Goal: Task Accomplishment & Management: Complete application form

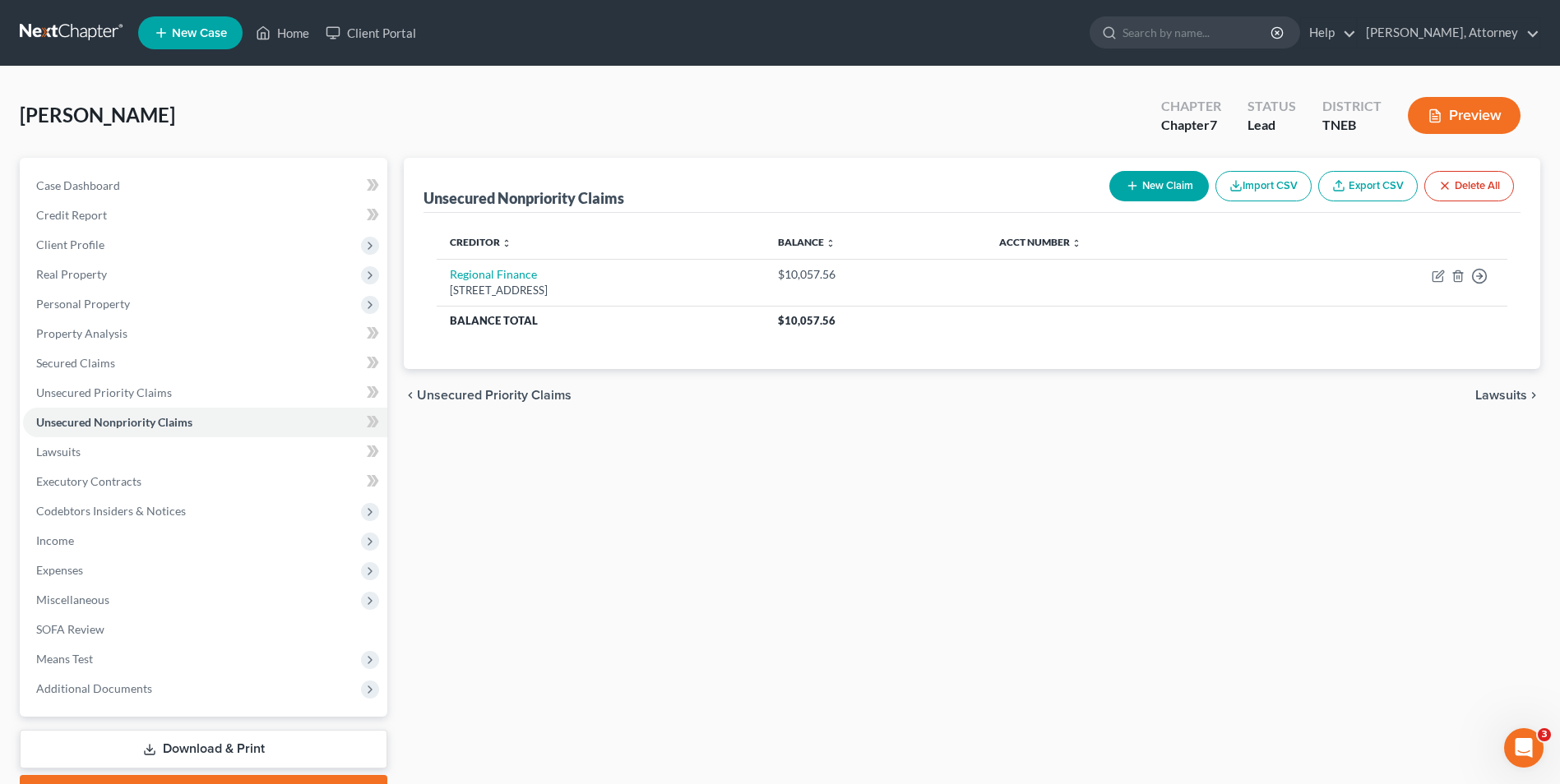
click at [1171, 186] on button "New Claim" at bounding box center [1159, 187] width 100 height 31
select select "0"
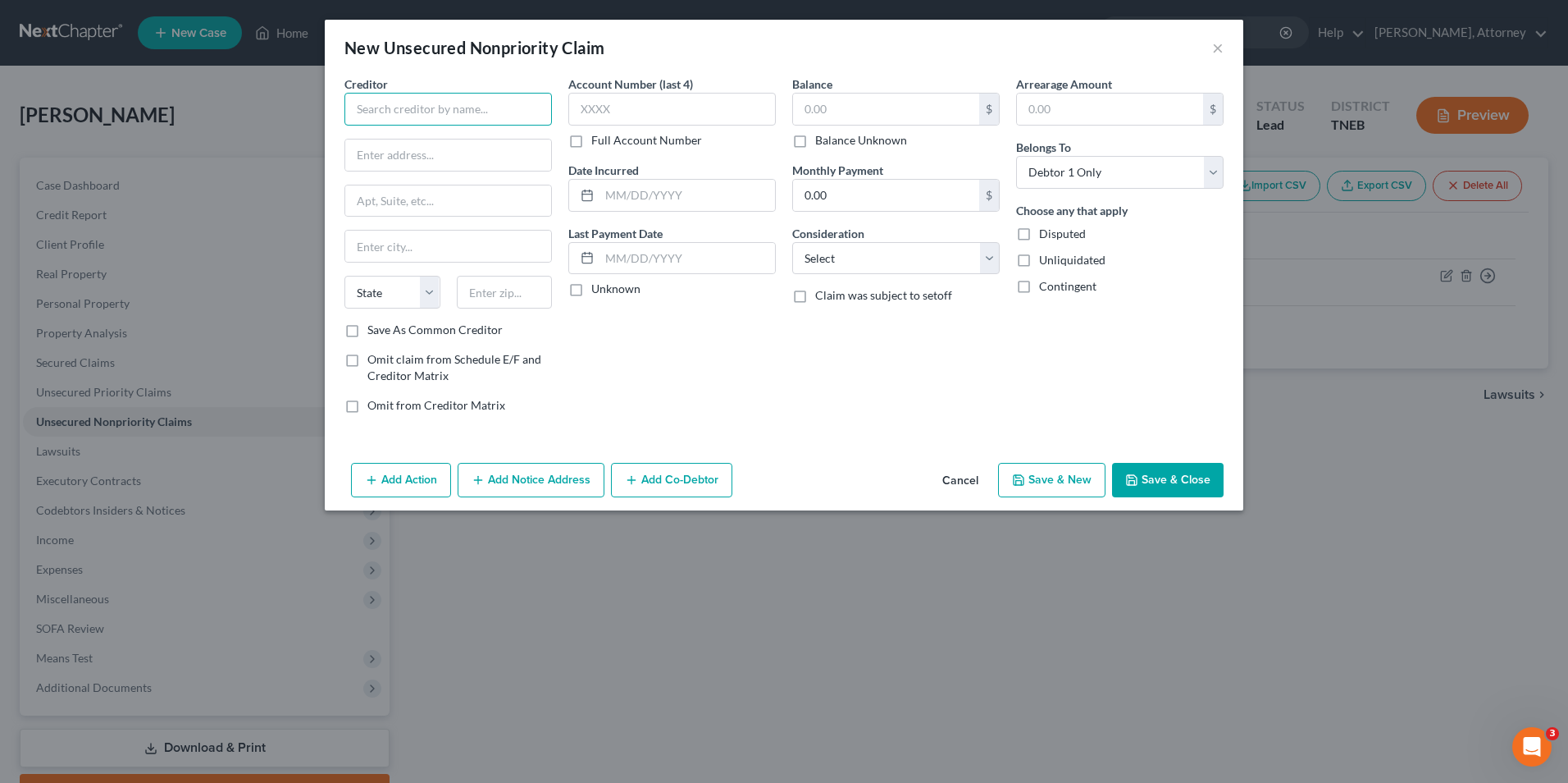
click at [386, 107] on input "text" at bounding box center [448, 109] width 207 height 33
type input "Capital One/[PERSON_NAME]"
type input "P.O Box 3115"
type input "[GEOGRAPHIC_DATA]"
select select "52"
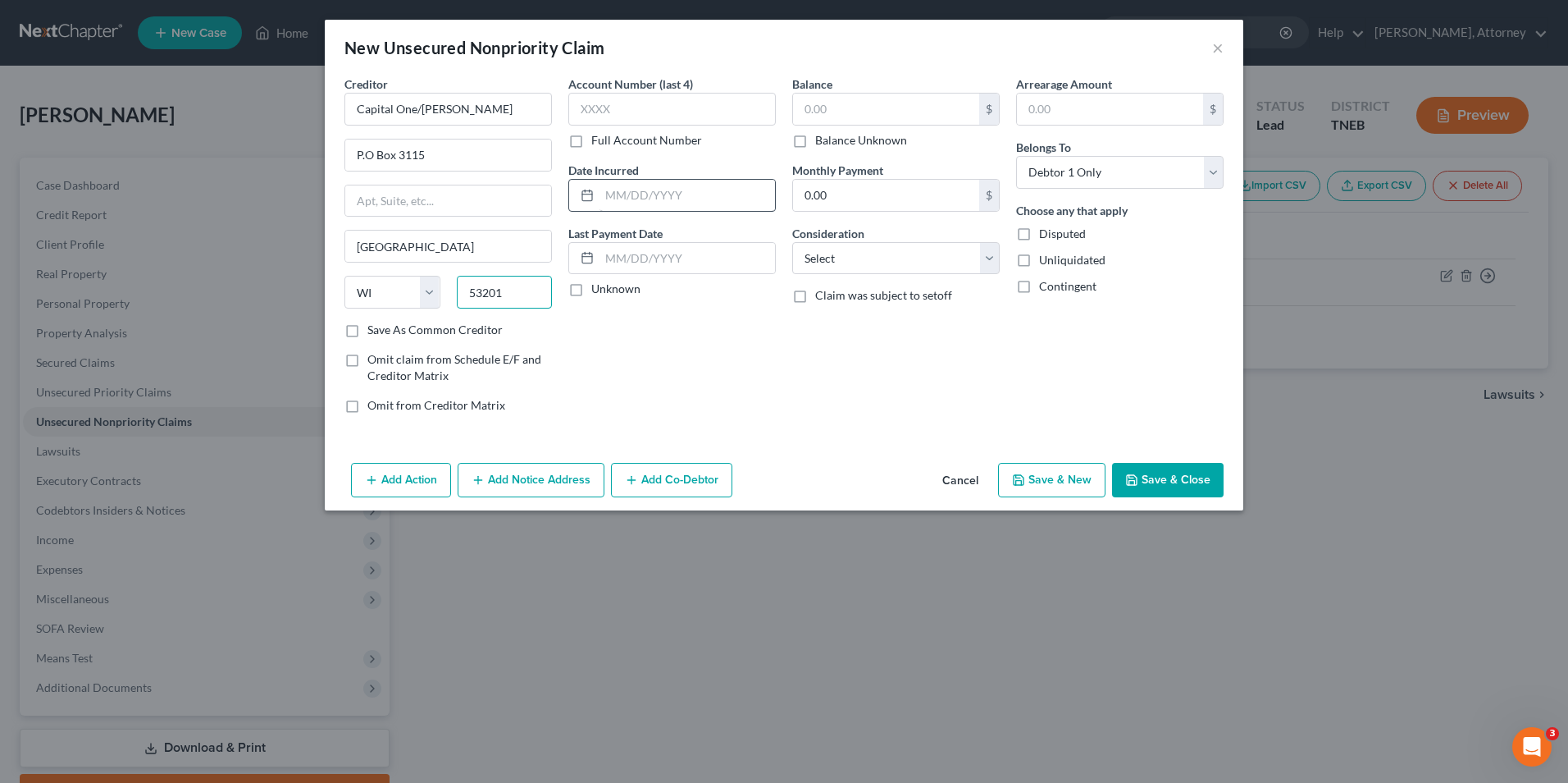
type input "53201"
click at [654, 200] on input "text" at bounding box center [688, 195] width 176 height 32
type input "2024"
click at [838, 113] on input "text" at bounding box center [886, 109] width 186 height 32
type input "627"
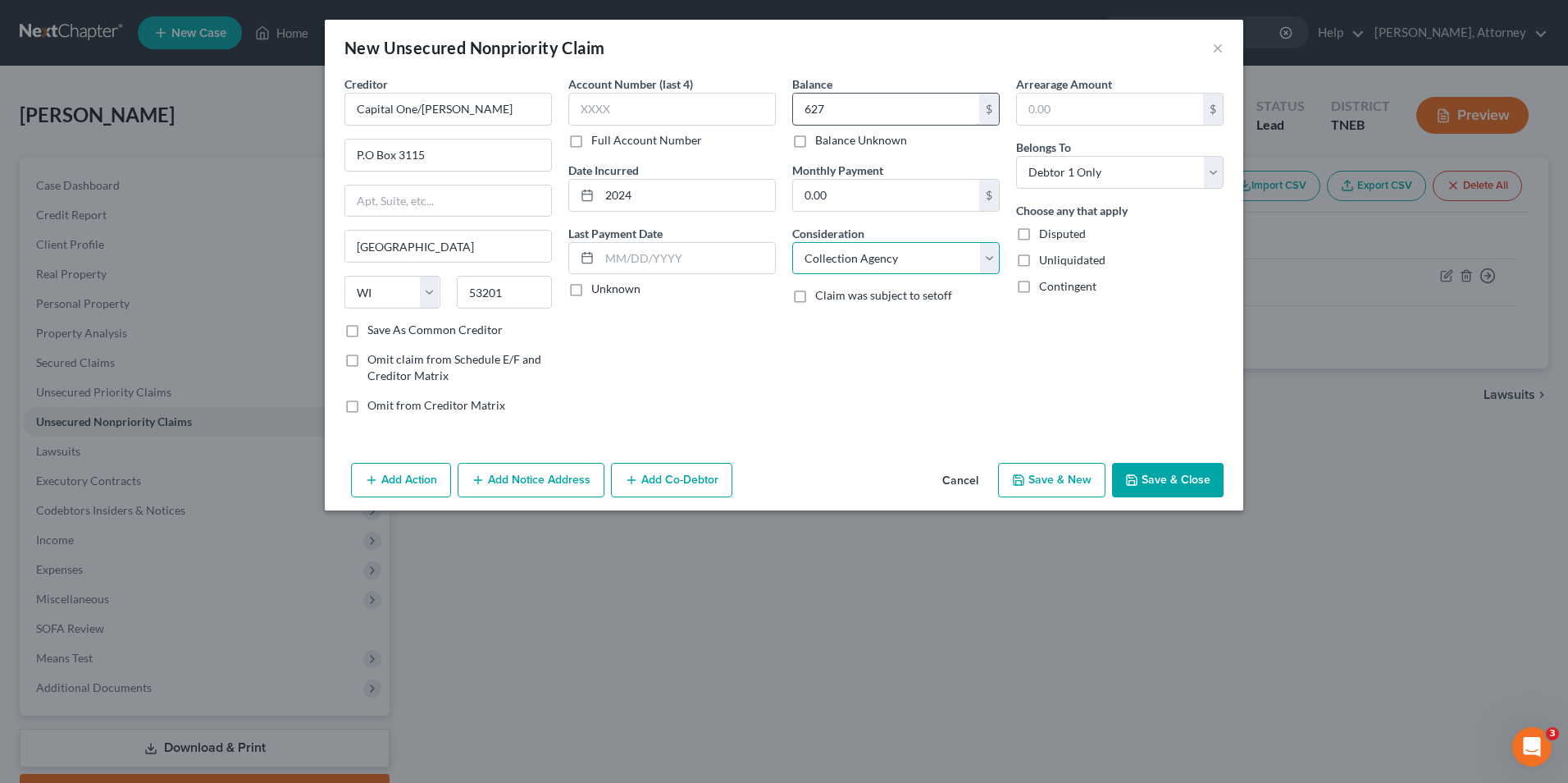
select select "2"
click at [1052, 476] on button "Save & New" at bounding box center [1052, 480] width 107 height 34
select select "0"
click at [378, 123] on input "text" at bounding box center [448, 109] width 207 height 33
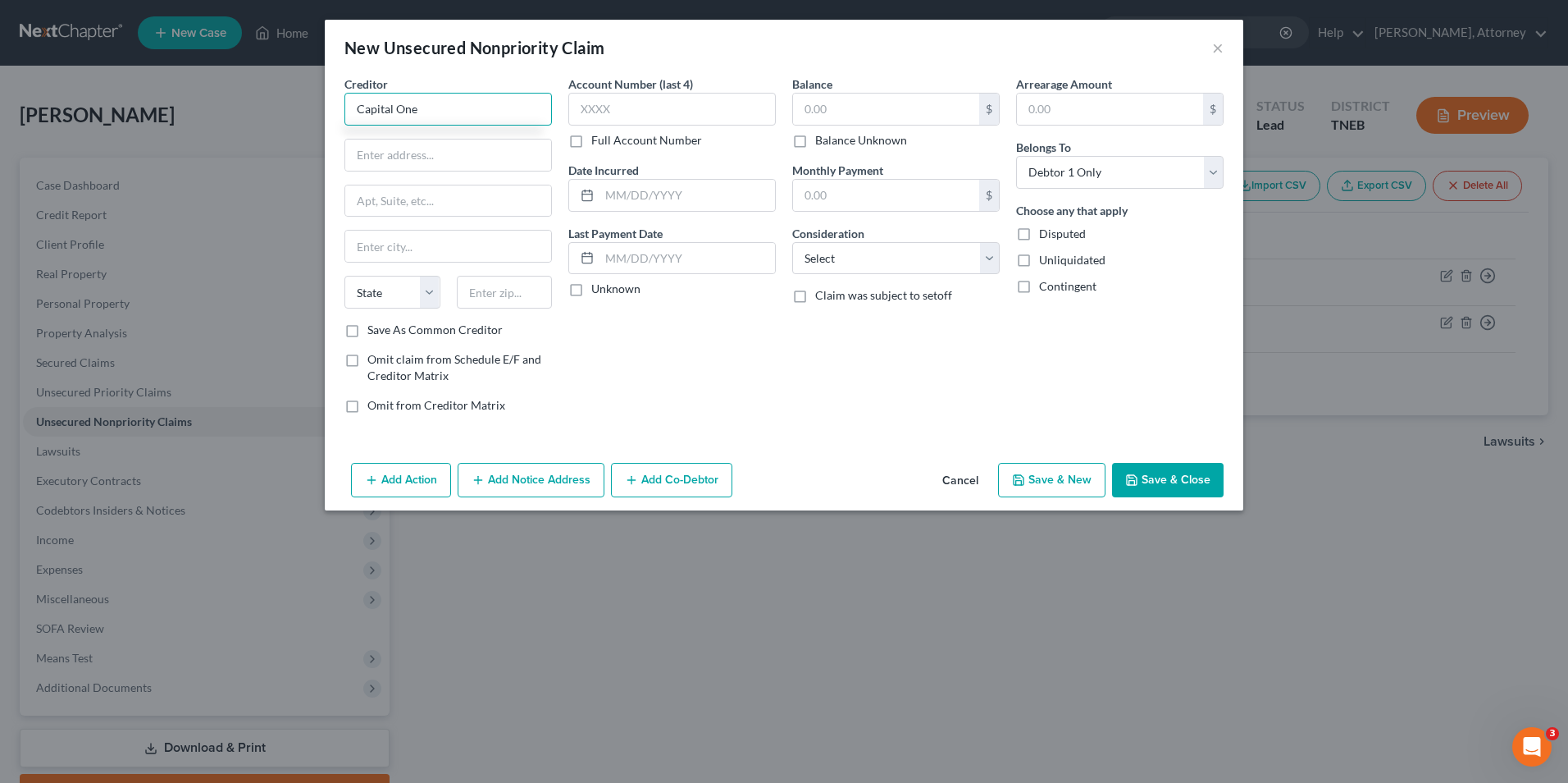
type input "Capital One"
type input "P.O. Box 31293"
type input "[GEOGRAPHIC_DATA]"
select select "46"
type input "84131"
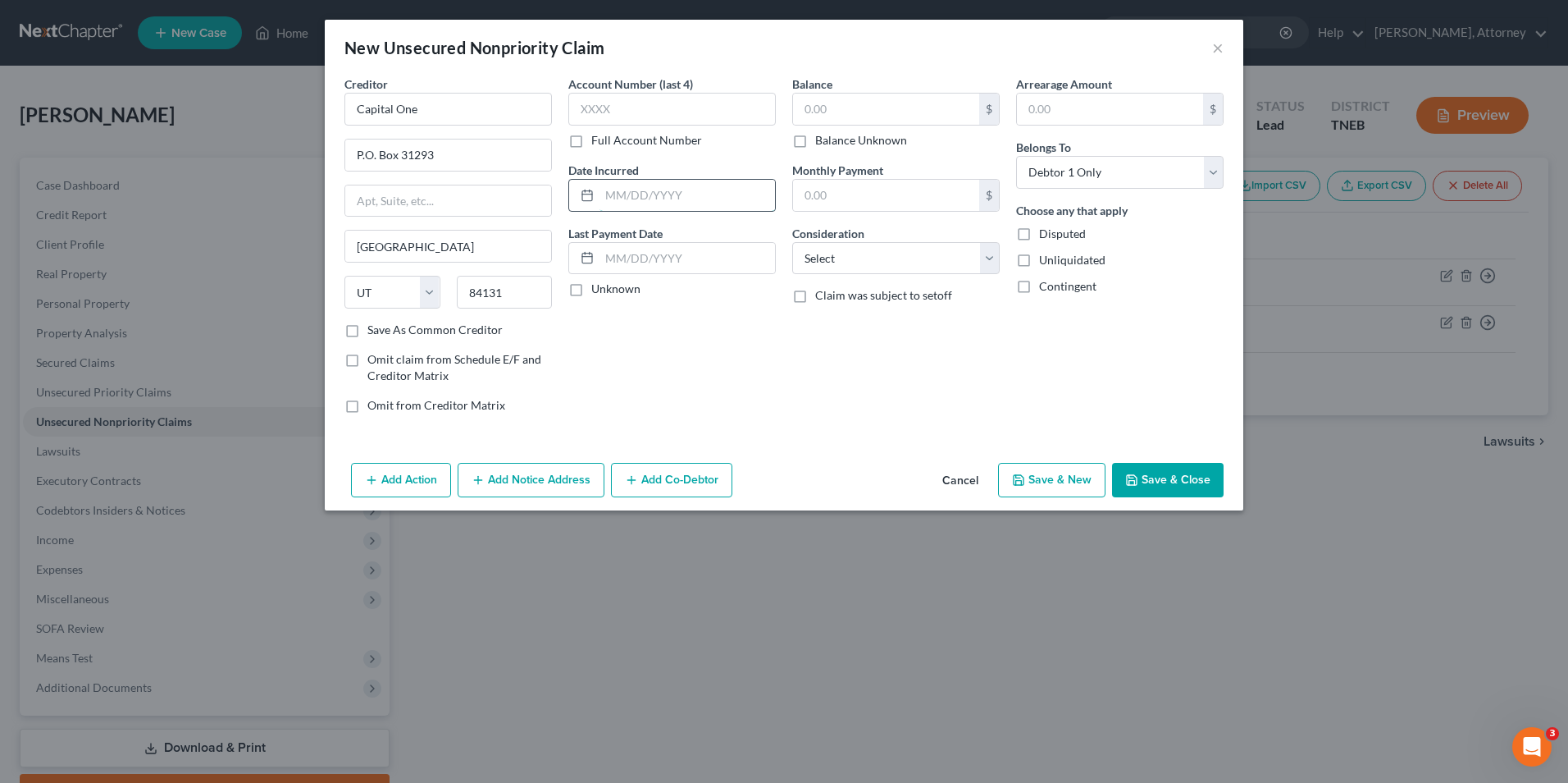
click at [693, 206] on input "text" at bounding box center [688, 195] width 176 height 32
type input "2024"
click at [839, 113] on input "text" at bounding box center [886, 109] width 186 height 32
type input "259"
click at [865, 264] on select "Select Cable / Satellite Services Collection Agency Credit Card Debt Debt Couns…" at bounding box center [895, 258] width 207 height 33
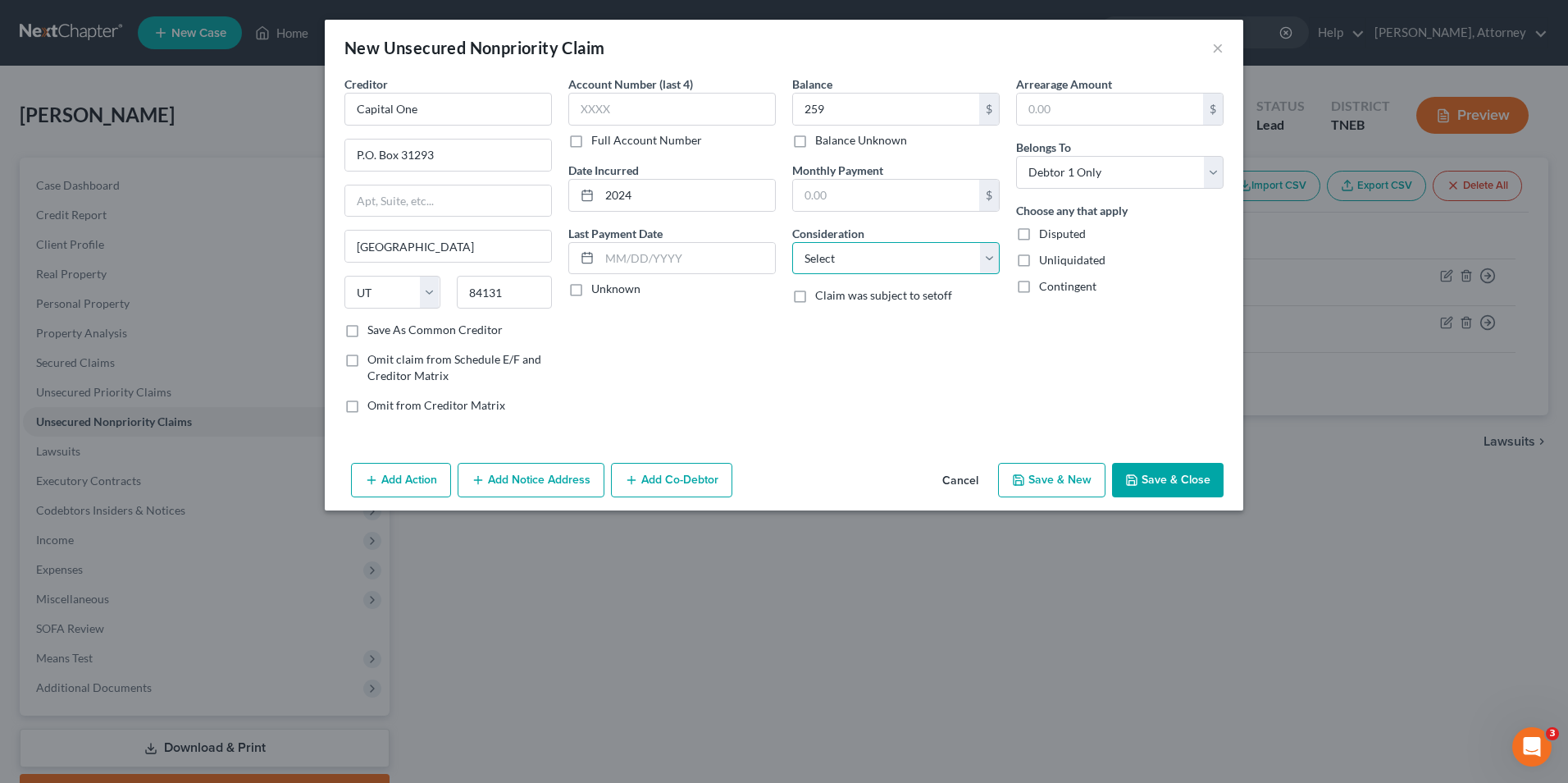
select select "2"
click at [792, 242] on select "Select Cable / Satellite Services Collection Agency Credit Card Debt Debt Couns…" at bounding box center [895, 258] width 207 height 33
click at [1061, 474] on button "Save & New" at bounding box center [1052, 480] width 107 height 34
select select "0"
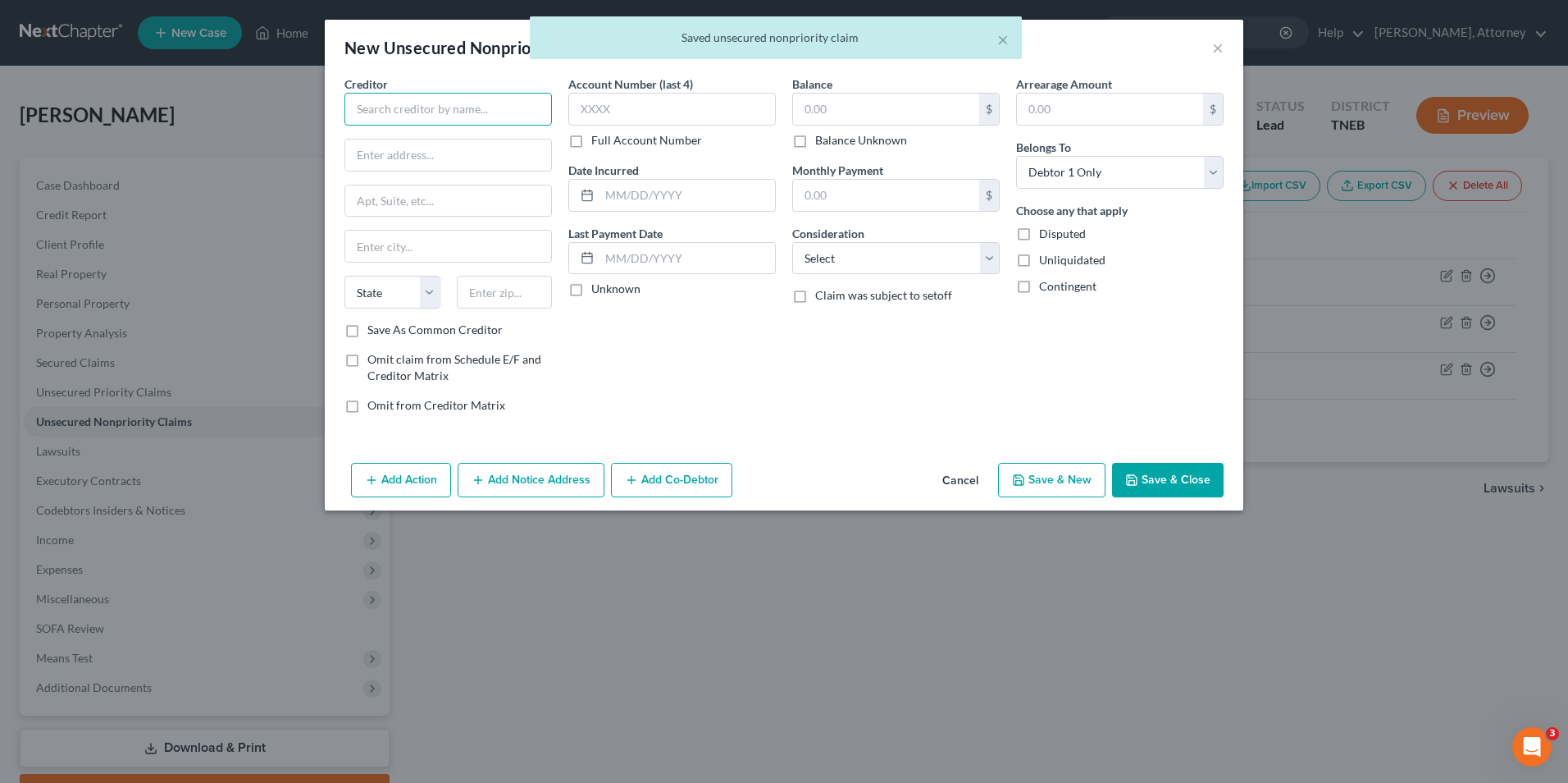
click at [448, 100] on input "text" at bounding box center [448, 109] width 207 height 33
type input "d"
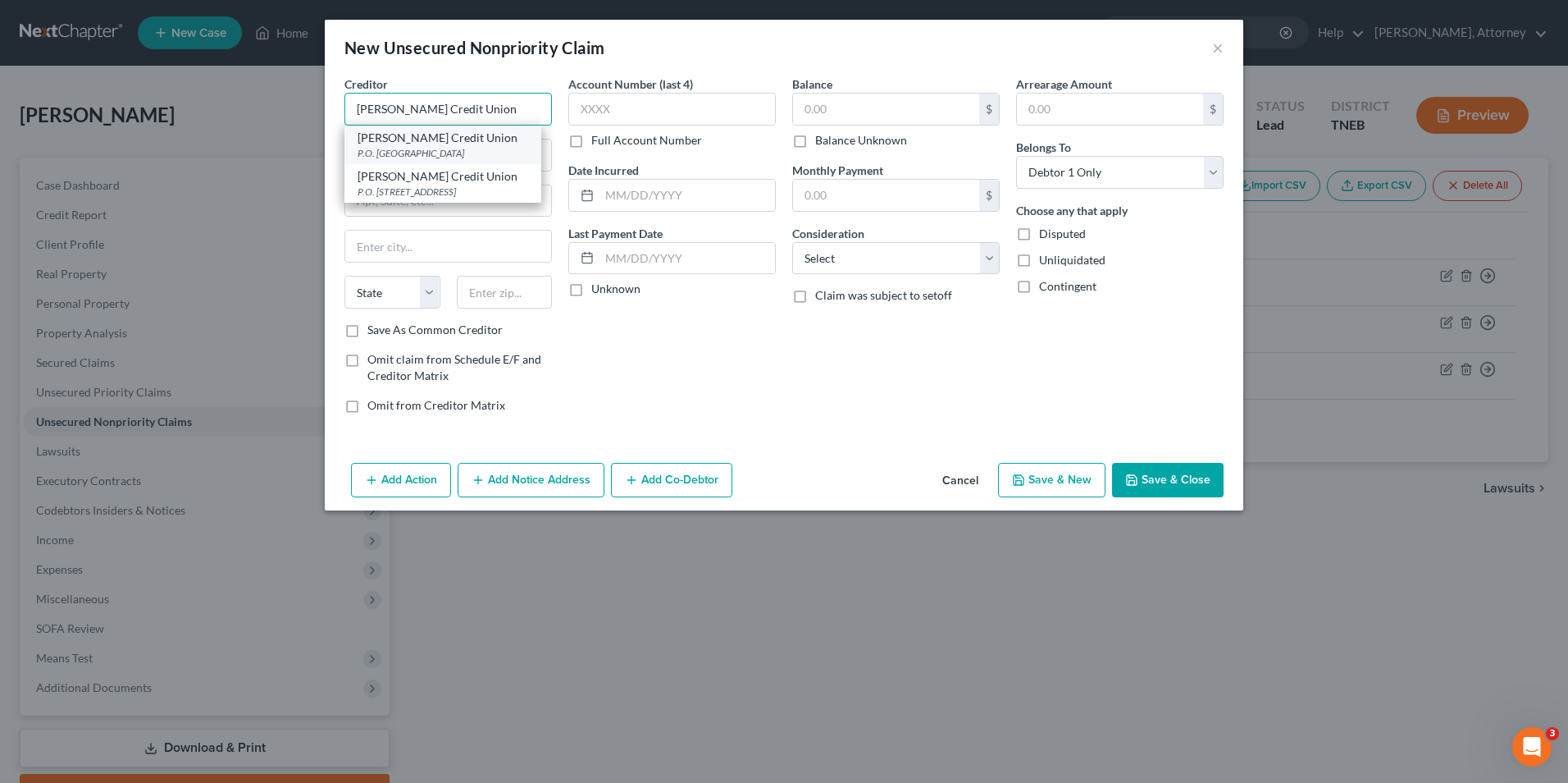
type input "[PERSON_NAME] Credit Union"
click at [440, 152] on div "P.O. [GEOGRAPHIC_DATA]" at bounding box center [442, 153] width 171 height 14
type input "P.O. Box 1989"
type input "Kingsport"
select select "44"
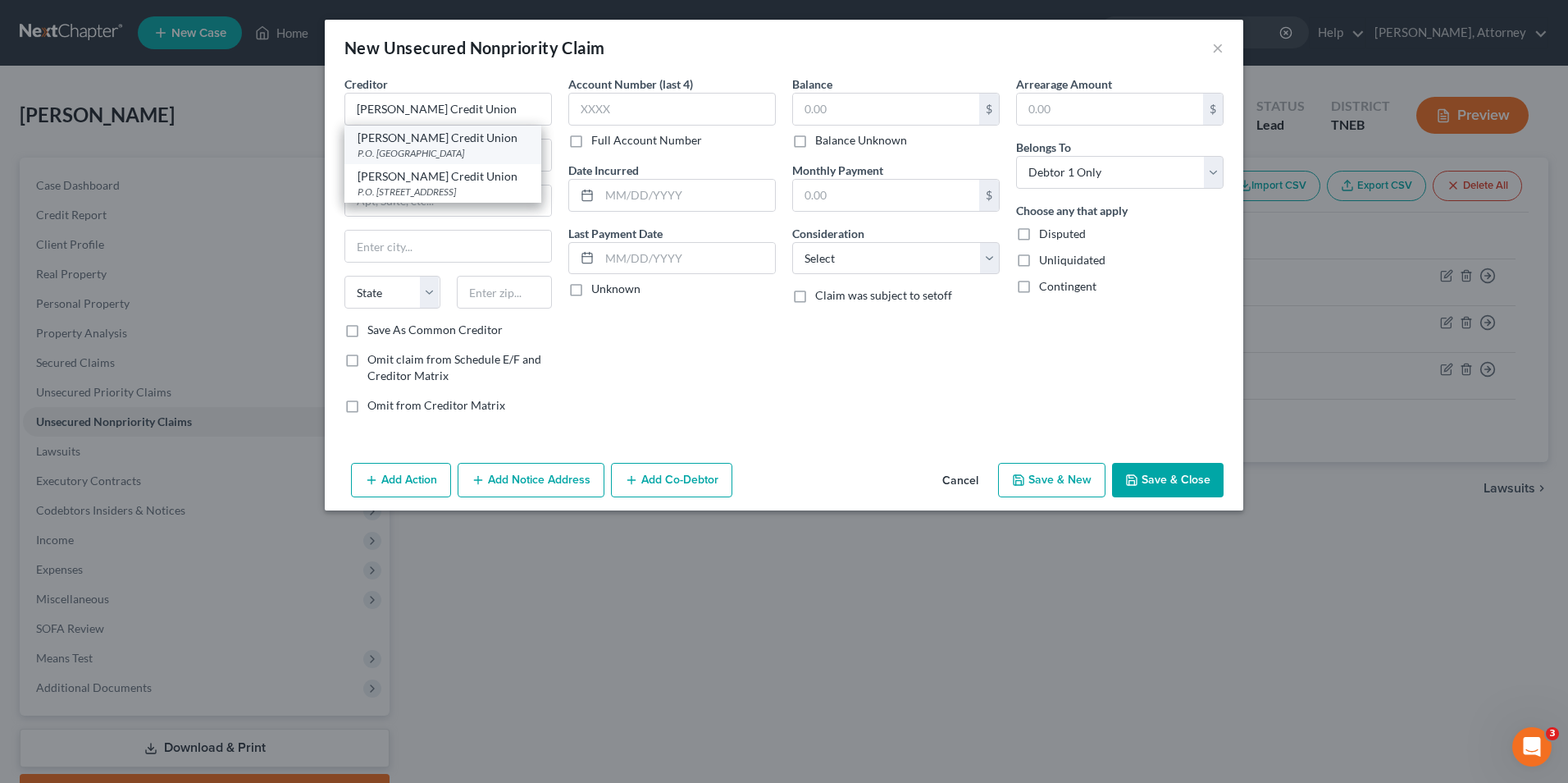
type input "37662"
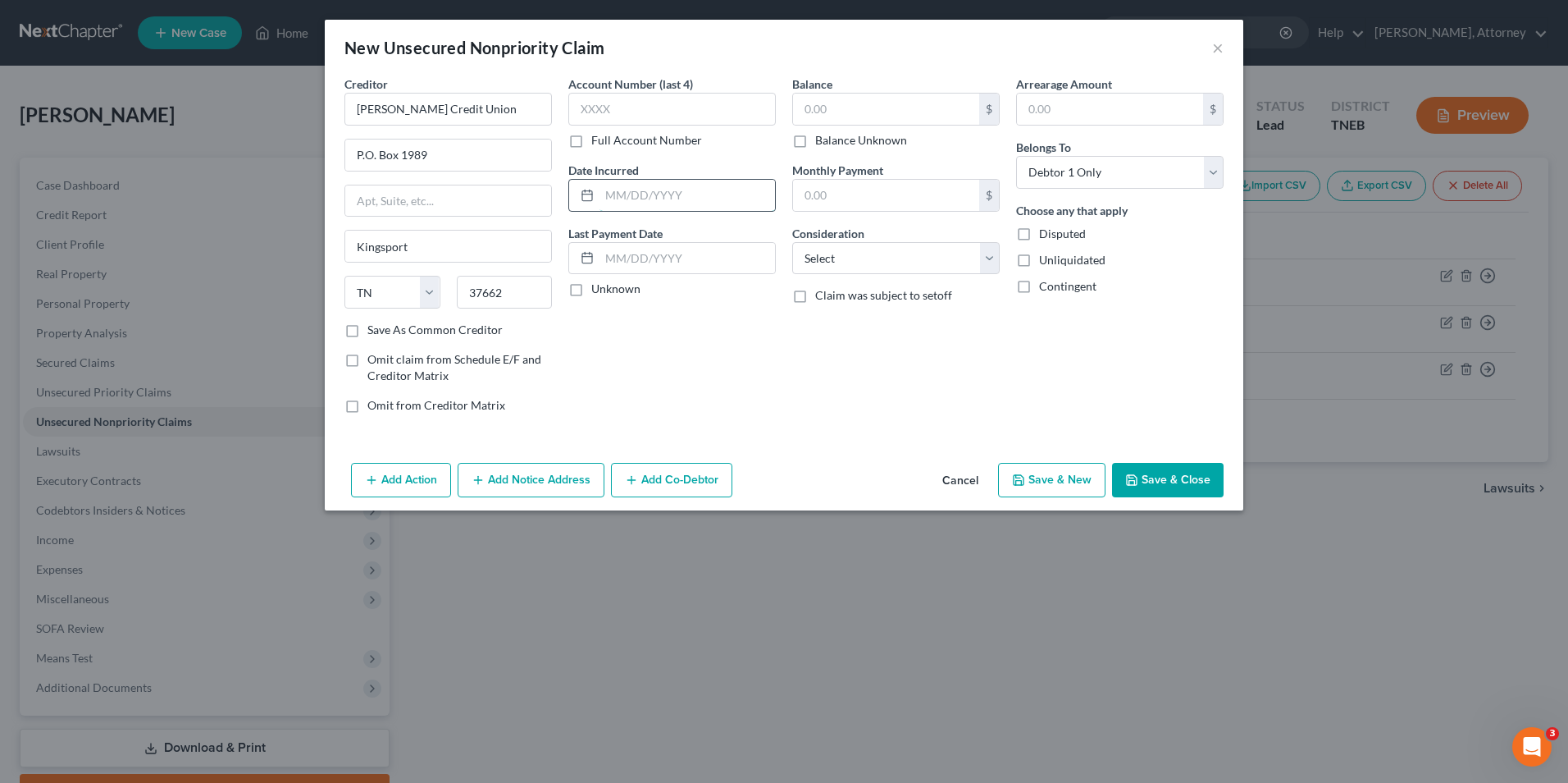
click at [636, 206] on input "text" at bounding box center [688, 195] width 176 height 32
type input "2024"
click at [832, 105] on input "text" at bounding box center [886, 109] width 186 height 32
type input "8,075"
click at [843, 258] on select "Select Cable / Satellite Services Collection Agency Credit Card Debt Debt Couns…" at bounding box center [895, 258] width 207 height 33
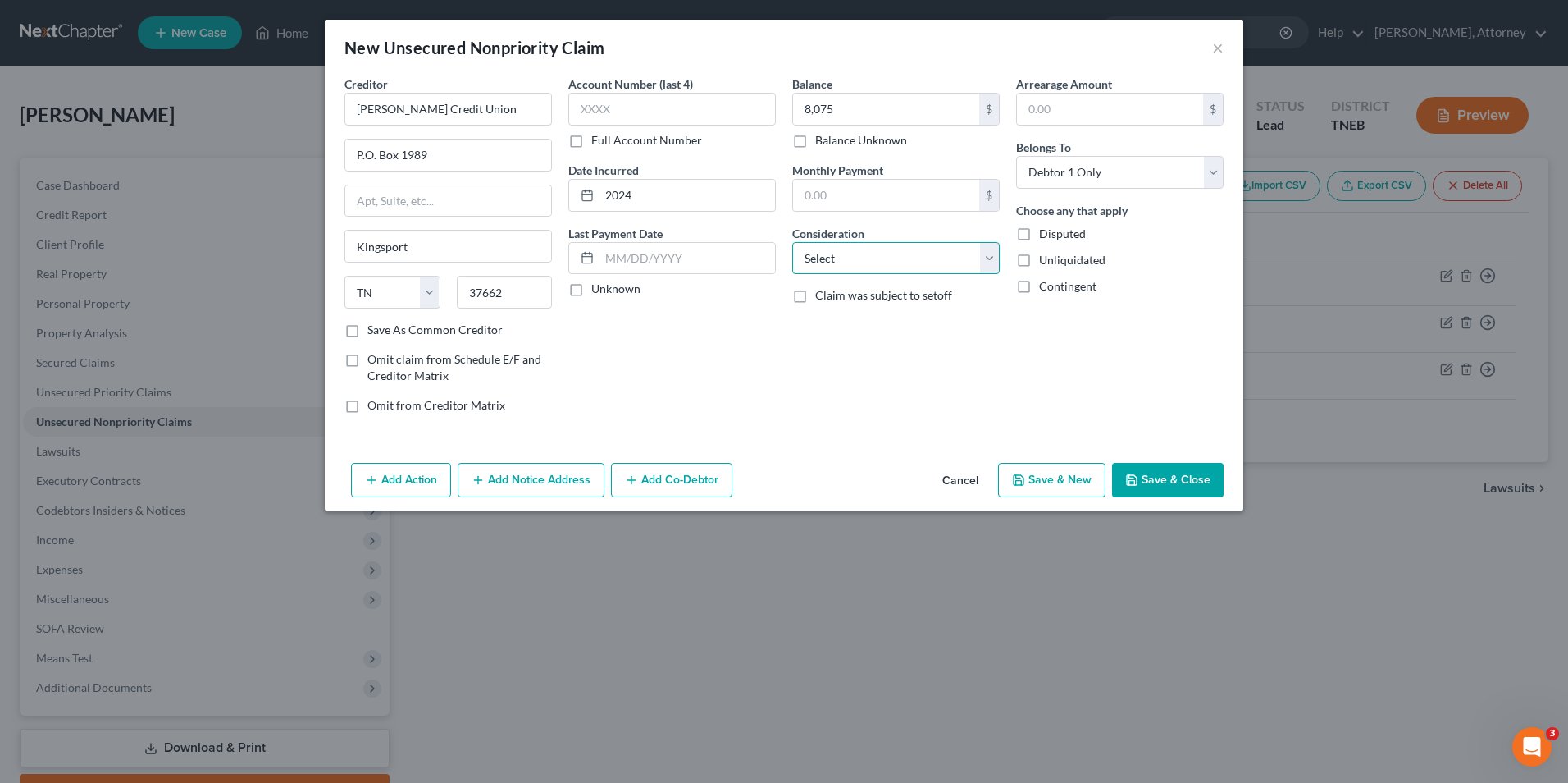
select select "10"
click at [792, 242] on select "Select Cable / Satellite Services Collection Agency Credit Card Debt Debt Couns…" at bounding box center [895, 258] width 207 height 33
click at [1051, 488] on button "Save & New" at bounding box center [1052, 480] width 107 height 34
select select "0"
click at [429, 113] on input "text" at bounding box center [448, 109] width 207 height 33
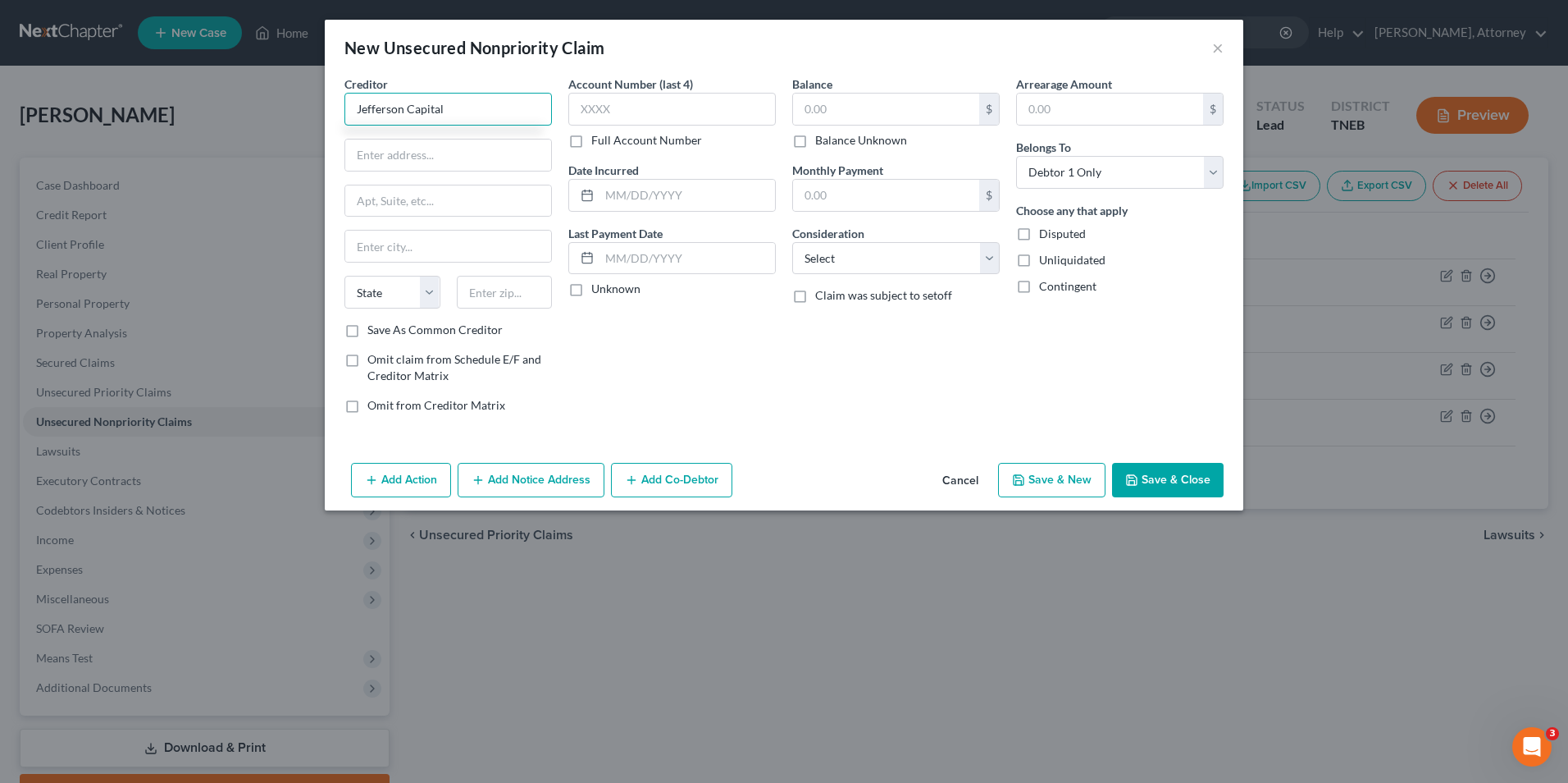
type input "Jefferson Capital"
click at [854, 100] on input "text" at bounding box center [886, 109] width 186 height 32
type input "2,573"
click at [663, 193] on input "text" at bounding box center [688, 195] width 176 height 32
type input "2024"
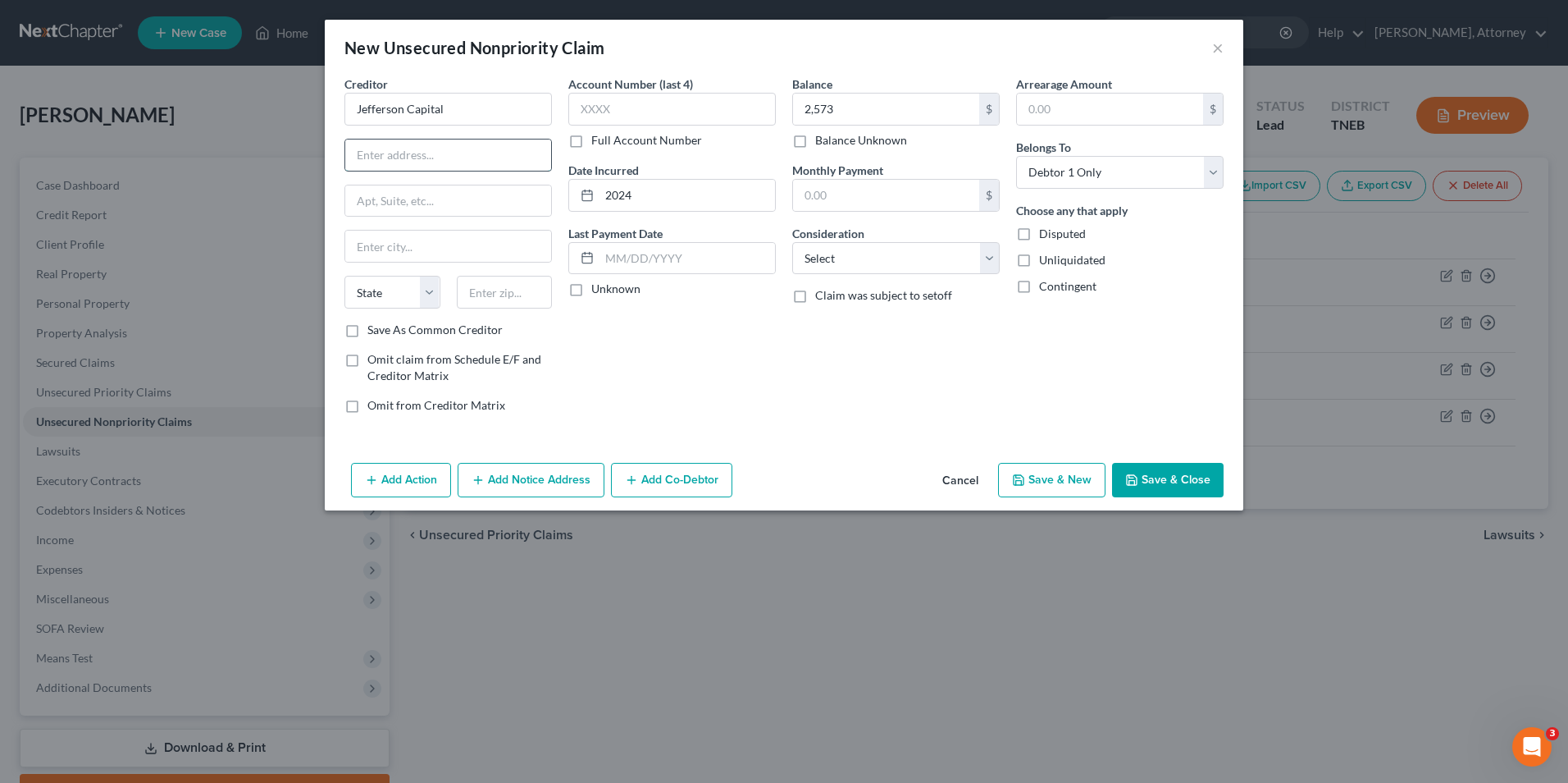
click at [462, 158] on input "text" at bounding box center [447, 155] width 205 height 32
type input "[STREET_ADDRESS]"
type input "Sartell"
select select "24"
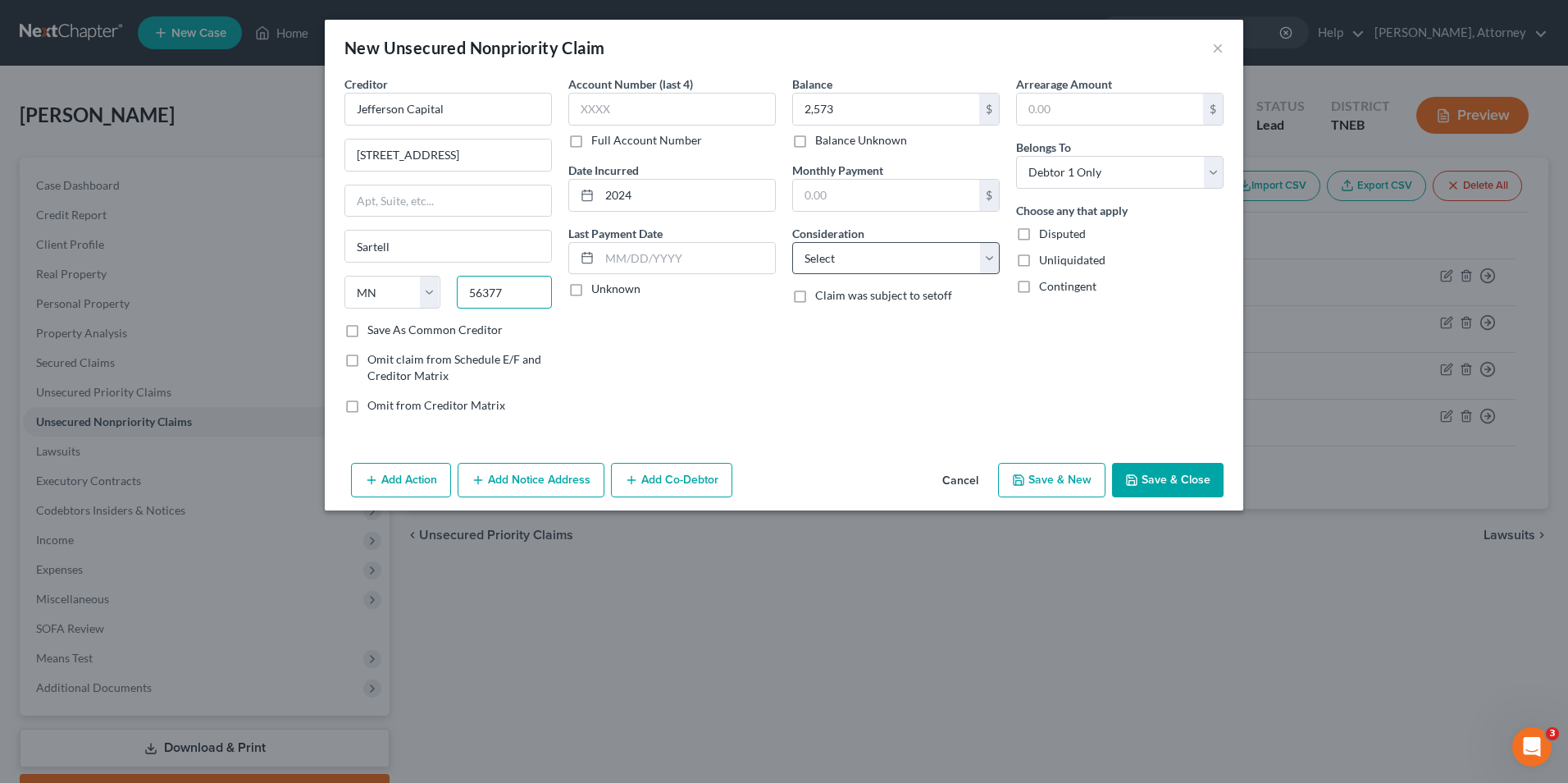
type input "56377"
click at [861, 262] on select "Select Cable / Satellite Services Collection Agency Credit Card Debt Debt Couns…" at bounding box center [895, 258] width 207 height 33
select select "1"
click at [792, 242] on select "Select Cable / Satellite Services Collection Agency Credit Card Debt Debt Couns…" at bounding box center [895, 258] width 207 height 33
click at [1068, 486] on button "Save & New" at bounding box center [1052, 480] width 107 height 34
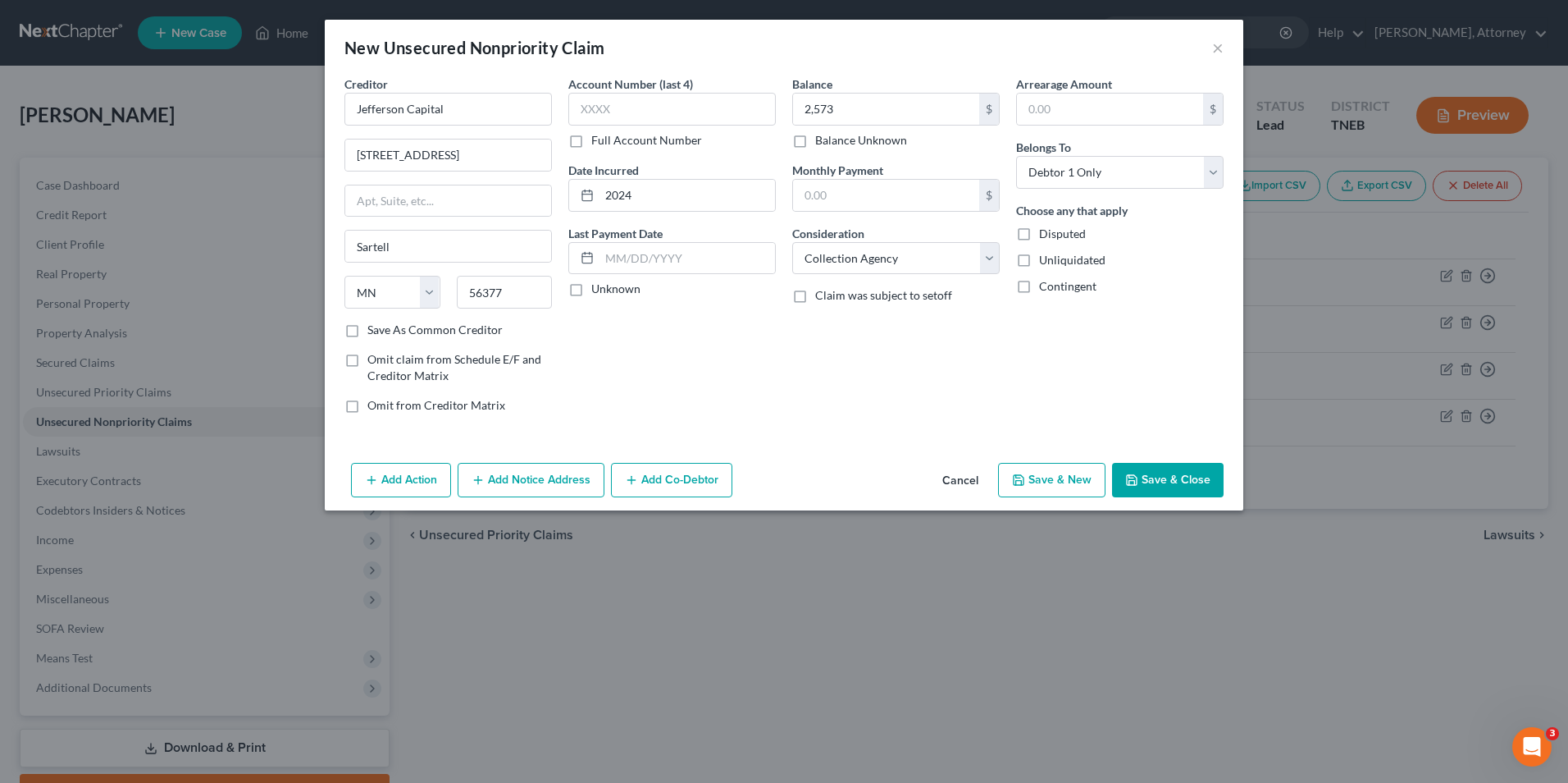
select select "0"
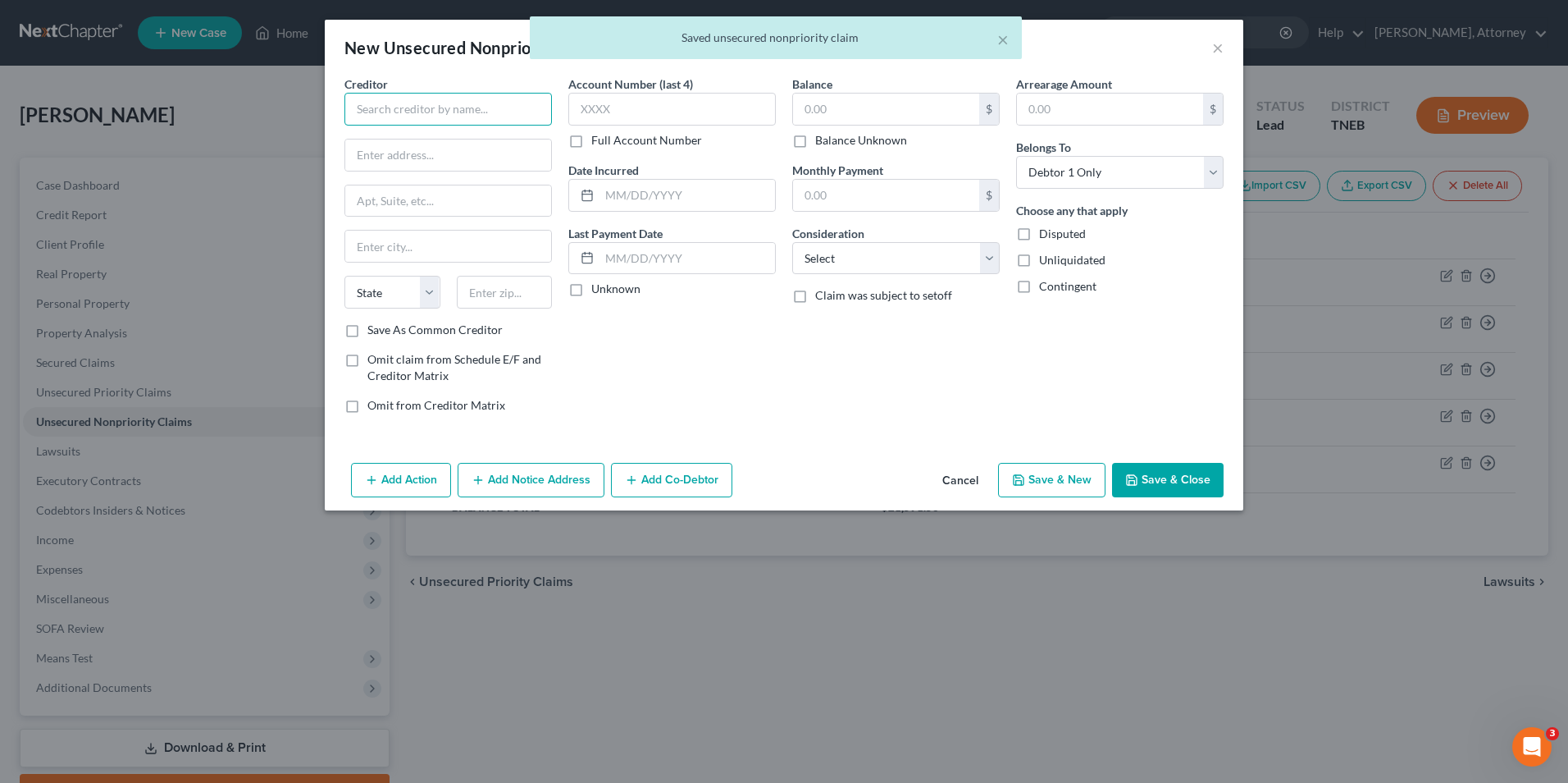
click at [518, 117] on input "text" at bounding box center [448, 109] width 207 height 33
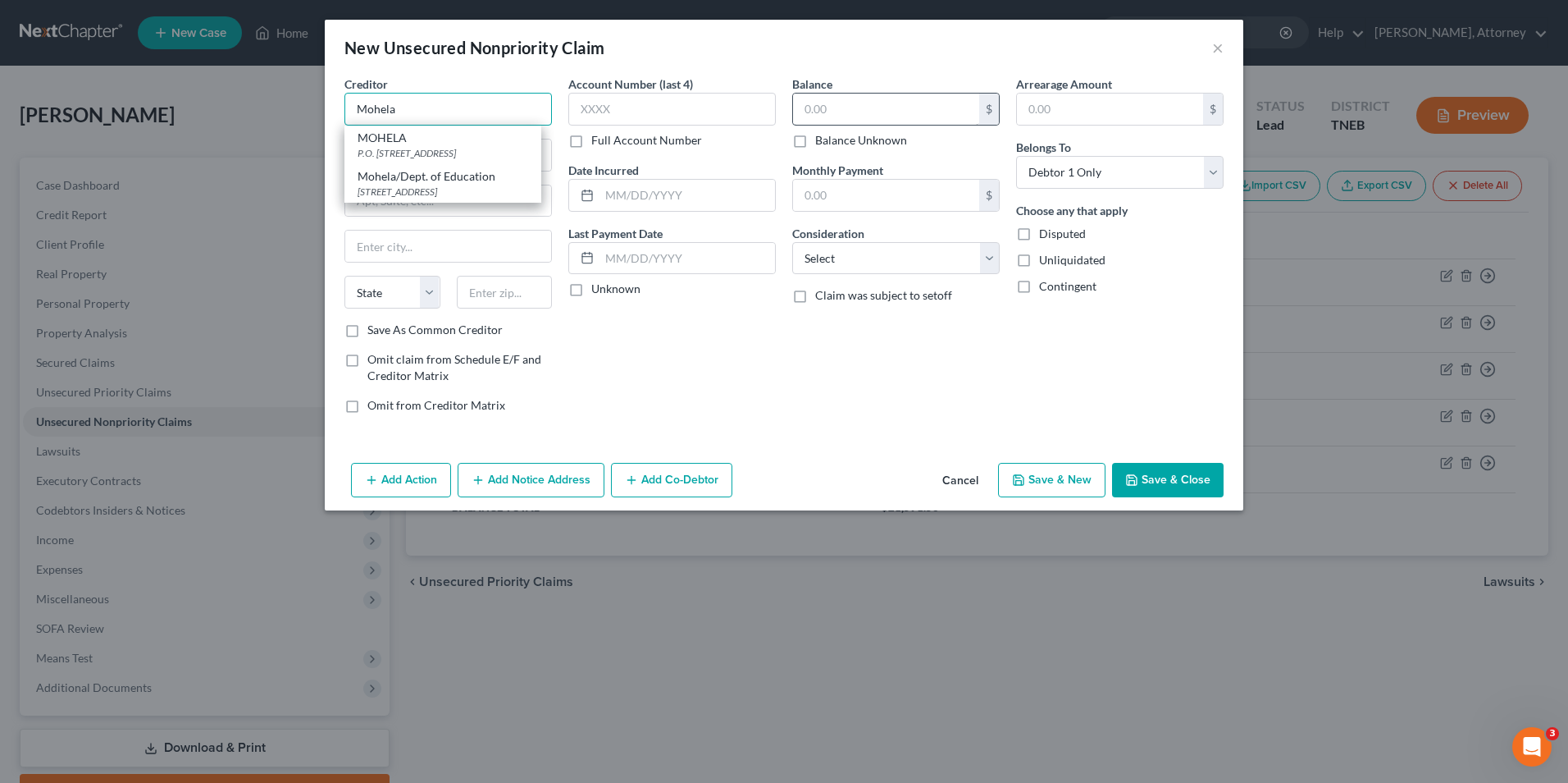
type input "Mohela"
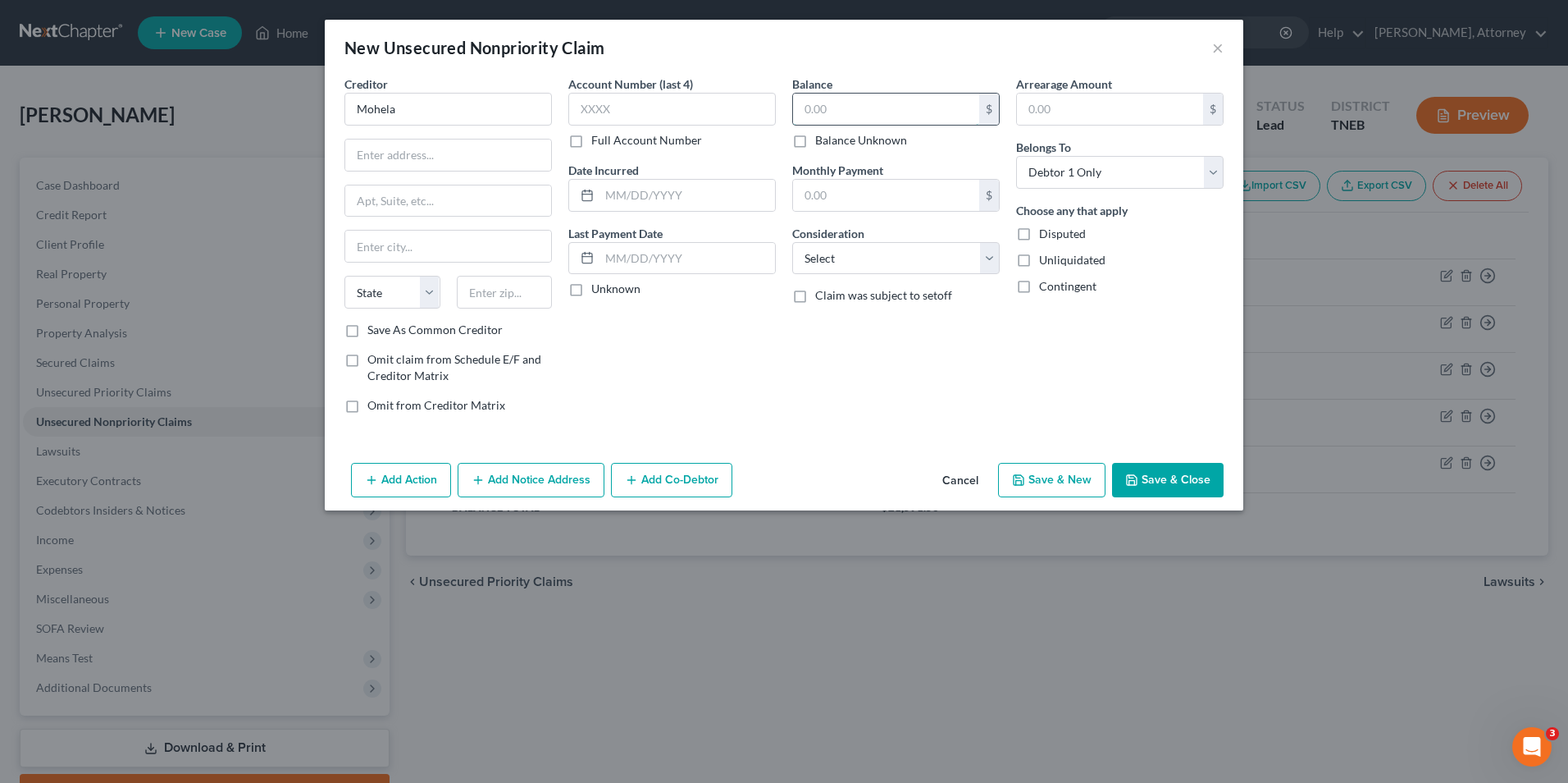
click at [812, 107] on input "text" at bounding box center [886, 109] width 186 height 32
type input "353"
click at [858, 267] on select "Select Cable / Satellite Services Collection Agency Credit Card Debt Debt Couns…" at bounding box center [895, 258] width 207 height 33
select select "17"
click at [792, 242] on select "Select Cable / Satellite Services Collection Agency Credit Card Debt Debt Couns…" at bounding box center [895, 258] width 207 height 33
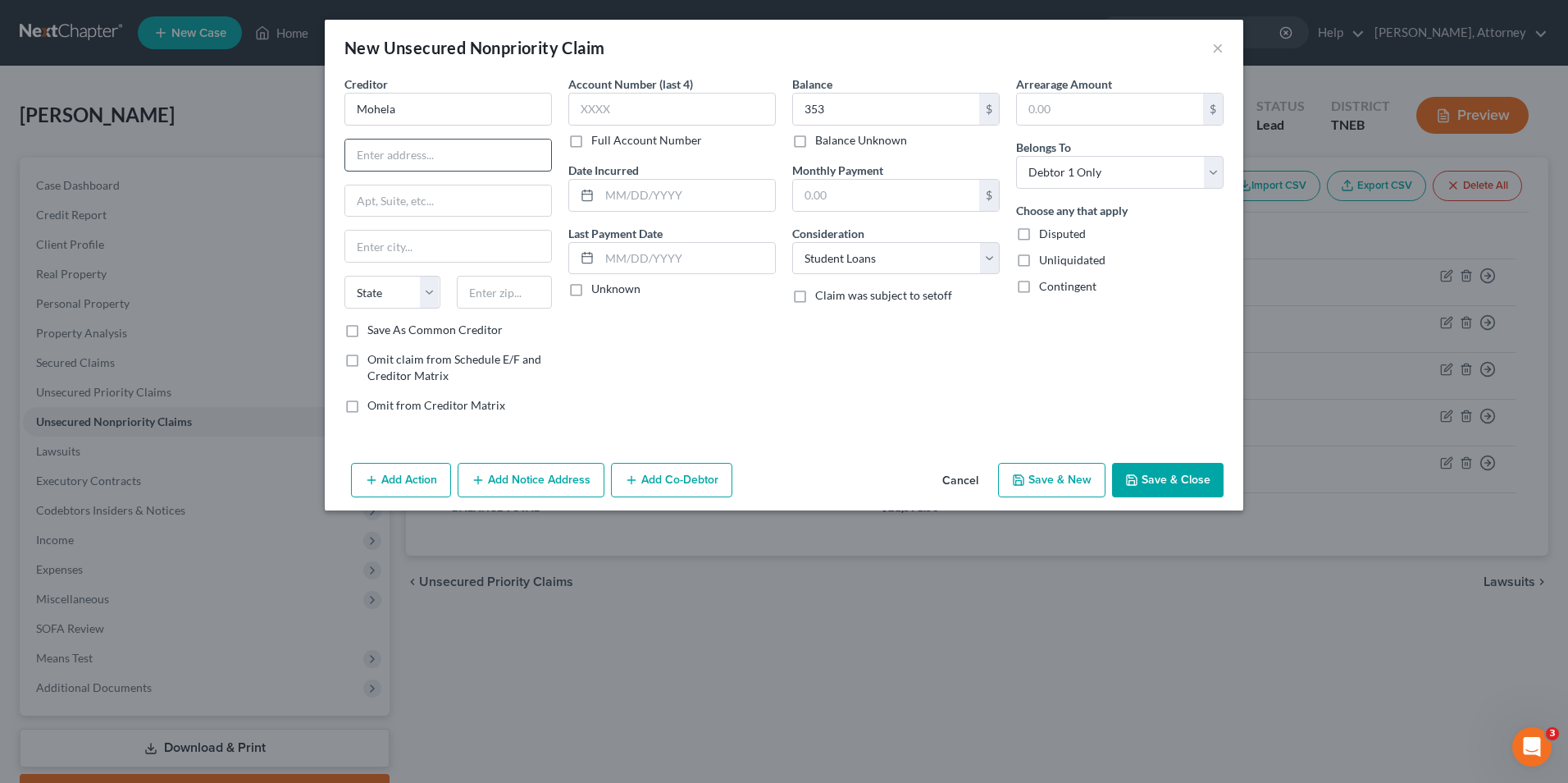
click at [455, 167] on input "text" at bounding box center [447, 155] width 205 height 32
type input "[STREET_ADDRESS]"
type input "Chesterfield"
click at [426, 291] on select "State [US_STATE] AK AR AZ CA CO CT DE DC [GEOGRAPHIC_DATA] [GEOGRAPHIC_DATA] GU…" at bounding box center [393, 292] width 96 height 33
select select "26"
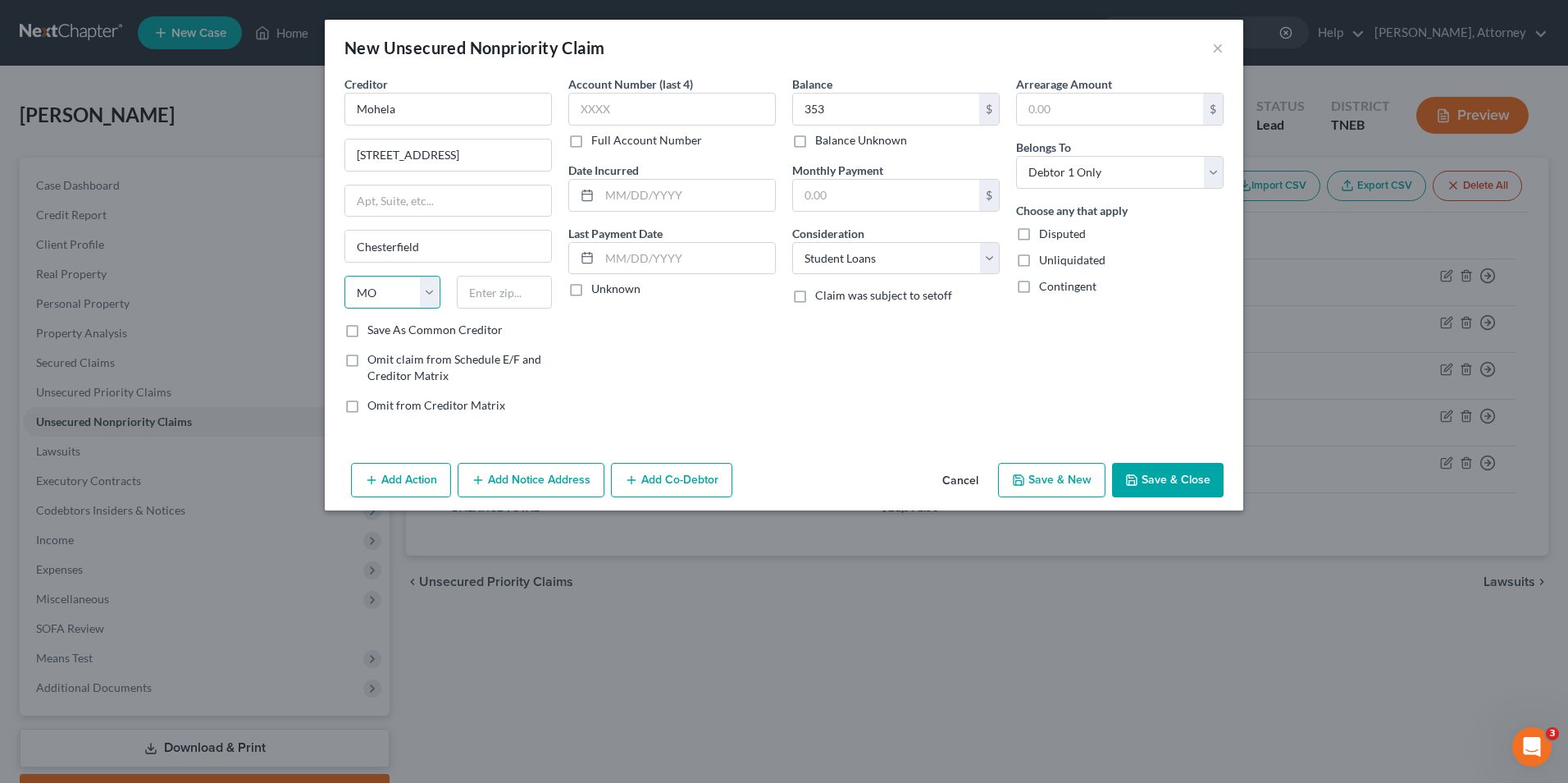
click at [345, 275] on select "State [US_STATE] AK AR AZ CA CO CT DE DC [GEOGRAPHIC_DATA] [GEOGRAPHIC_DATA] GU…" at bounding box center [393, 292] width 96 height 33
click at [500, 295] on input "text" at bounding box center [505, 292] width 96 height 33
type input "63005"
click at [660, 202] on input "text" at bounding box center [688, 195] width 176 height 32
type input "2024"
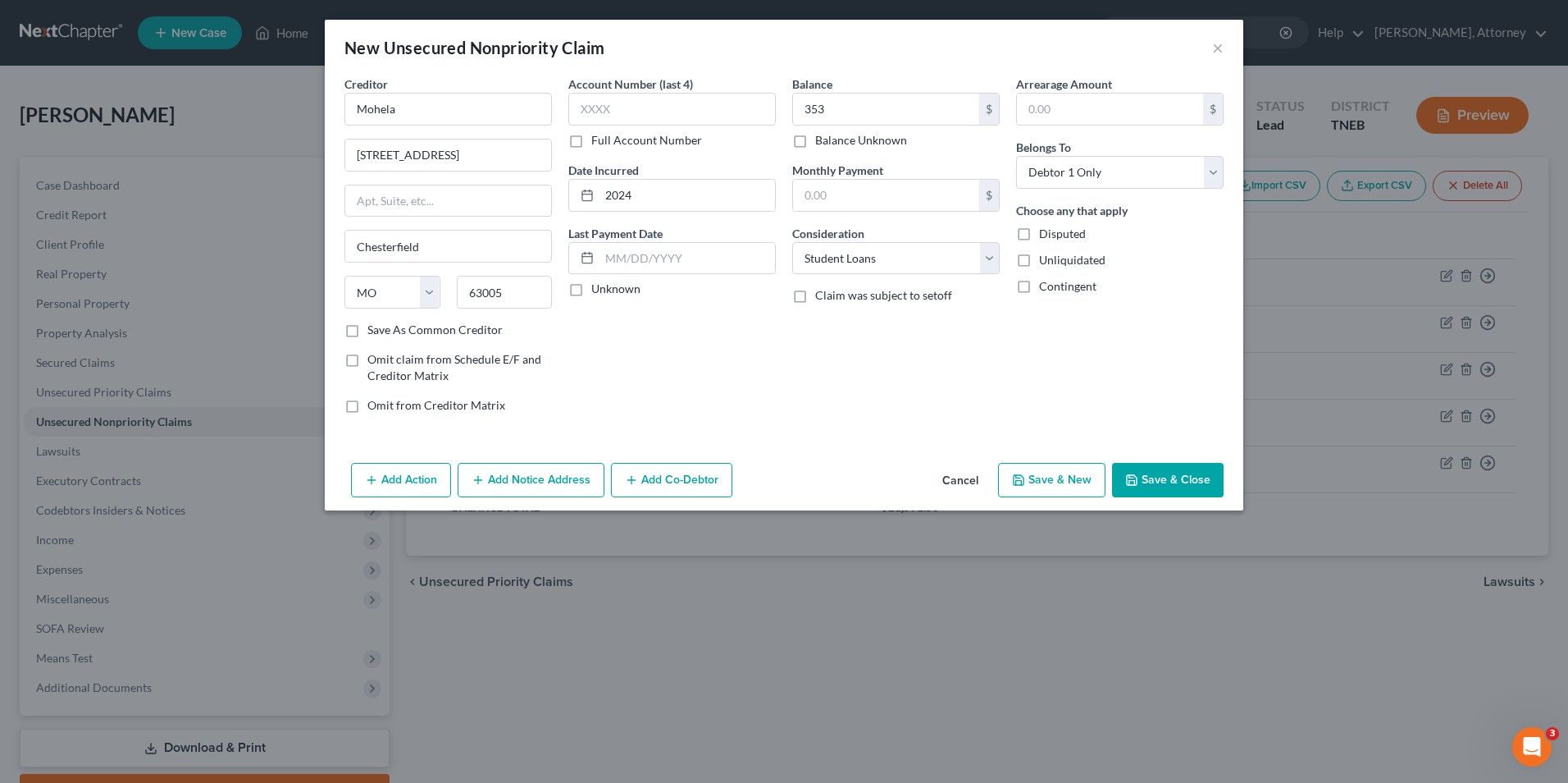
click at [521, 472] on button "Add Notice Address" at bounding box center [531, 480] width 147 height 34
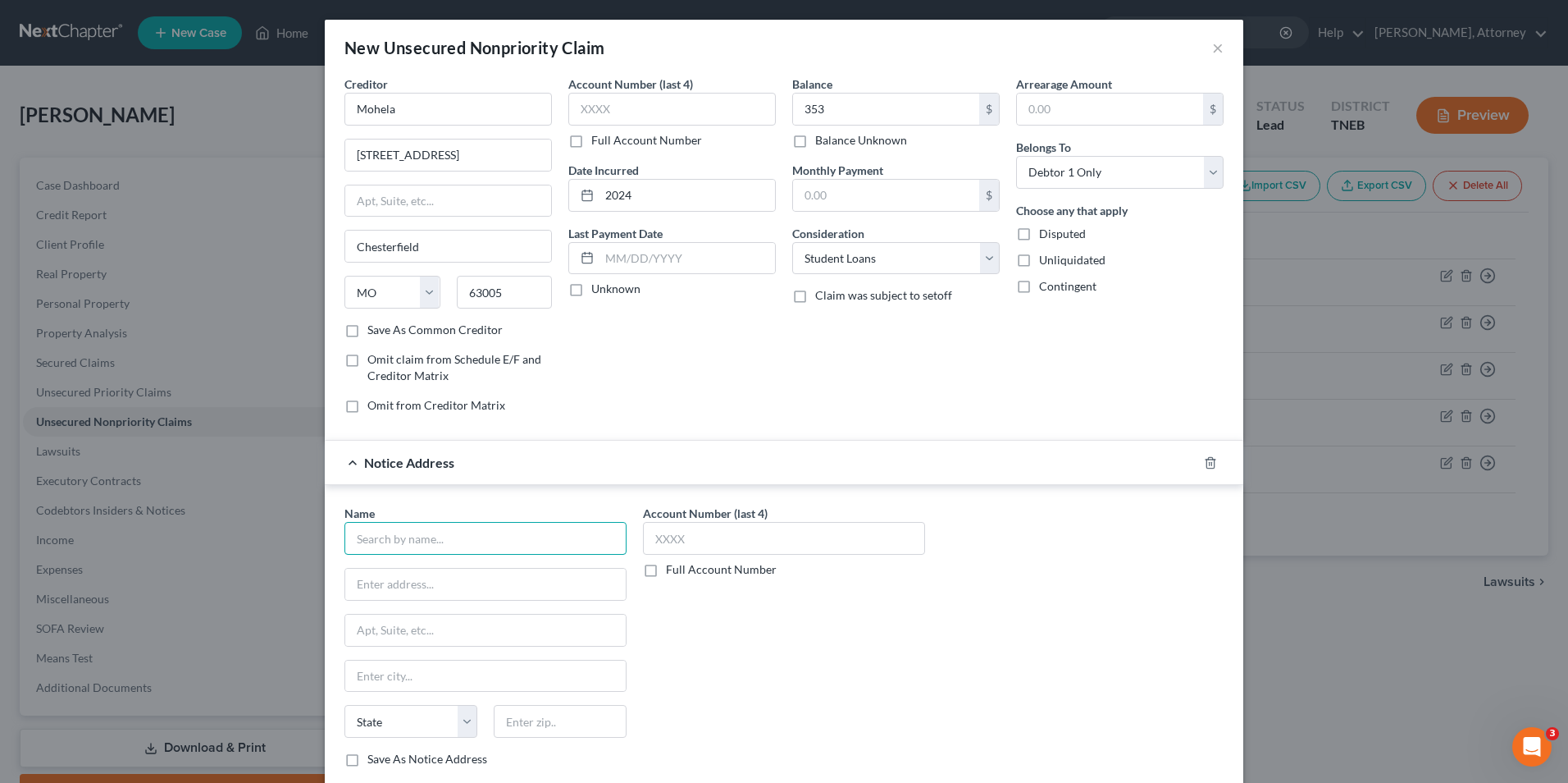
click at [470, 544] on input "text" at bounding box center [485, 538] width 282 height 33
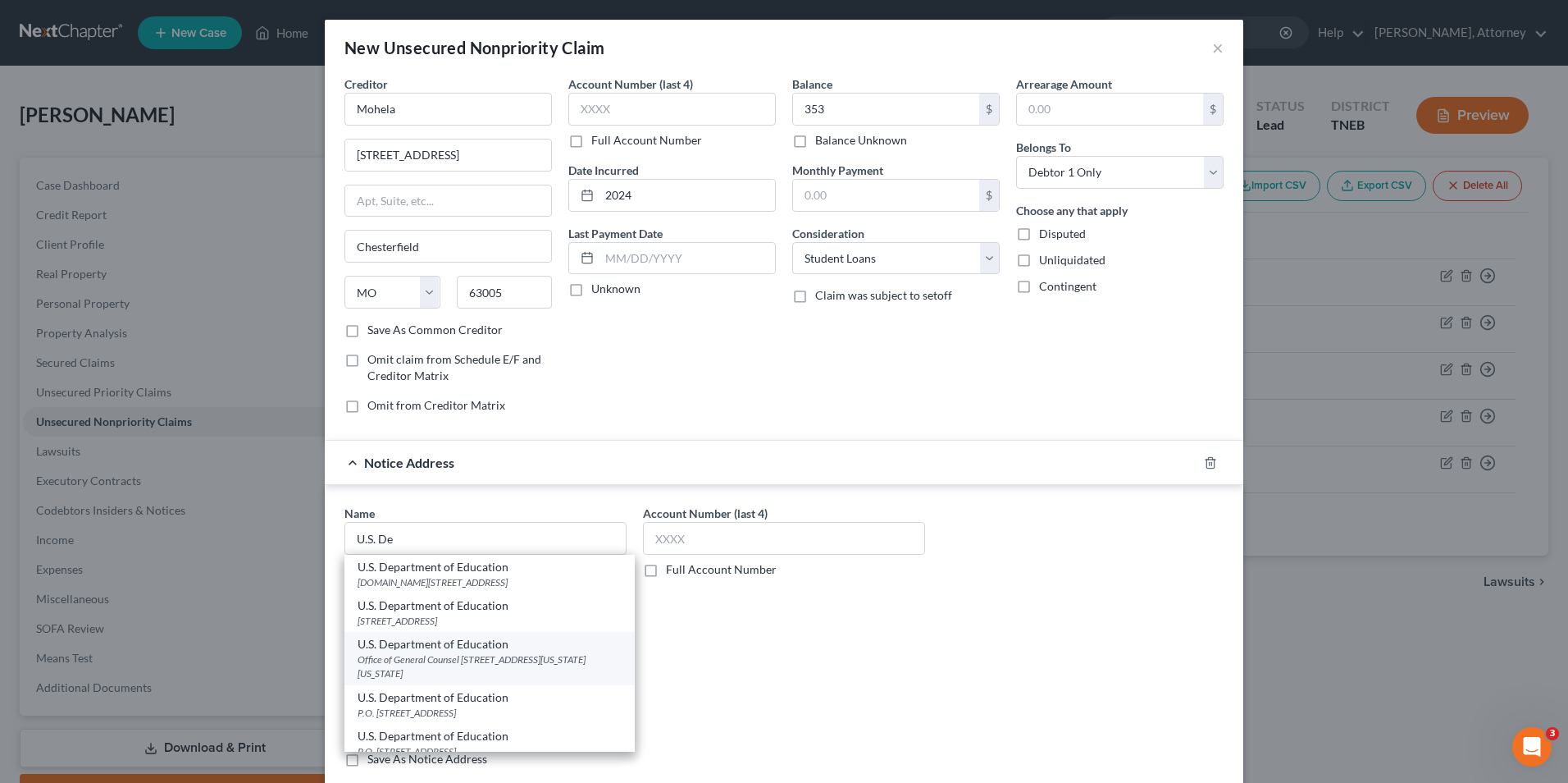
click at [462, 676] on div "Office of General Counsel [STREET_ADDRESS][US_STATE][US_STATE]" at bounding box center [489, 666] width 264 height 28
type input "U.S. Department of Education"
type input "Office of General Counsel"
type input "[STREET_ADDRESS][US_STATE]"
type input "[US_STATE]"
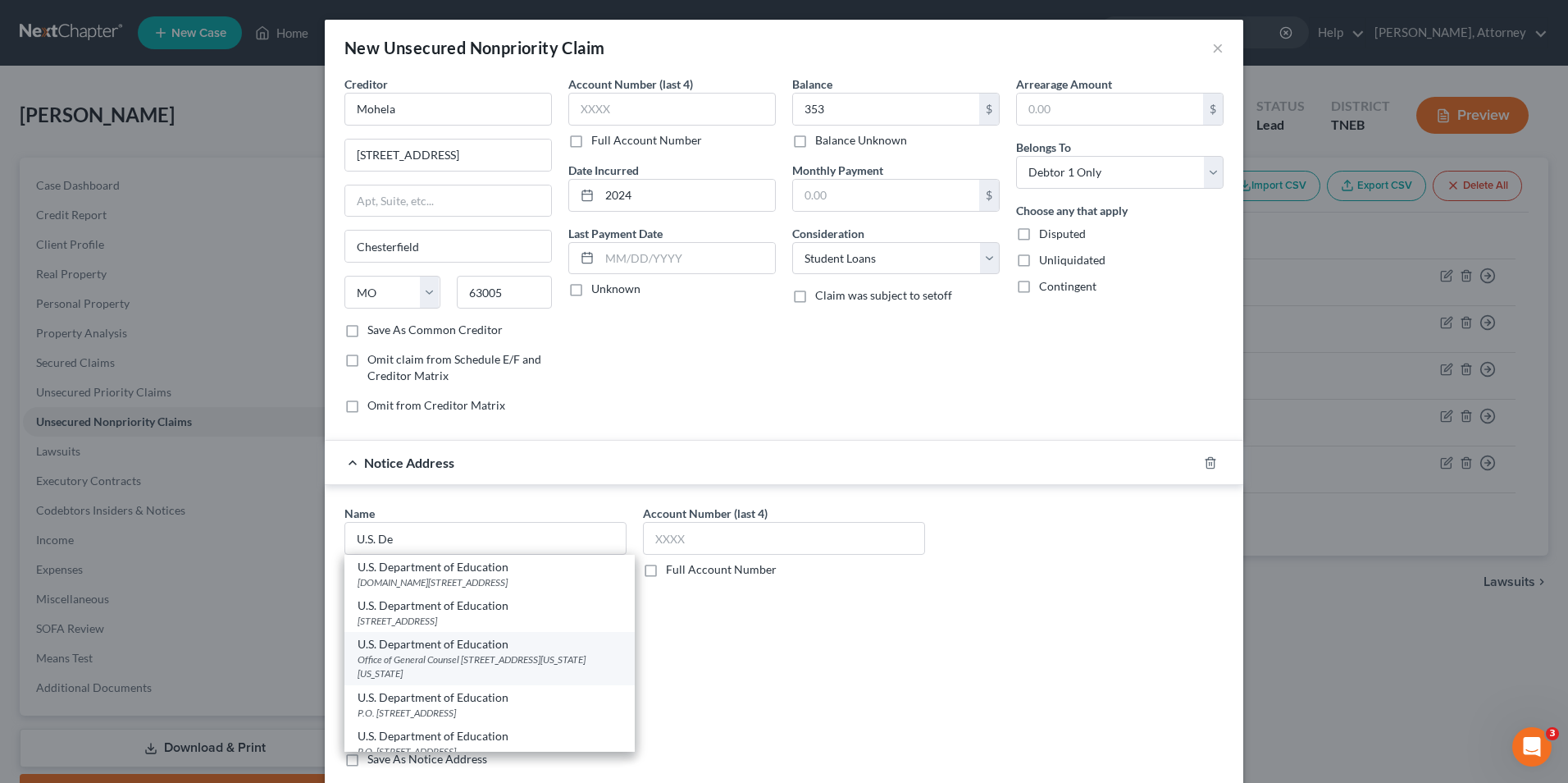
select select "8"
type input "20202"
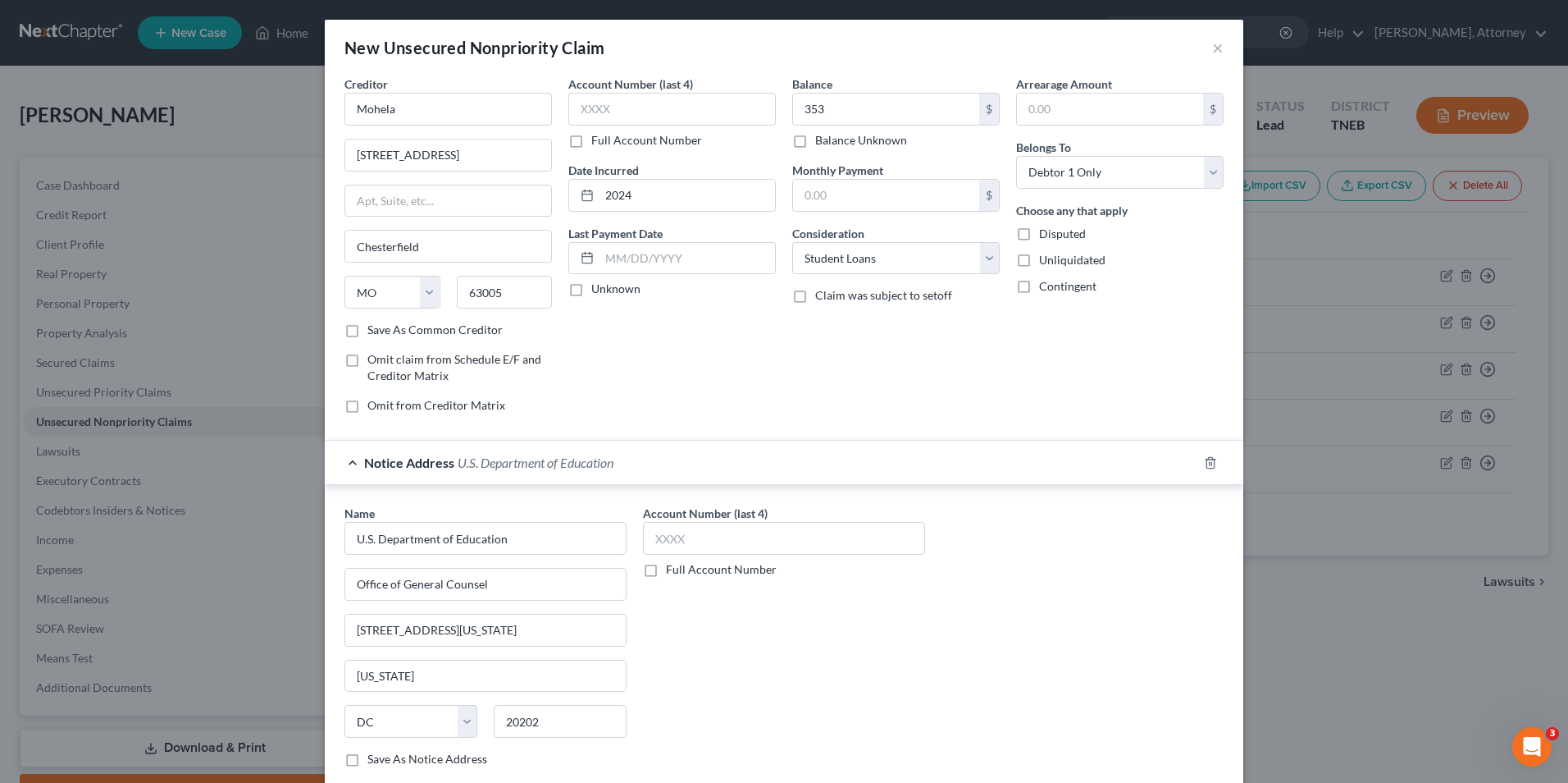
click at [768, 685] on div "Account Number (last 4) Full Account Number" at bounding box center [784, 642] width 298 height 275
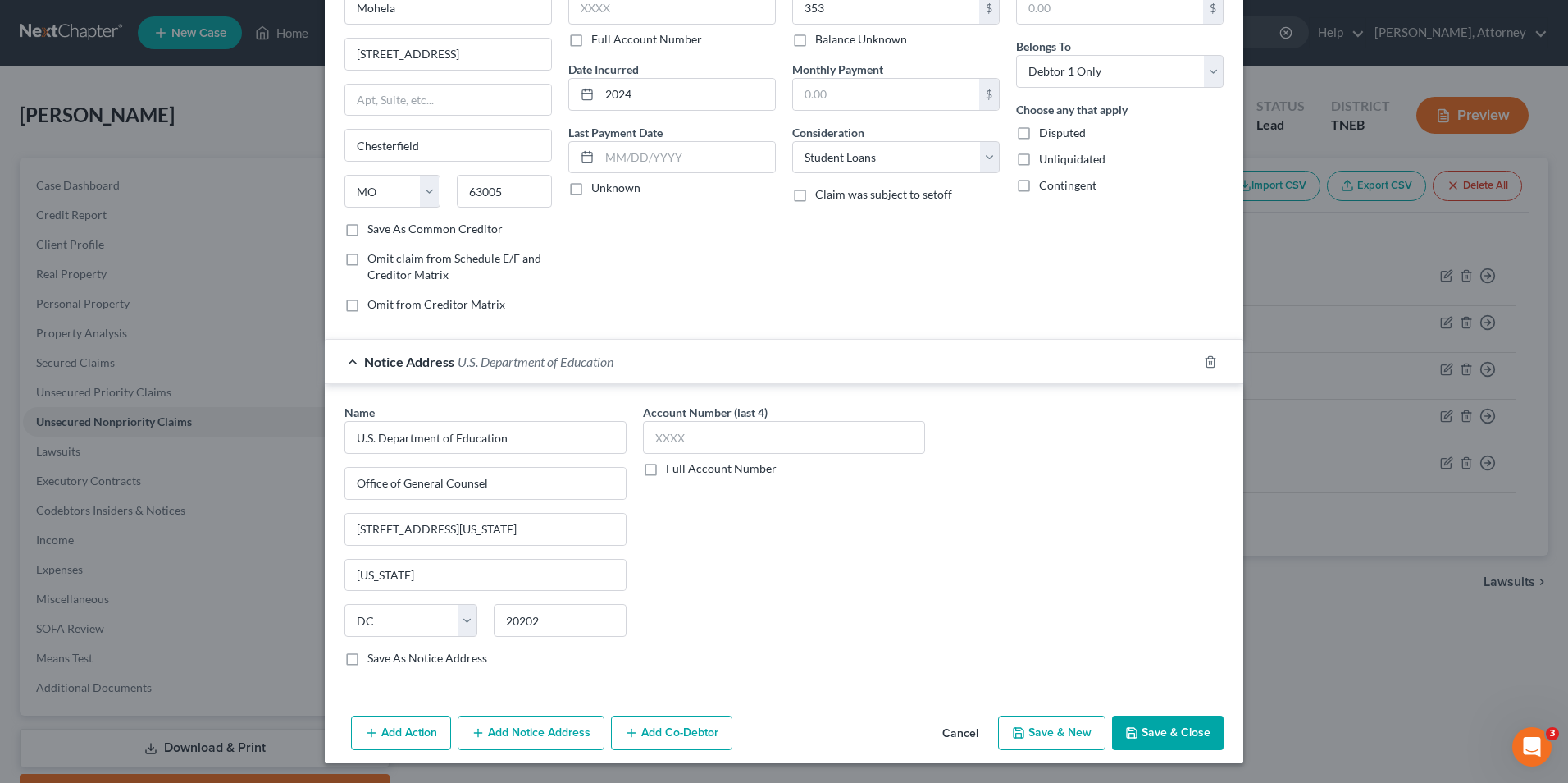
click at [565, 720] on button "Add Notice Address" at bounding box center [531, 733] width 147 height 34
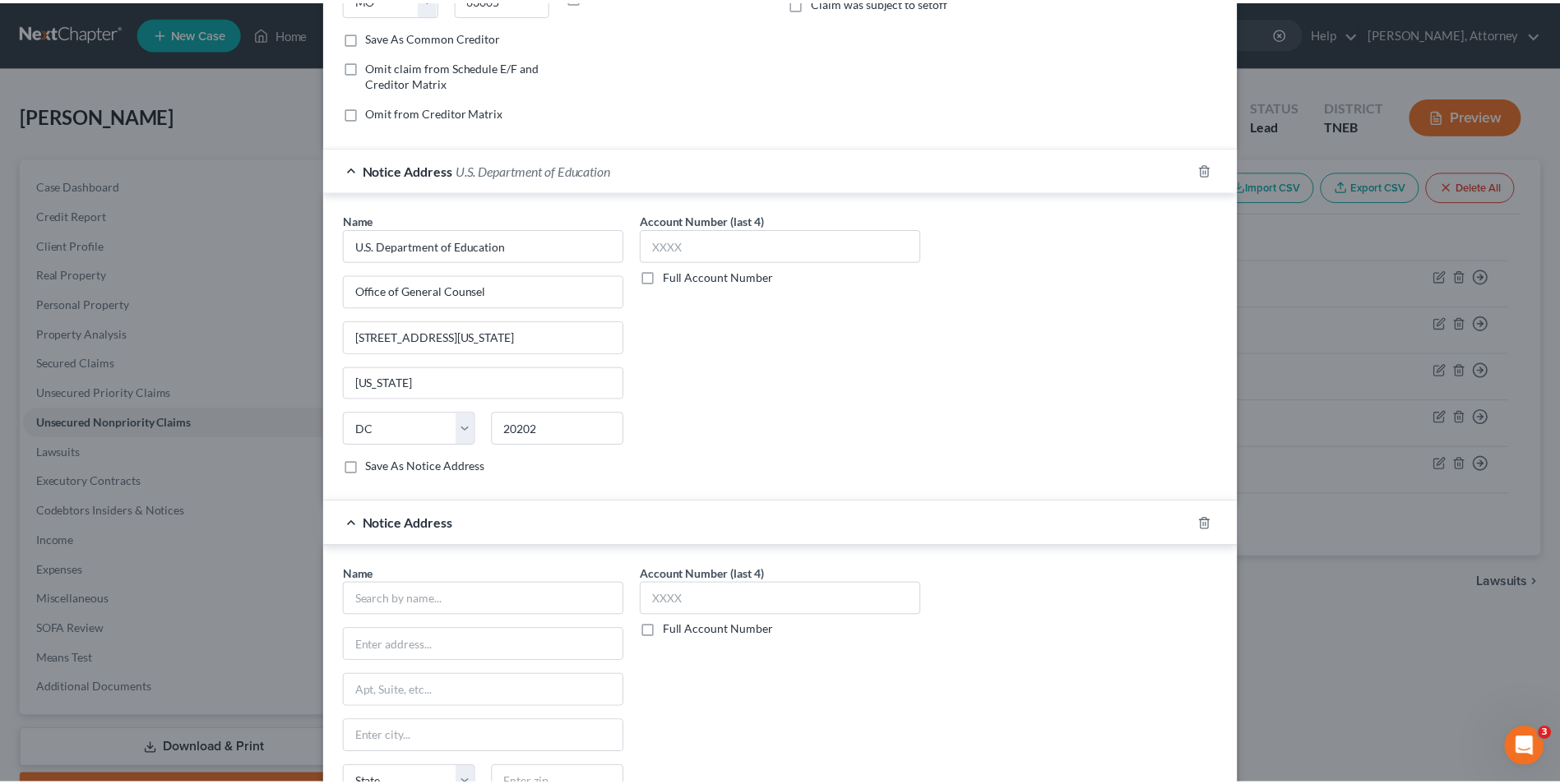
scroll to position [430, 0]
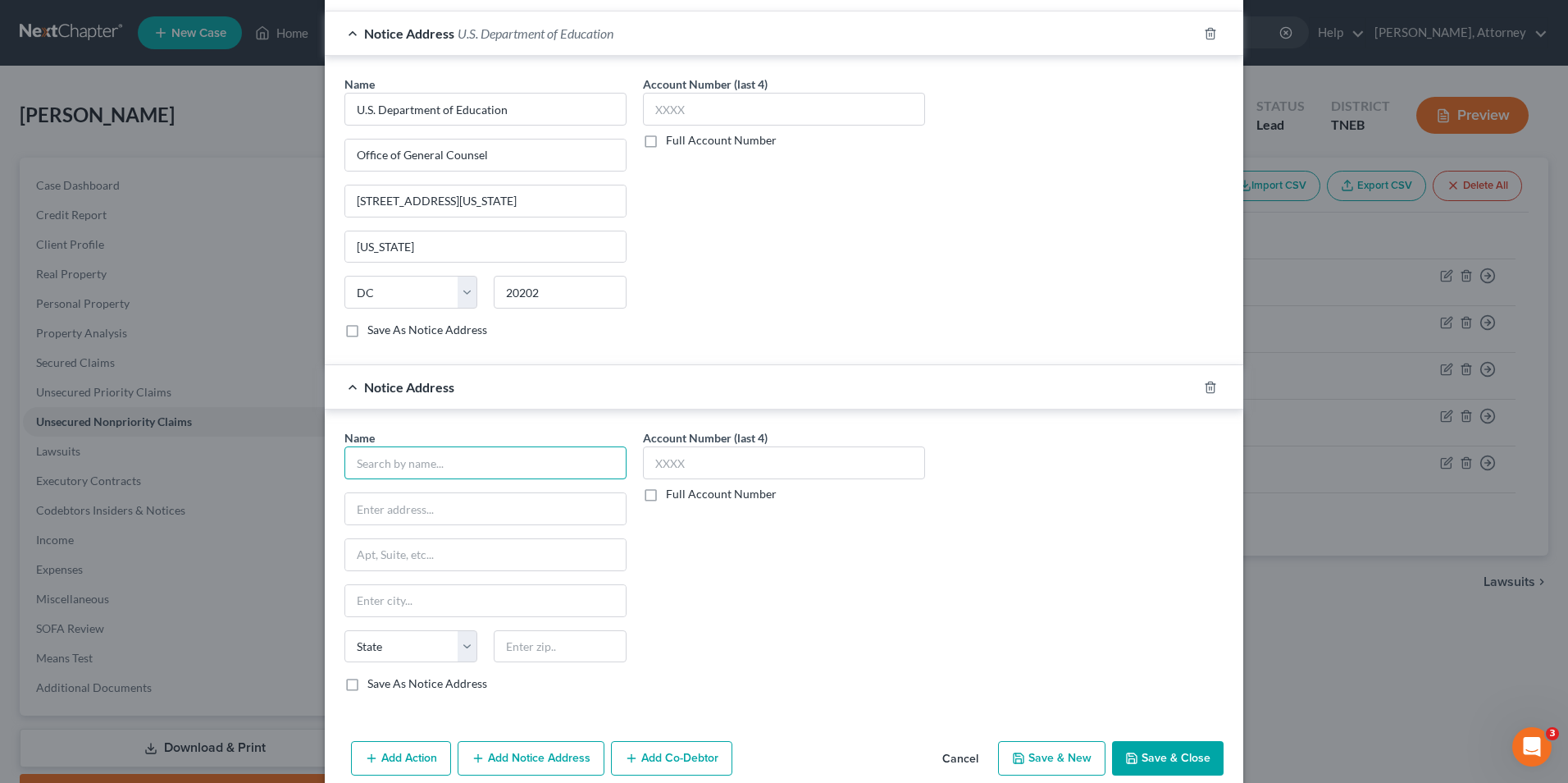
click at [426, 465] on input "text" at bounding box center [485, 463] width 282 height 33
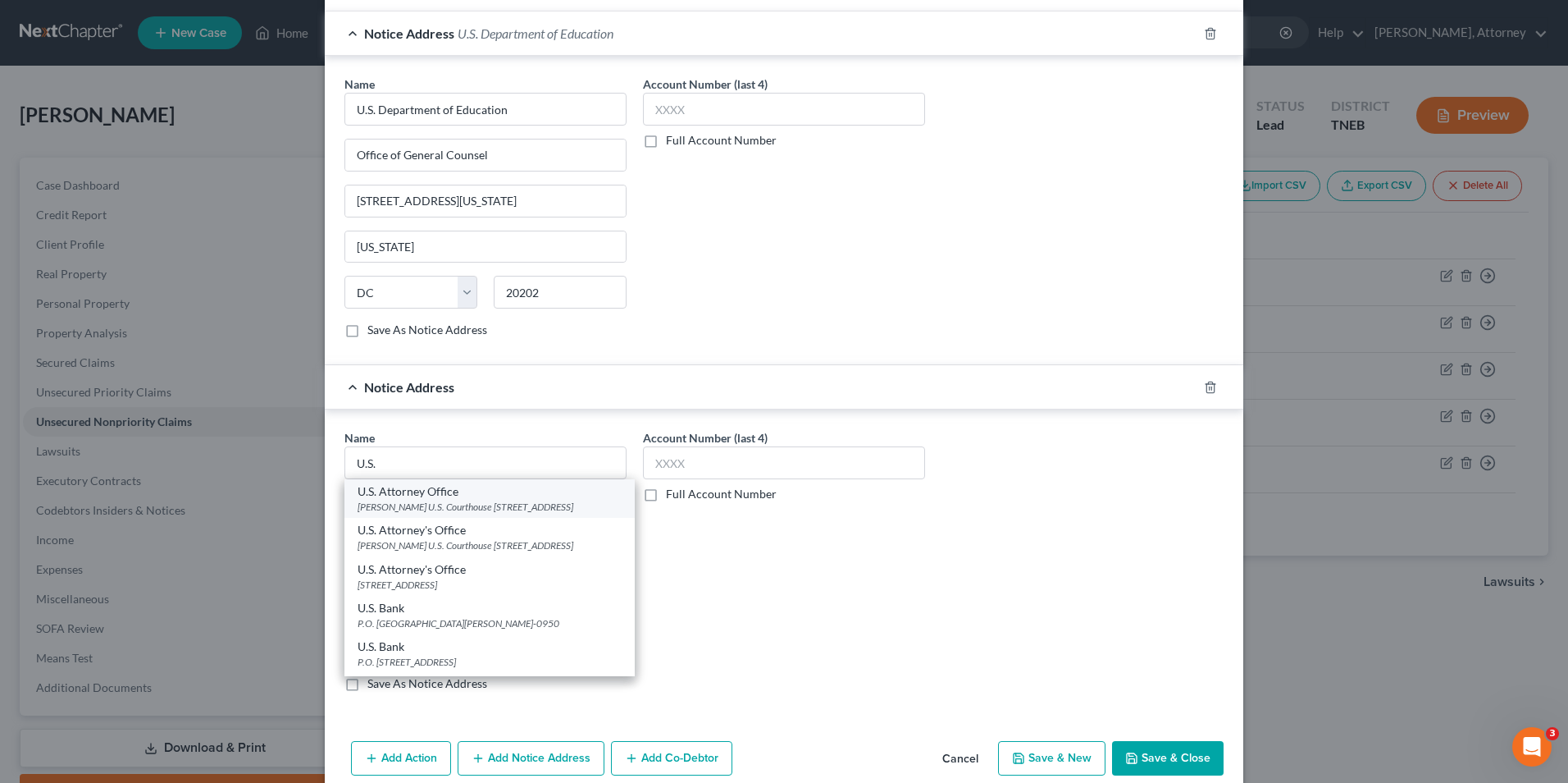
click at [426, 508] on div "[PERSON_NAME] U.S. Courthouse [STREET_ADDRESS]" at bounding box center [489, 507] width 264 height 14
type input "U.S. Attorney Office"
type input "[PERSON_NAME] U.S. Courthouse"
type input "[STREET_ADDRESS]"
type input "[GEOGRAPHIC_DATA]"
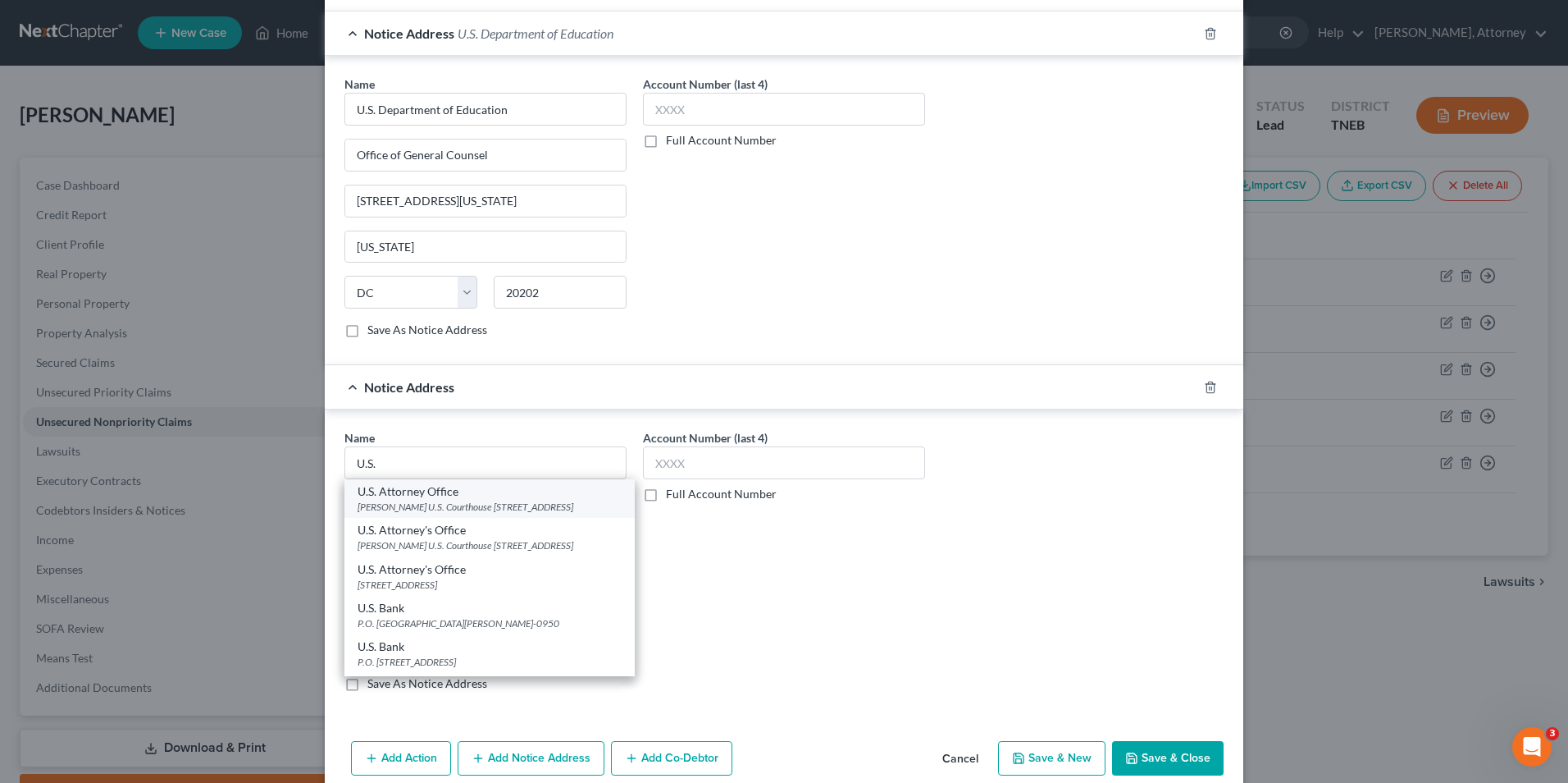
select select "44"
type input "37902"
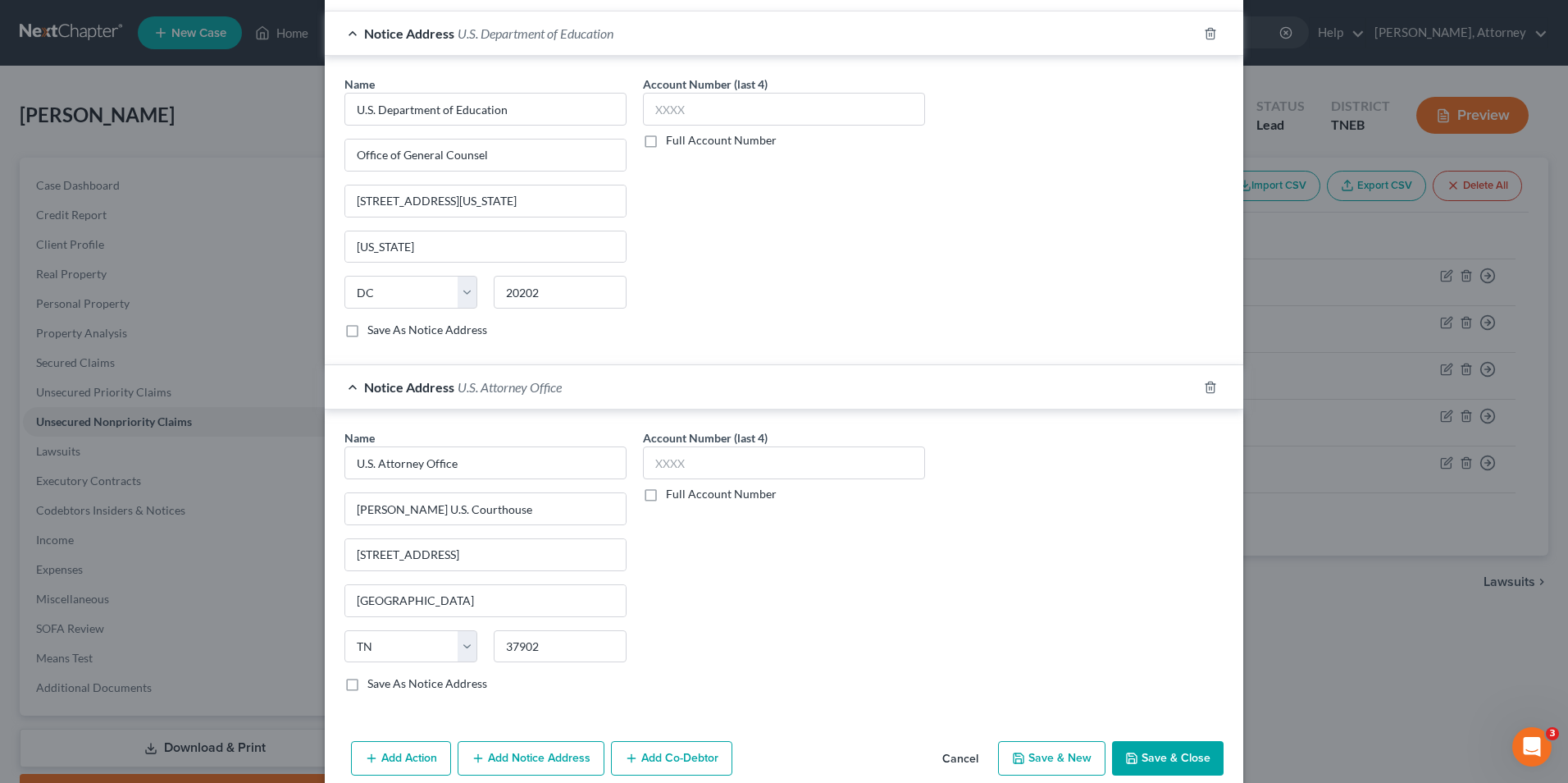
click at [1166, 755] on button "Save & Close" at bounding box center [1168, 758] width 112 height 34
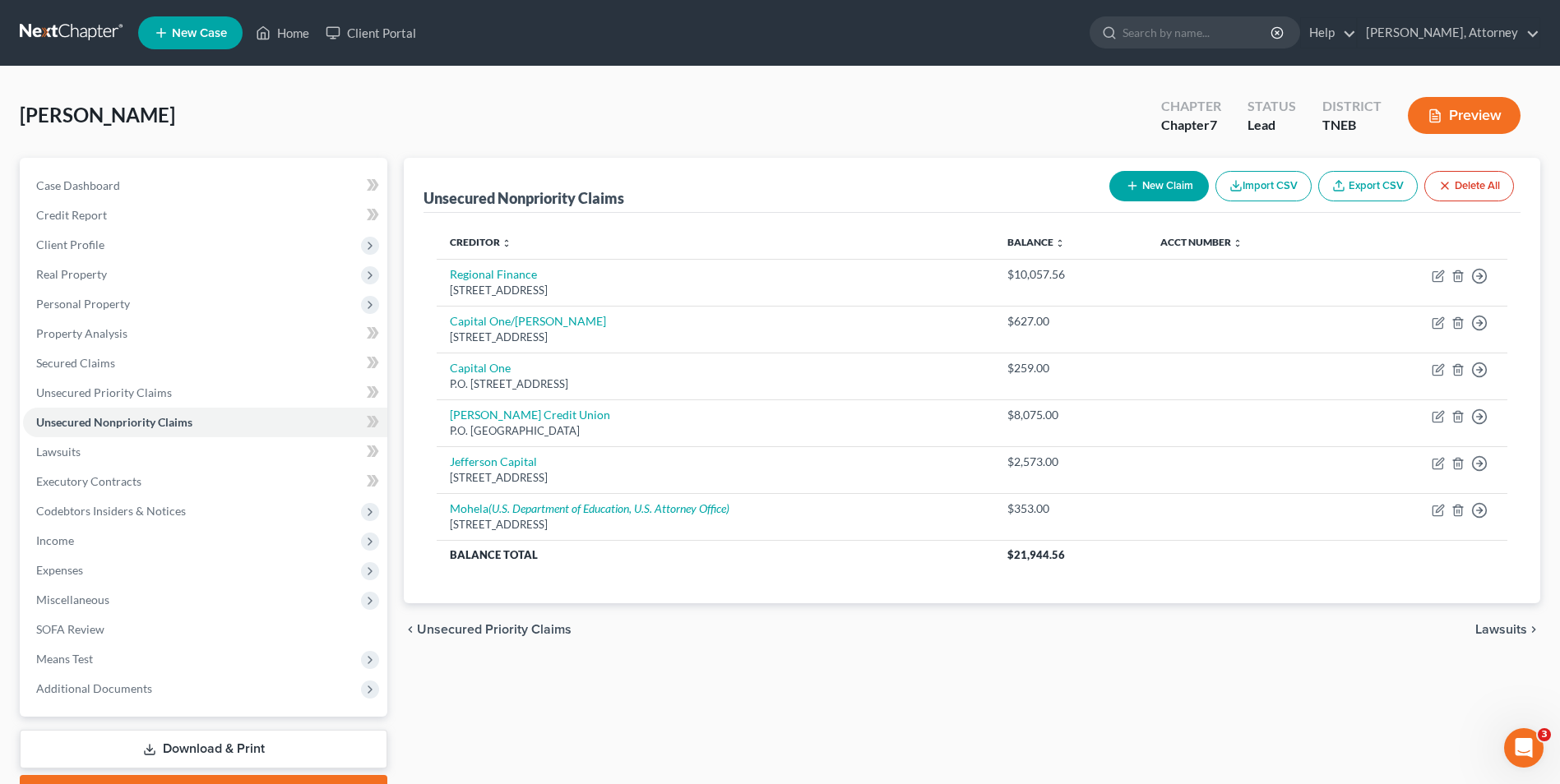
click at [1126, 168] on div "New Claim Import CSV Export CSV Delete All" at bounding box center [1311, 187] width 418 height 44
click at [1134, 176] on button "New Claim" at bounding box center [1159, 187] width 100 height 31
select select "0"
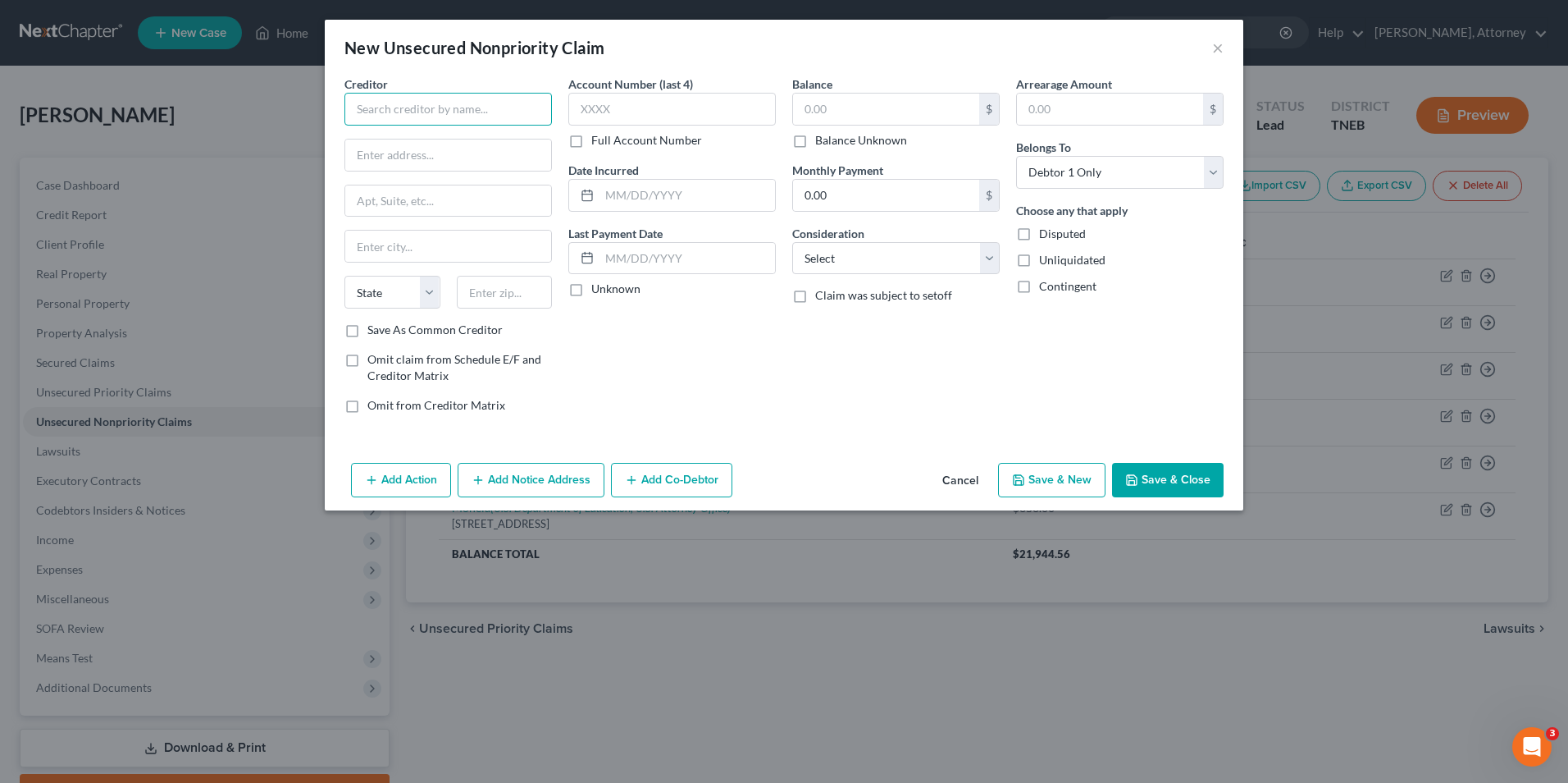
click at [474, 105] on input "text" at bounding box center [448, 109] width 207 height 33
type input "Regional Finance"
type input "[STREET_ADDRESS]"
type input "Ste B"
type input "[PERSON_NAME]"
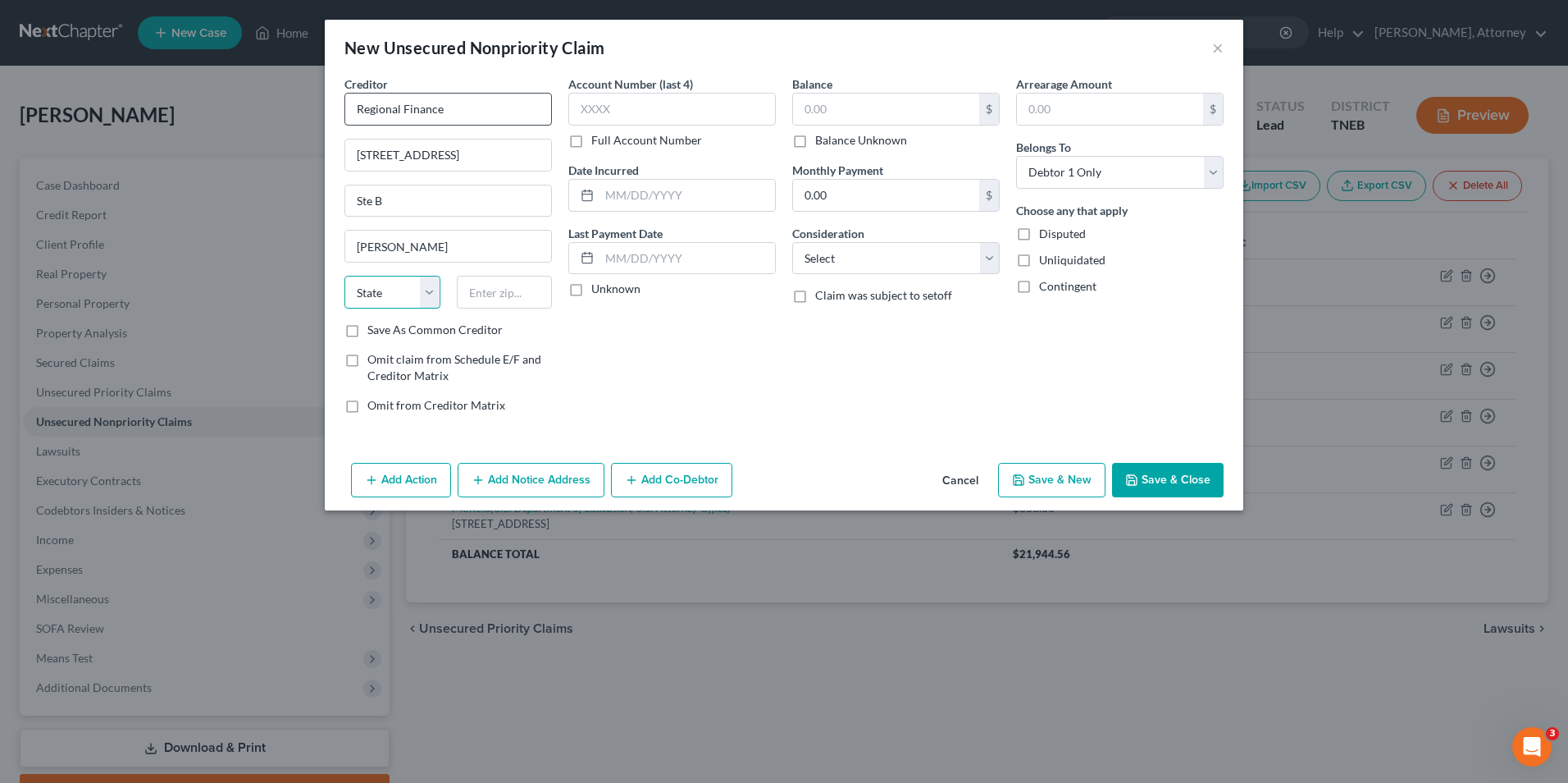
select select "42"
type input "29651"
click at [634, 207] on input "text" at bounding box center [688, 195] width 176 height 32
type input "2024"
click at [814, 117] on input "text" at bounding box center [886, 109] width 186 height 32
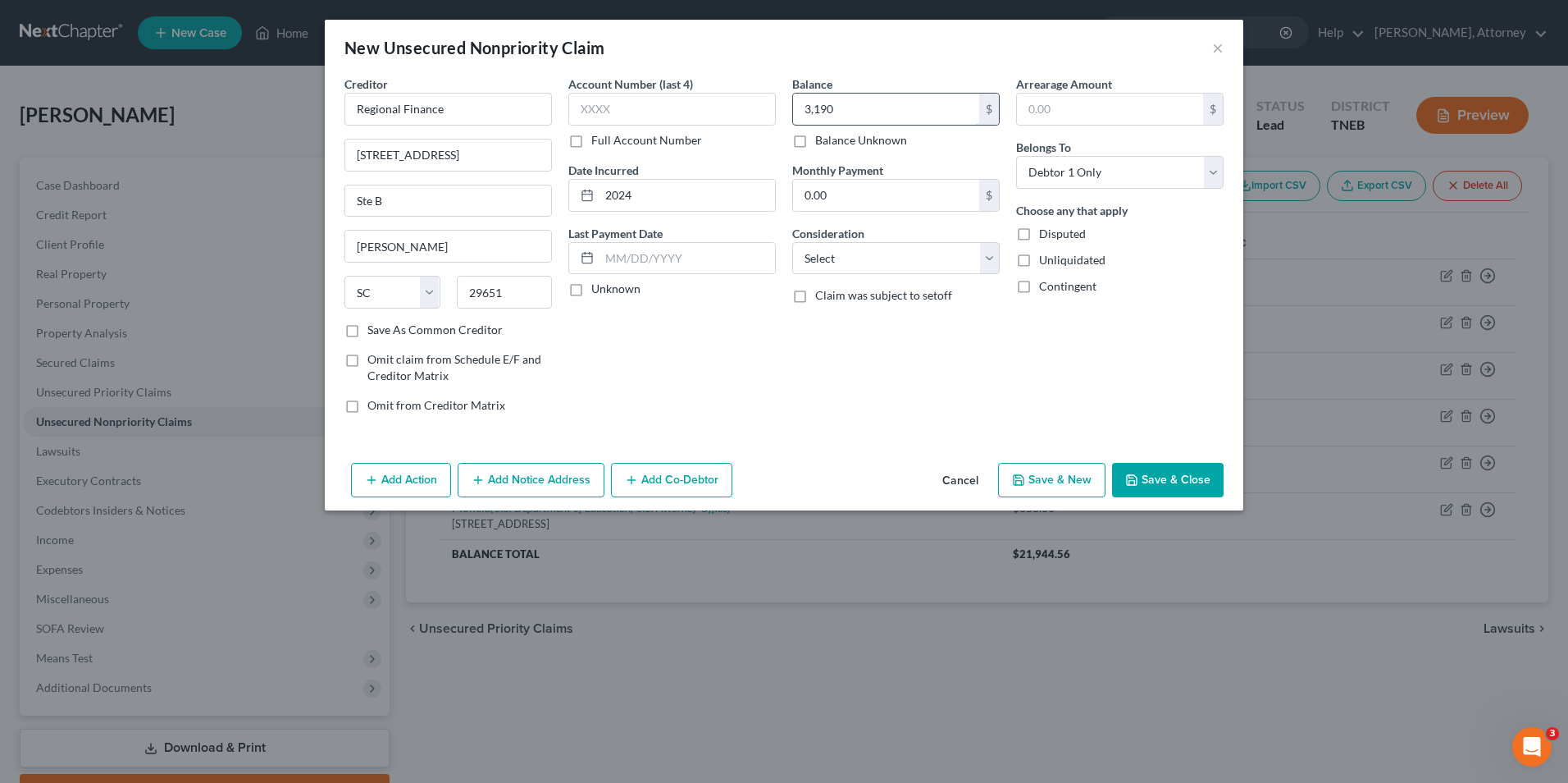
type input "3,190"
select select "10"
click at [1075, 474] on button "Save & New" at bounding box center [1052, 480] width 107 height 34
select select "0"
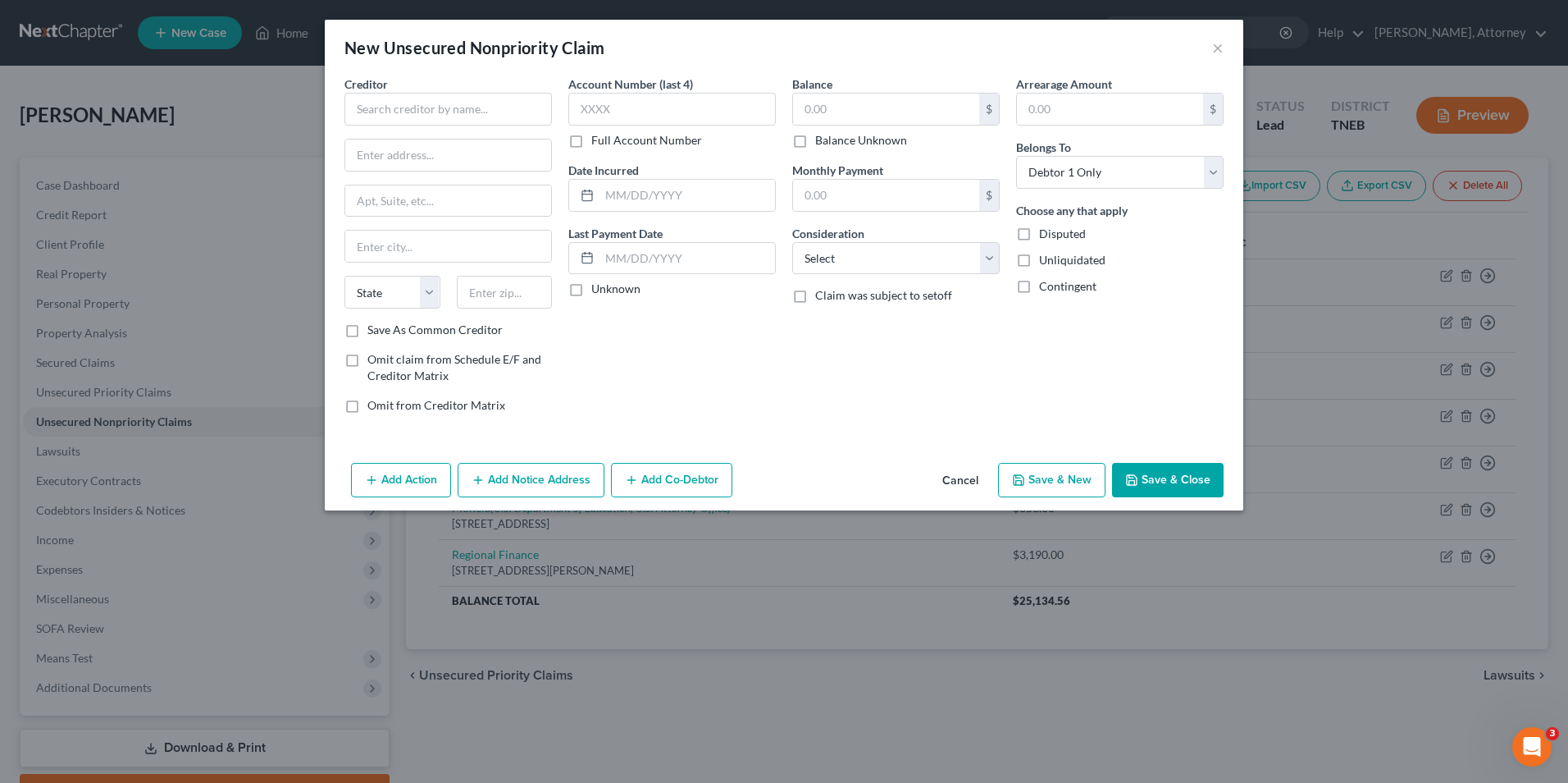
click at [977, 482] on button "Cancel" at bounding box center [960, 481] width 62 height 33
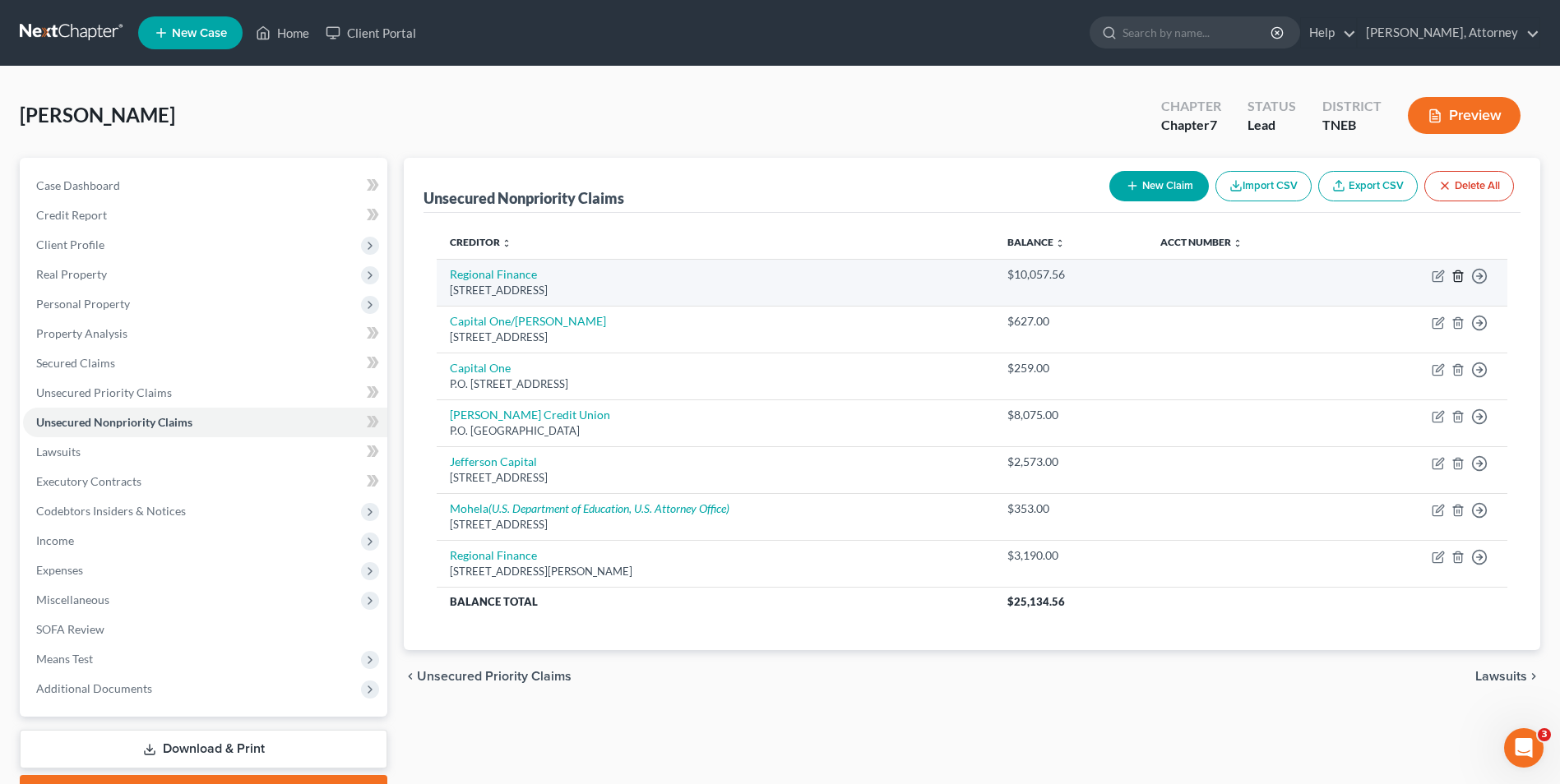
click at [1458, 280] on icon "button" at bounding box center [1458, 277] width 13 height 13
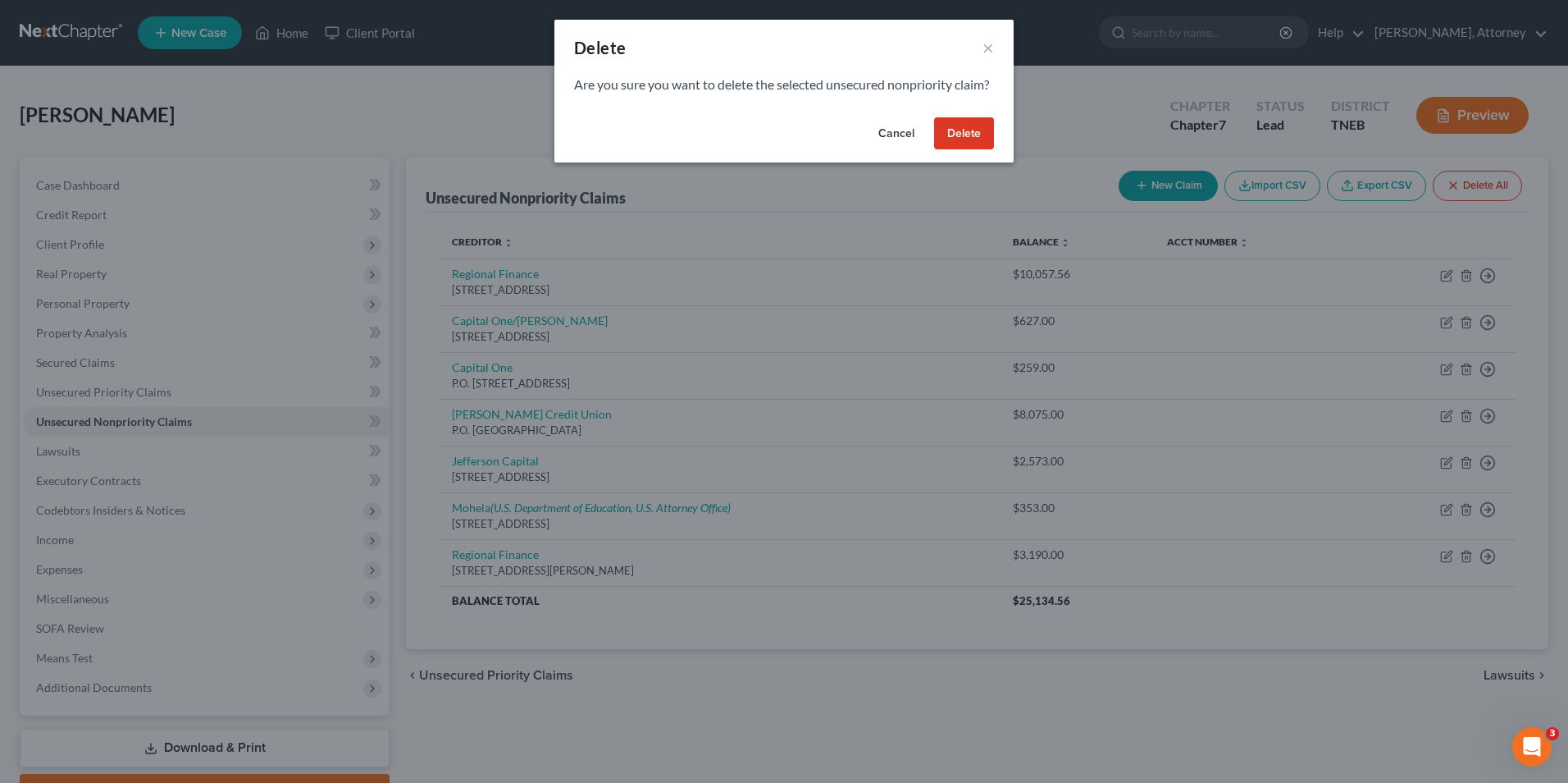
click at [977, 147] on button "Delete" at bounding box center [964, 134] width 60 height 33
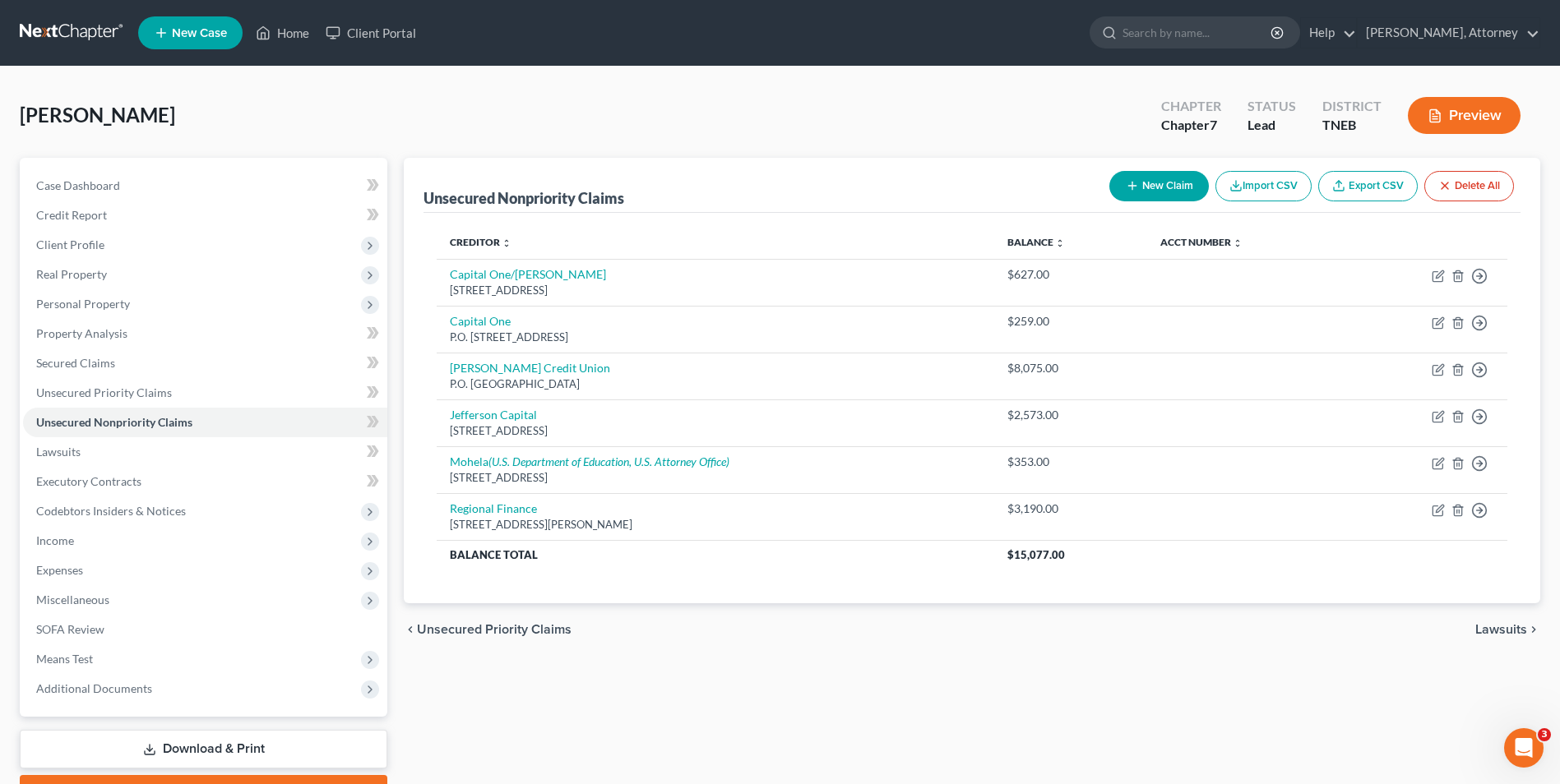
click at [1156, 189] on button "New Claim" at bounding box center [1159, 187] width 100 height 31
select select "0"
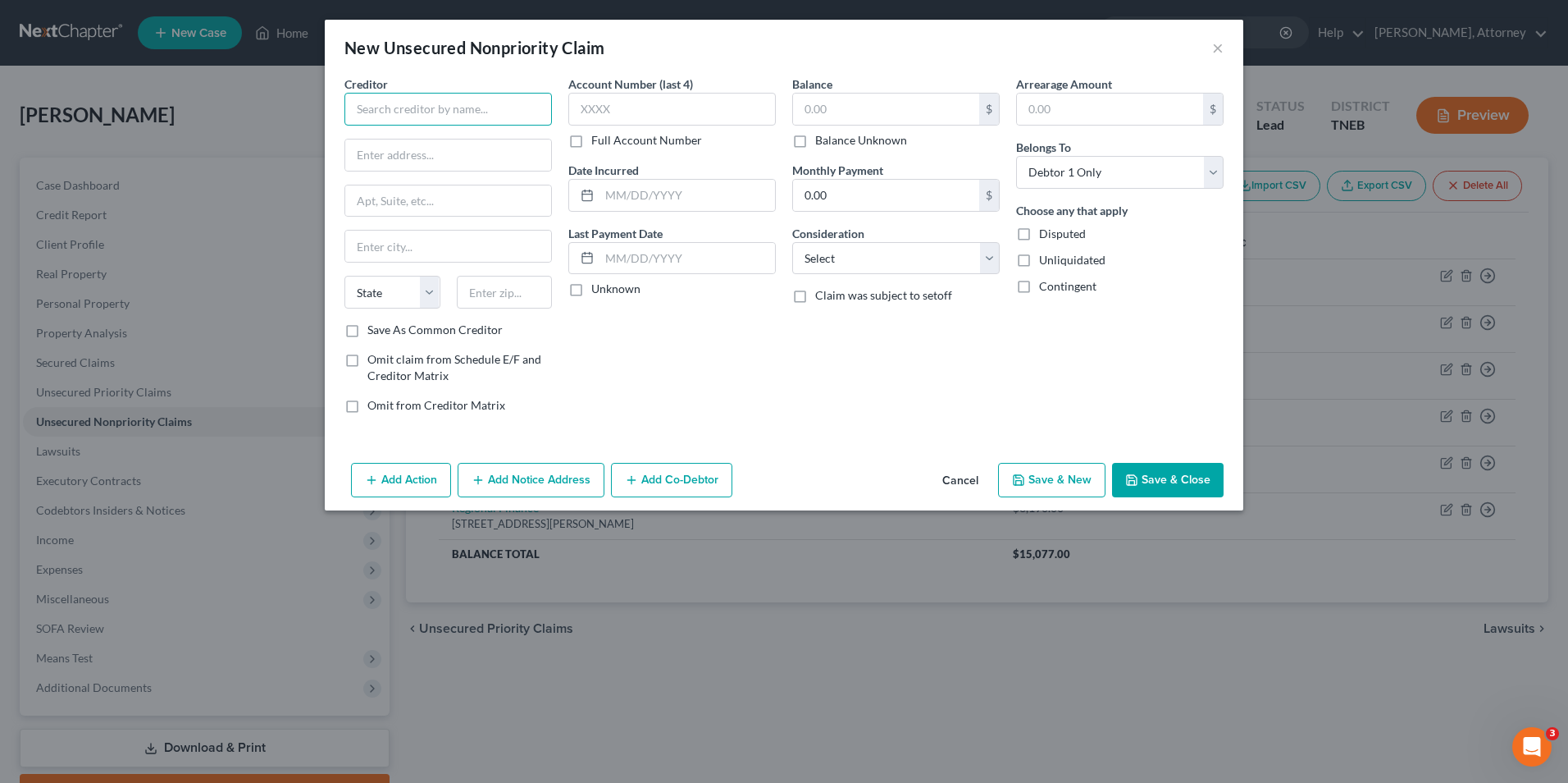
click at [447, 115] on input "text" at bounding box center [448, 109] width 207 height 33
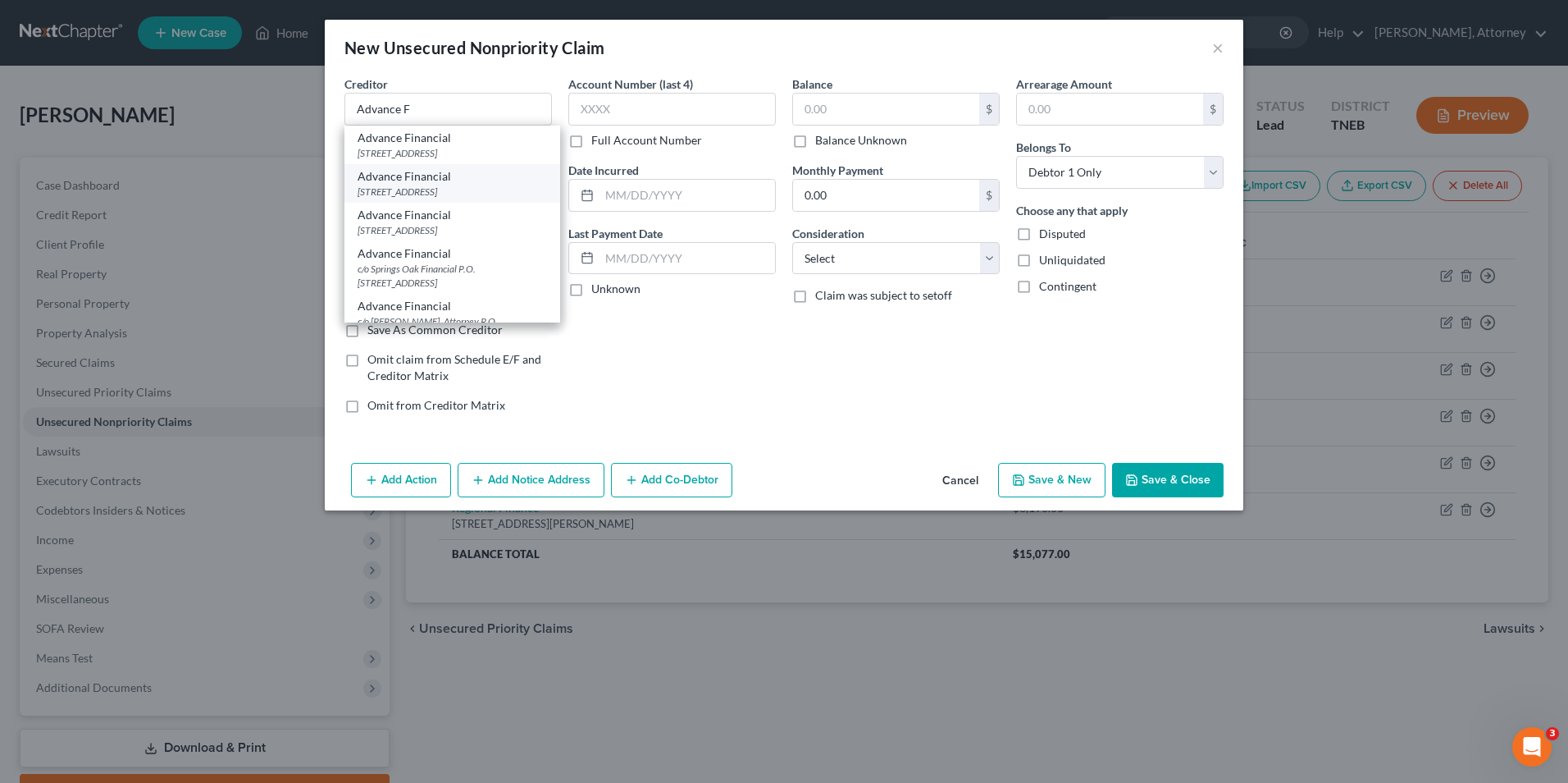
click at [447, 185] on div "Advance Financial" at bounding box center [452, 176] width 189 height 16
type input "Advance Financial"
type input "[STREET_ADDRESS]"
type input "[GEOGRAPHIC_DATA]"
select select "44"
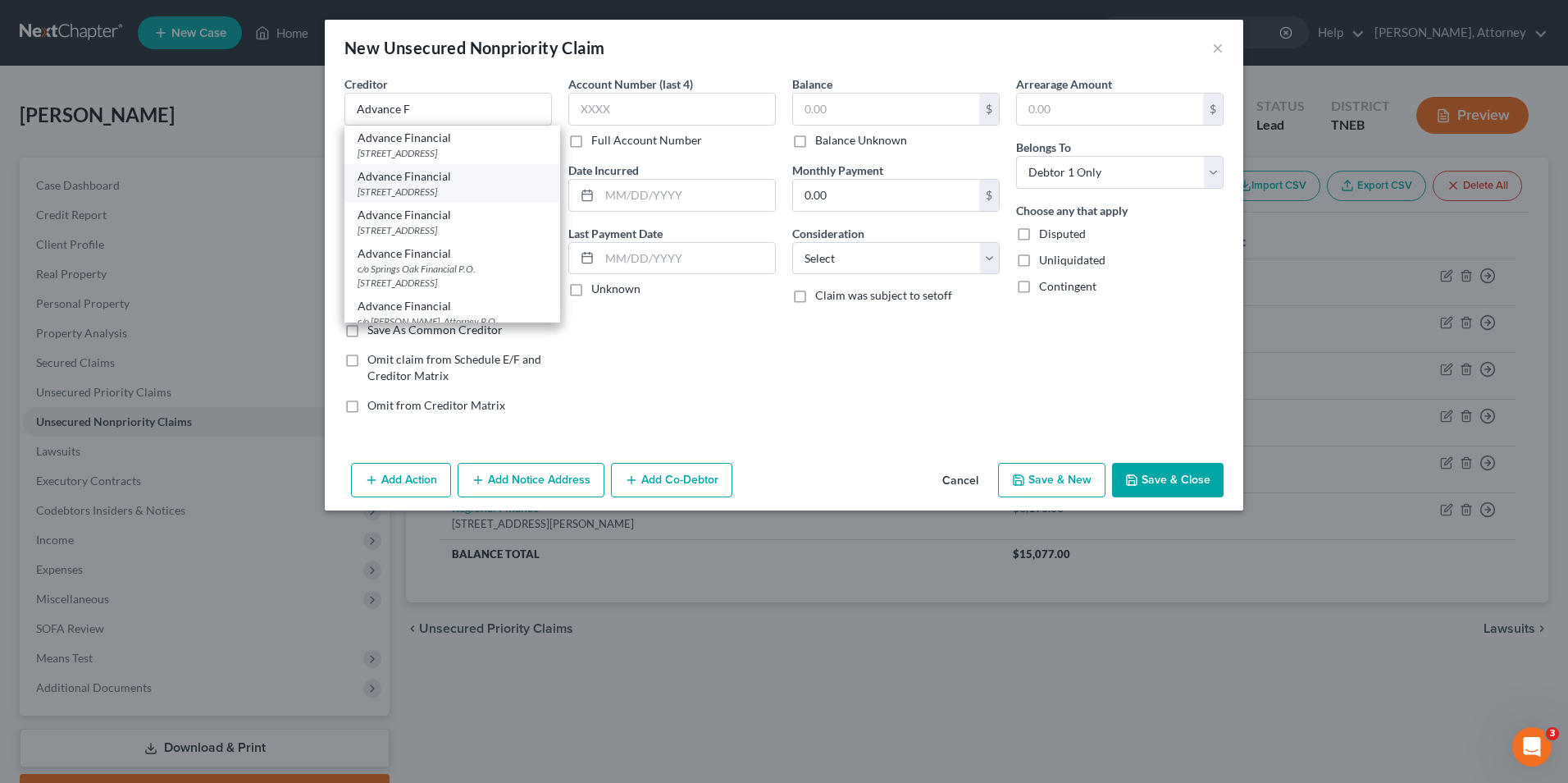
type input "37917"
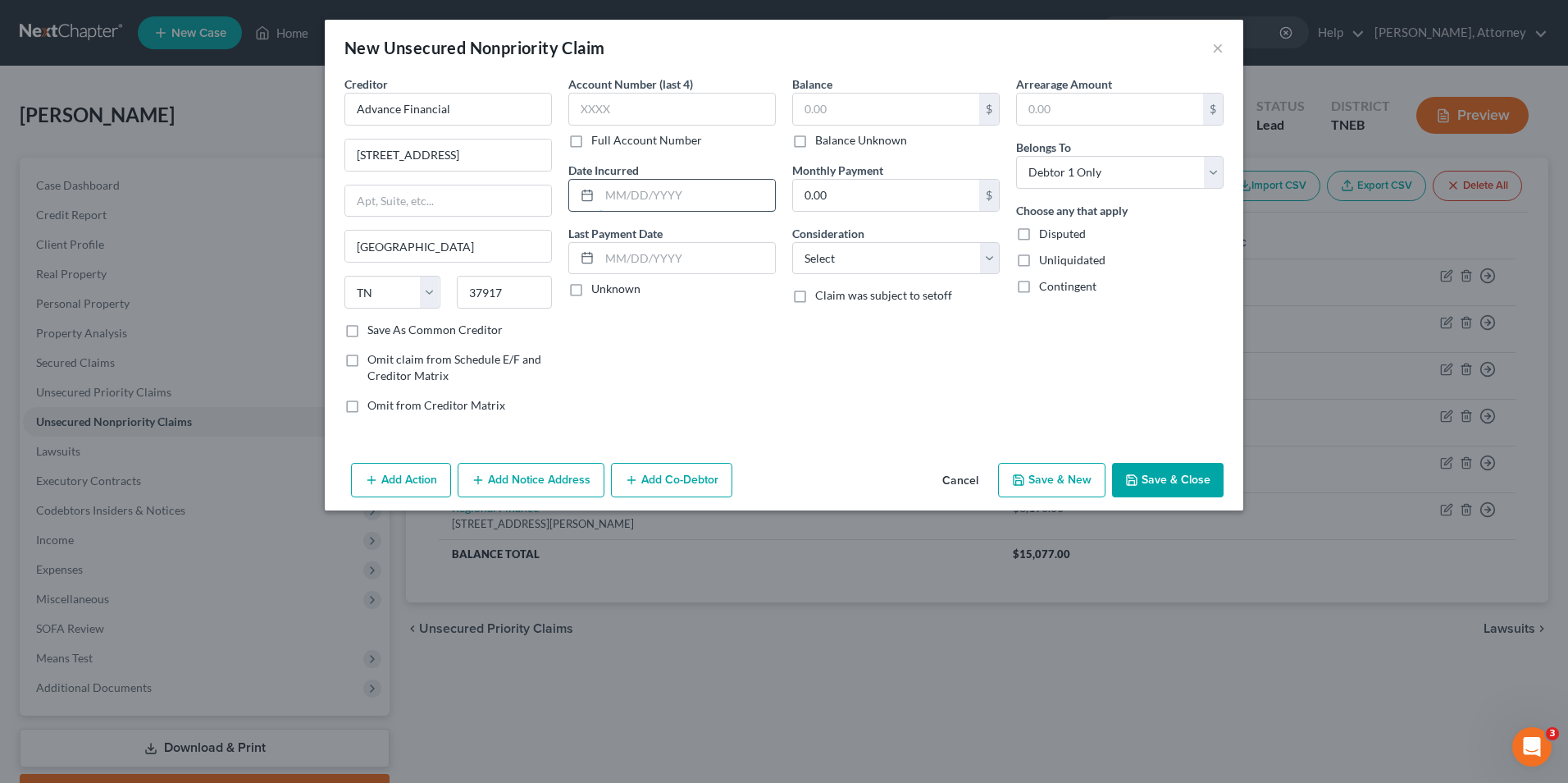
click at [635, 196] on input "text" at bounding box center [688, 195] width 176 height 32
type input "2024"
click at [844, 98] on input "text" at bounding box center [886, 109] width 186 height 32
type input "937.02"
click at [603, 108] on input "text" at bounding box center [672, 109] width 207 height 33
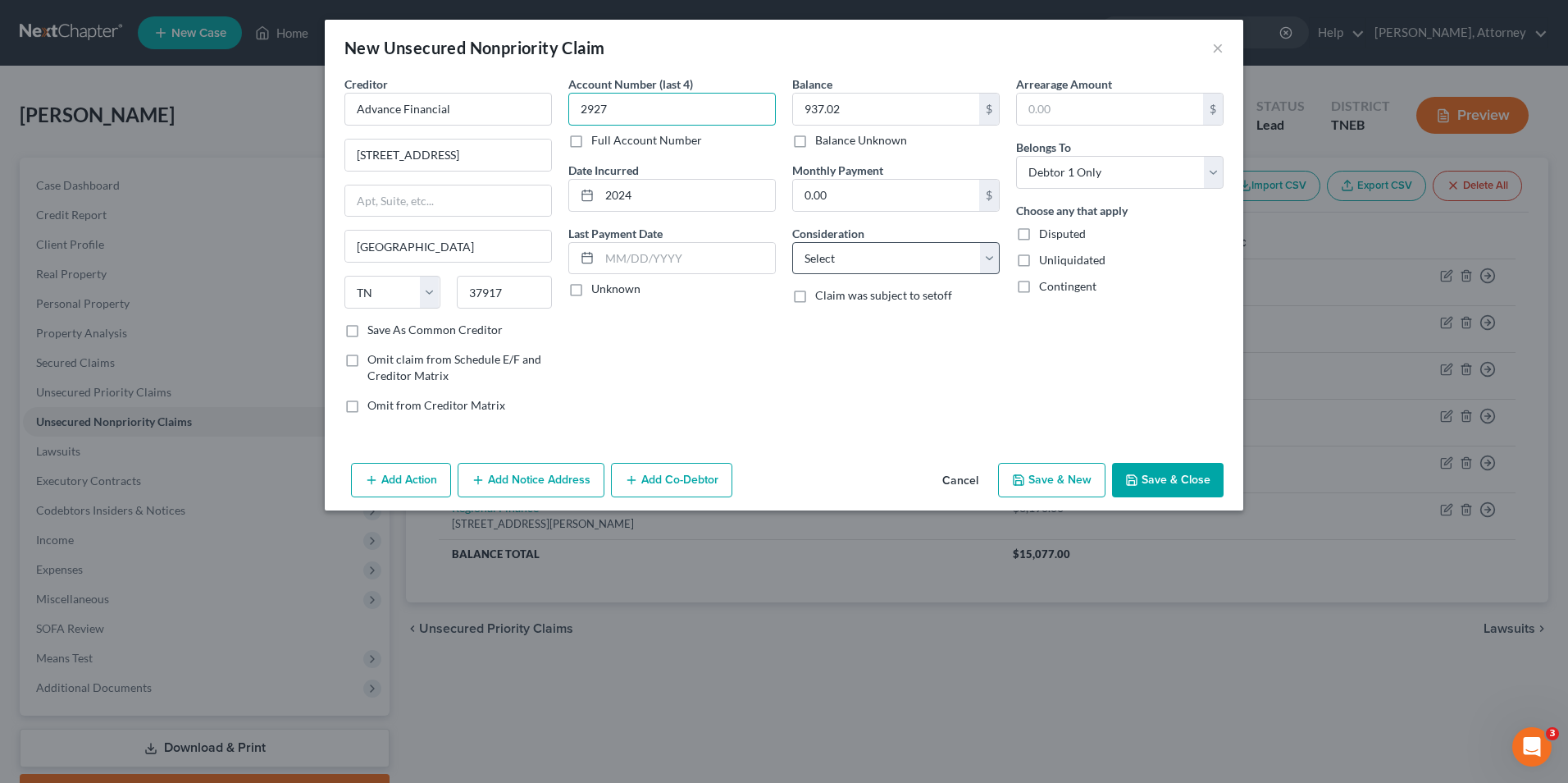
type input "2927"
click at [849, 270] on select "Select Cable / Satellite Services Collection Agency Credit Card Debt Debt Couns…" at bounding box center [895, 258] width 207 height 33
select select "10"
click at [792, 242] on select "Select Cable / Satellite Services Collection Agency Credit Card Debt Debt Couns…" at bounding box center [895, 258] width 207 height 33
click at [1051, 467] on button "Save & New" at bounding box center [1052, 480] width 107 height 34
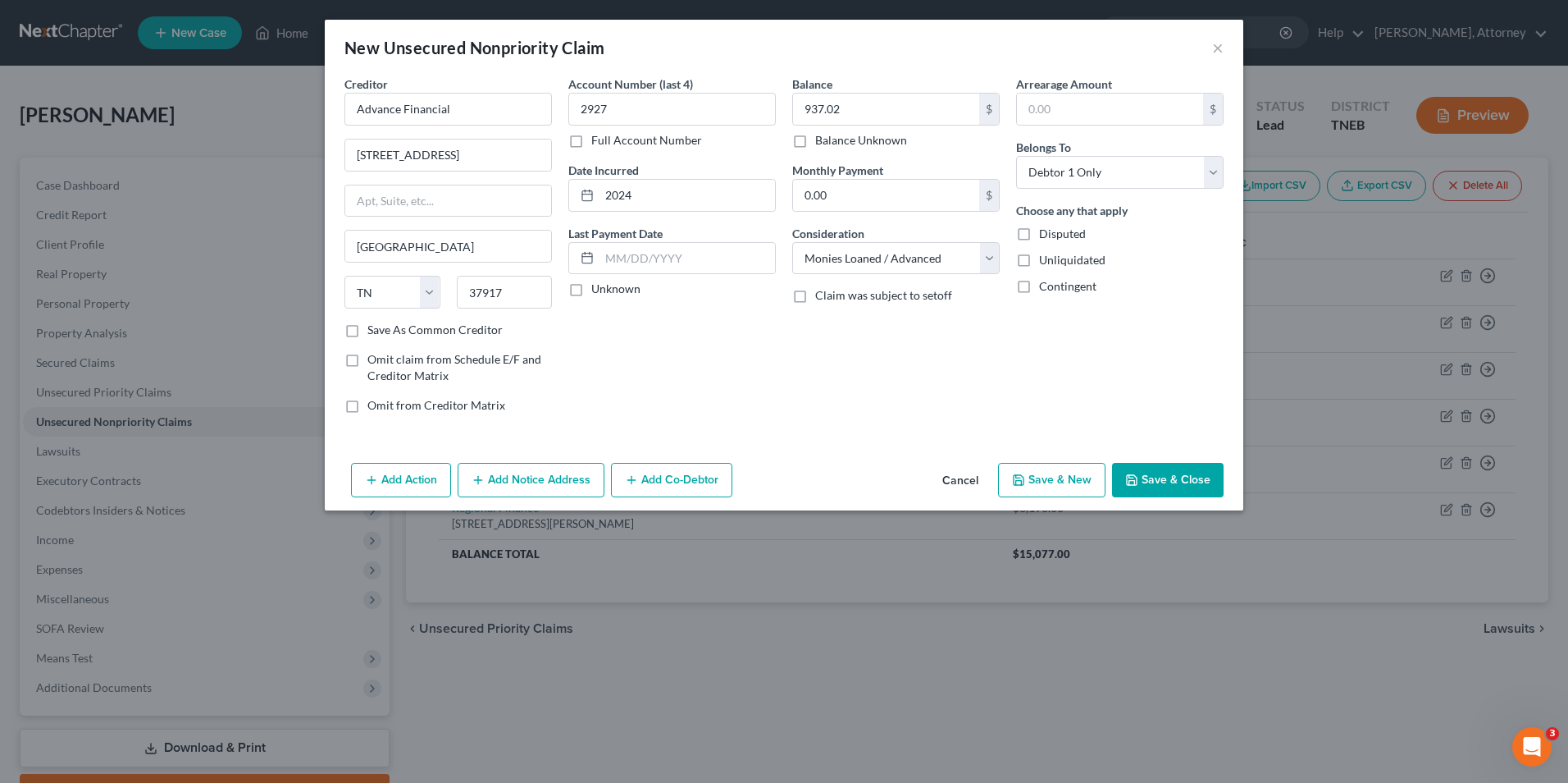
select select "0"
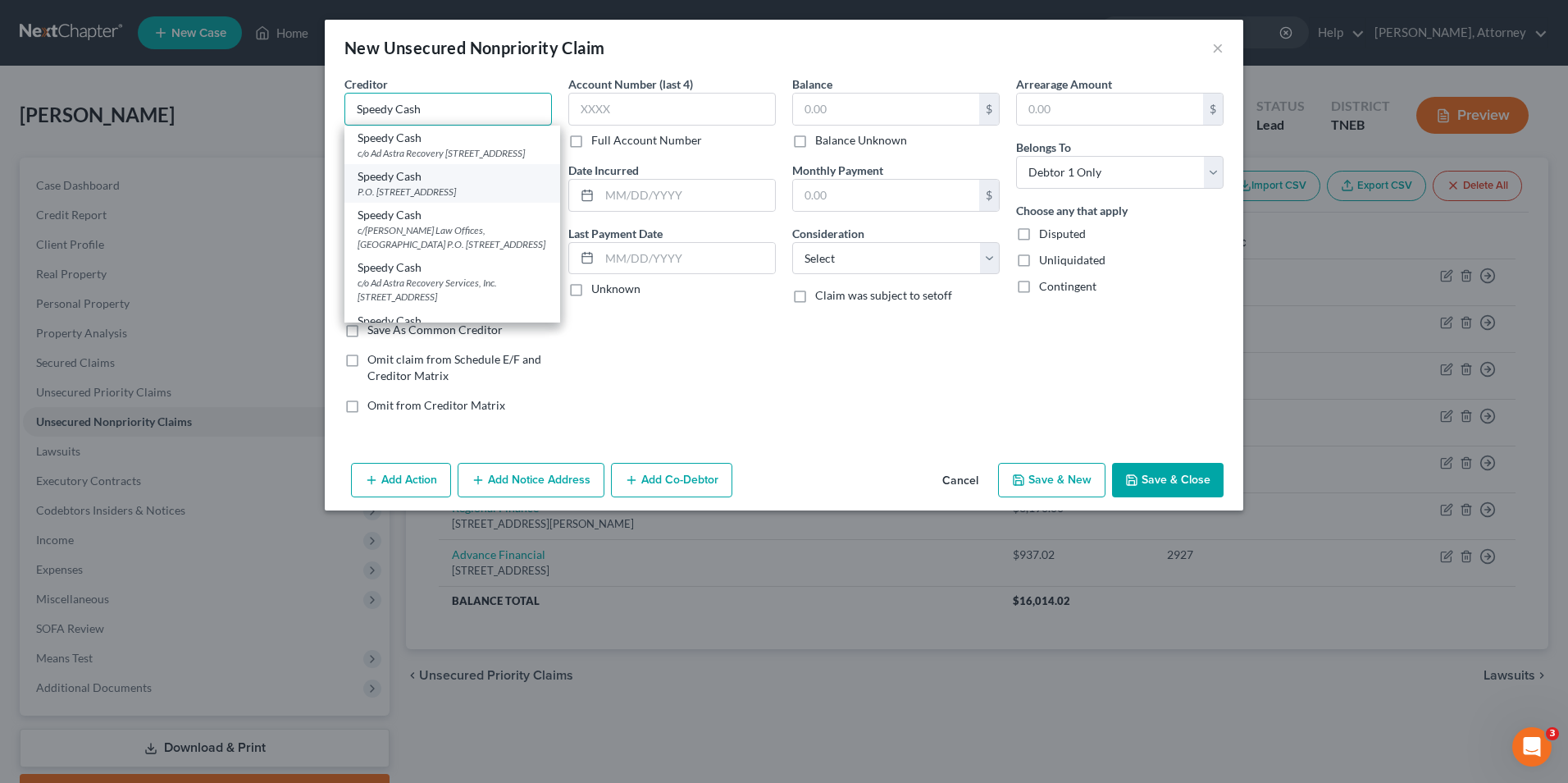
type input "Speedy Cash"
click at [449, 199] on div "P.O. [STREET_ADDRESS]" at bounding box center [452, 191] width 189 height 14
type input "P.O. Box 782260"
type input "Wichita"
select select "17"
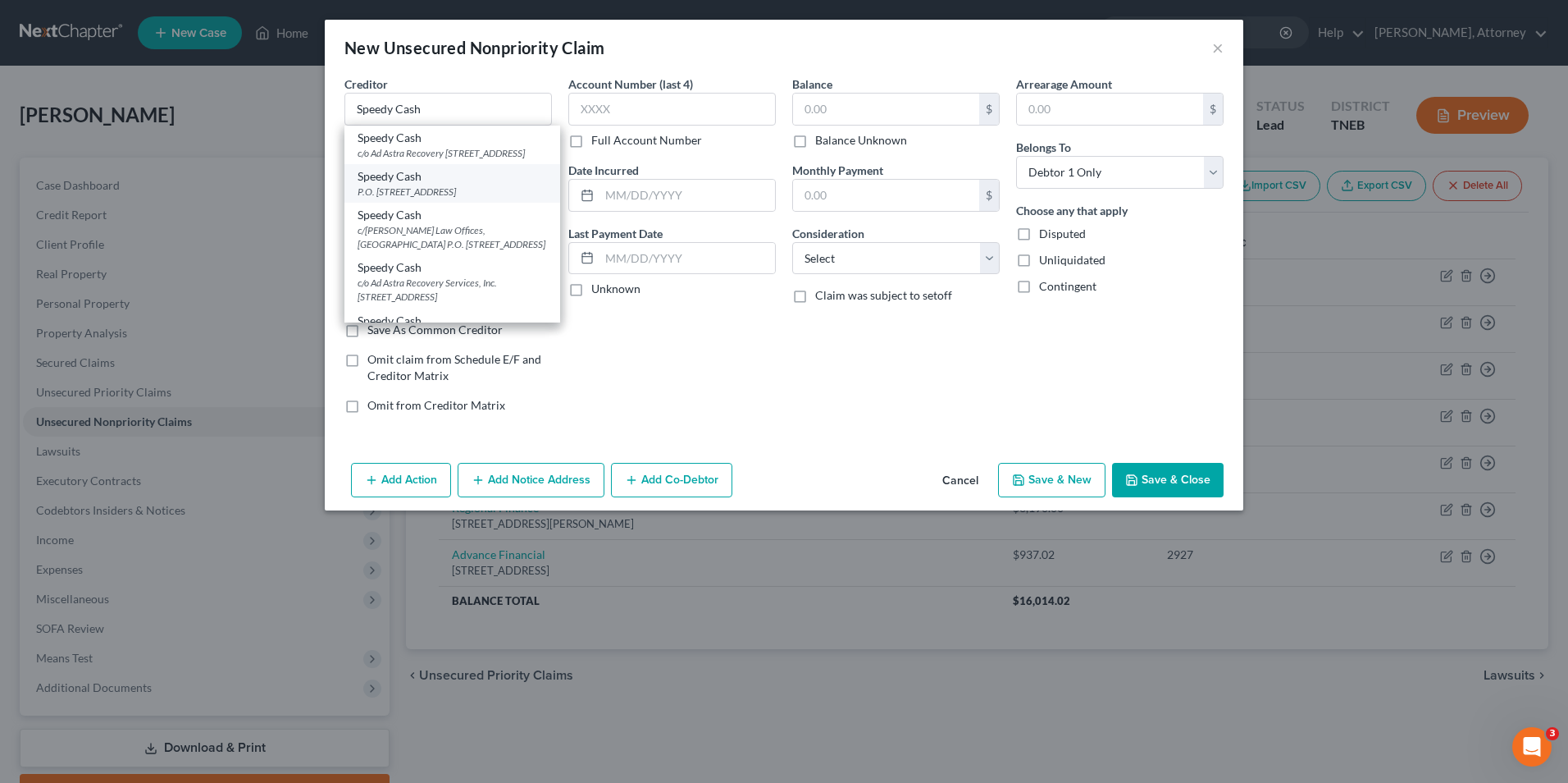
type input "67278"
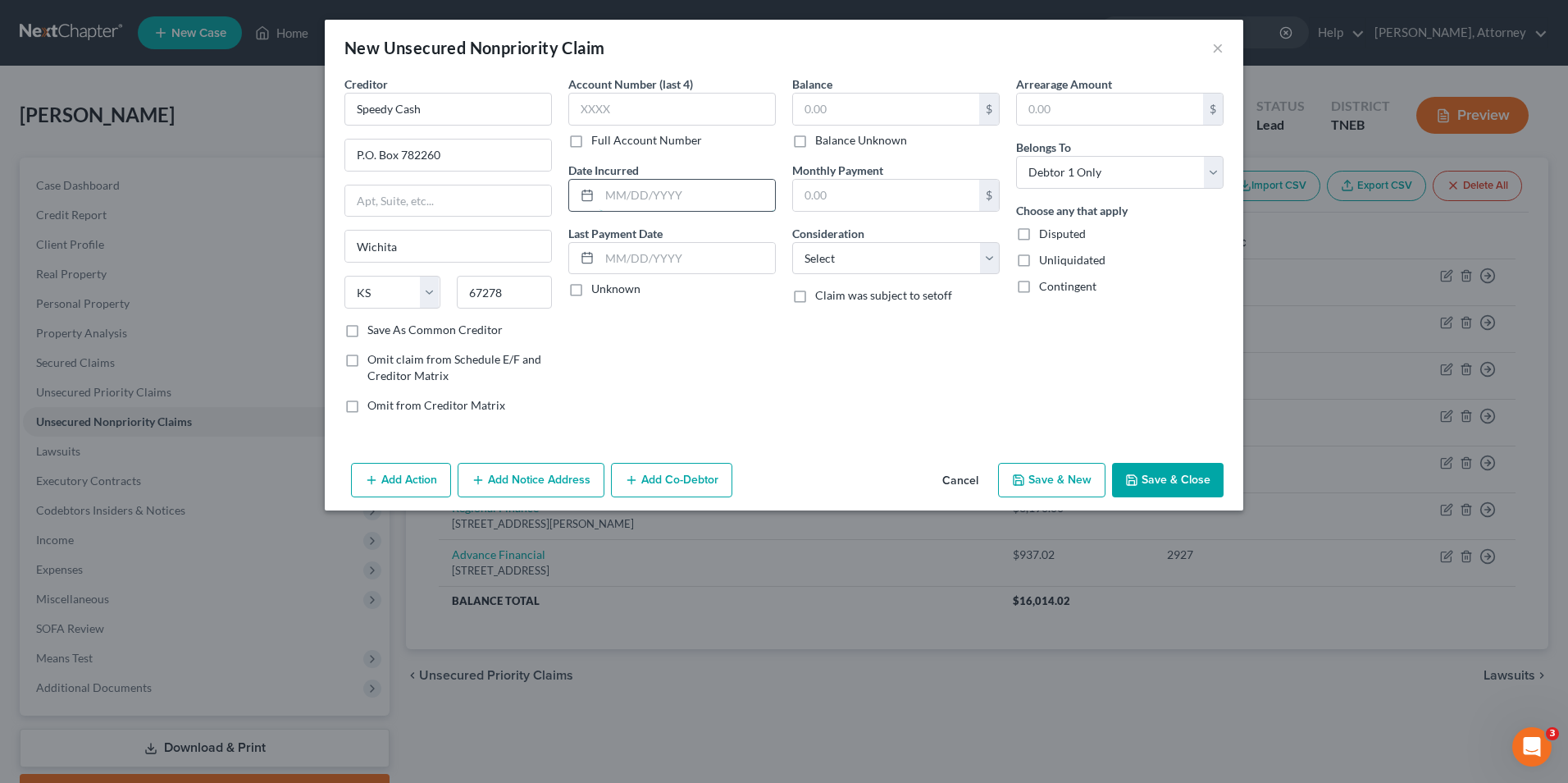
click at [657, 199] on input "text" at bounding box center [688, 195] width 176 height 32
type input "2024"
click at [636, 104] on input "text" at bounding box center [672, 109] width 207 height 33
type input "2600"
click at [827, 99] on input "text" at bounding box center [886, 109] width 186 height 32
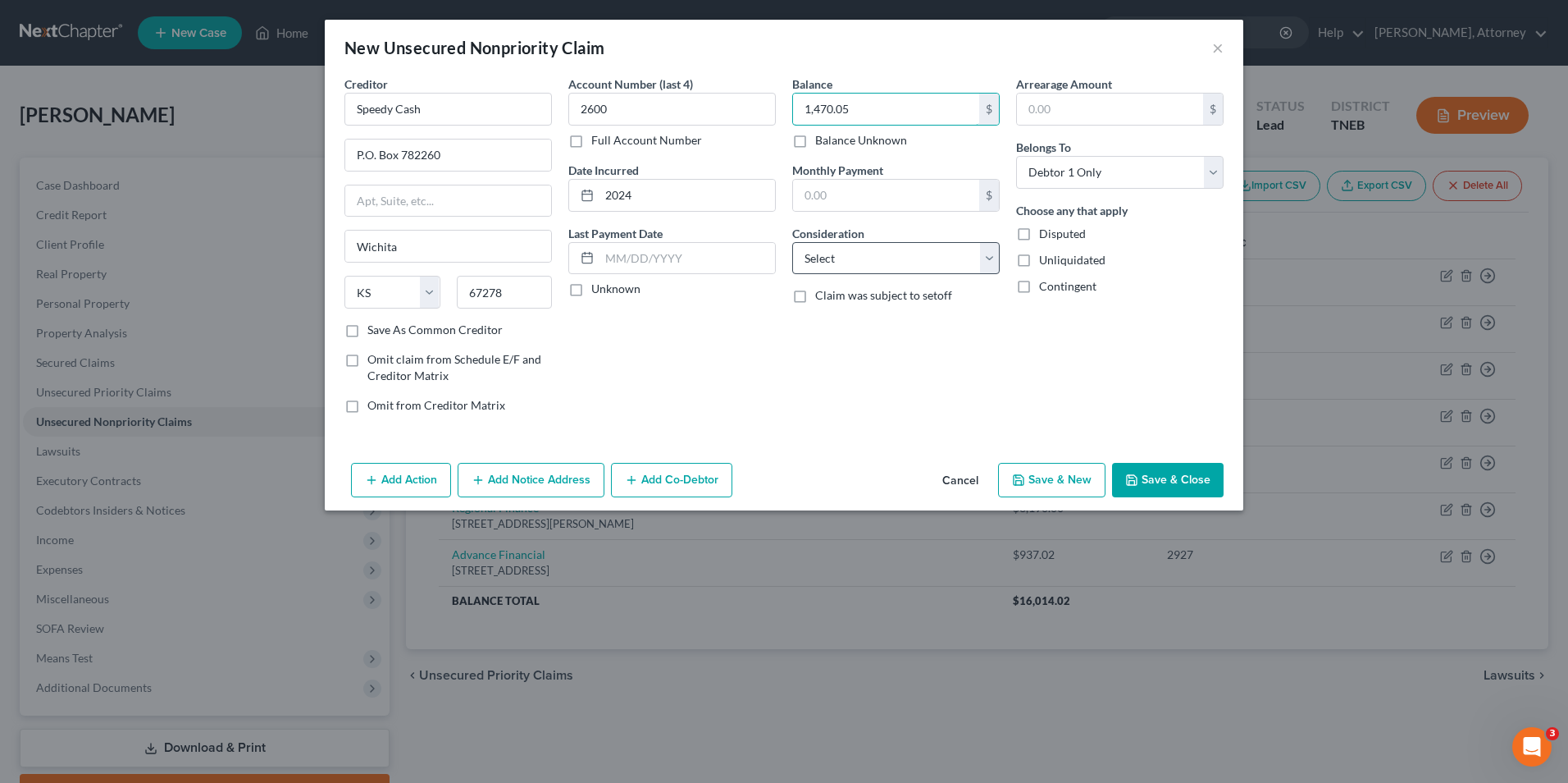
type input "1,470.05"
click at [854, 269] on select "Select Cable / Satellite Services Collection Agency Credit Card Debt Debt Couns…" at bounding box center [895, 258] width 207 height 33
select select "10"
click at [792, 242] on select "Select Cable / Satellite Services Collection Agency Credit Card Debt Debt Couns…" at bounding box center [895, 258] width 207 height 33
click at [1031, 478] on button "Save & New" at bounding box center [1052, 480] width 107 height 34
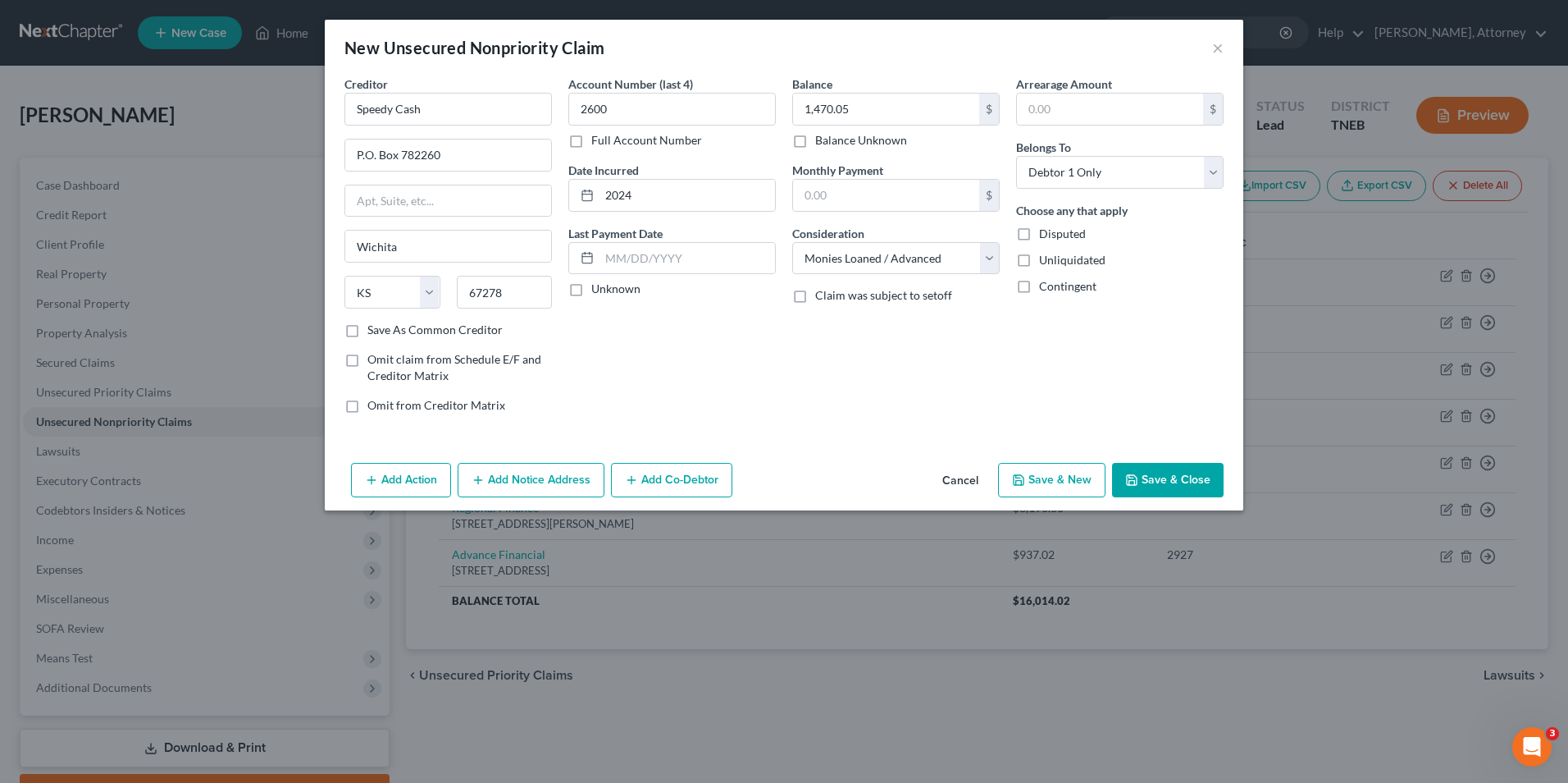
select select "0"
type input "0.00"
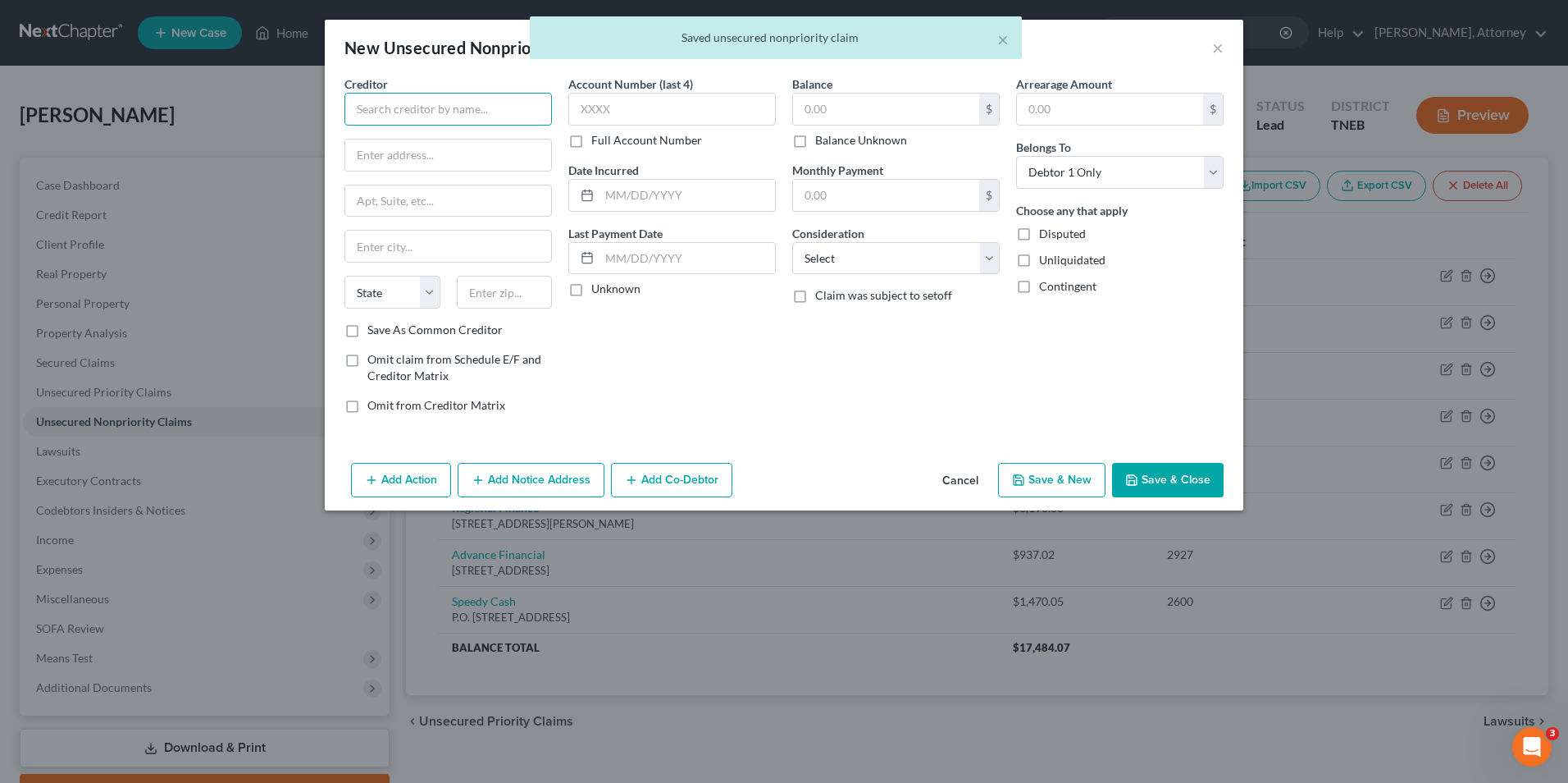
click at [460, 111] on input "text" at bounding box center [448, 109] width 207 height 33
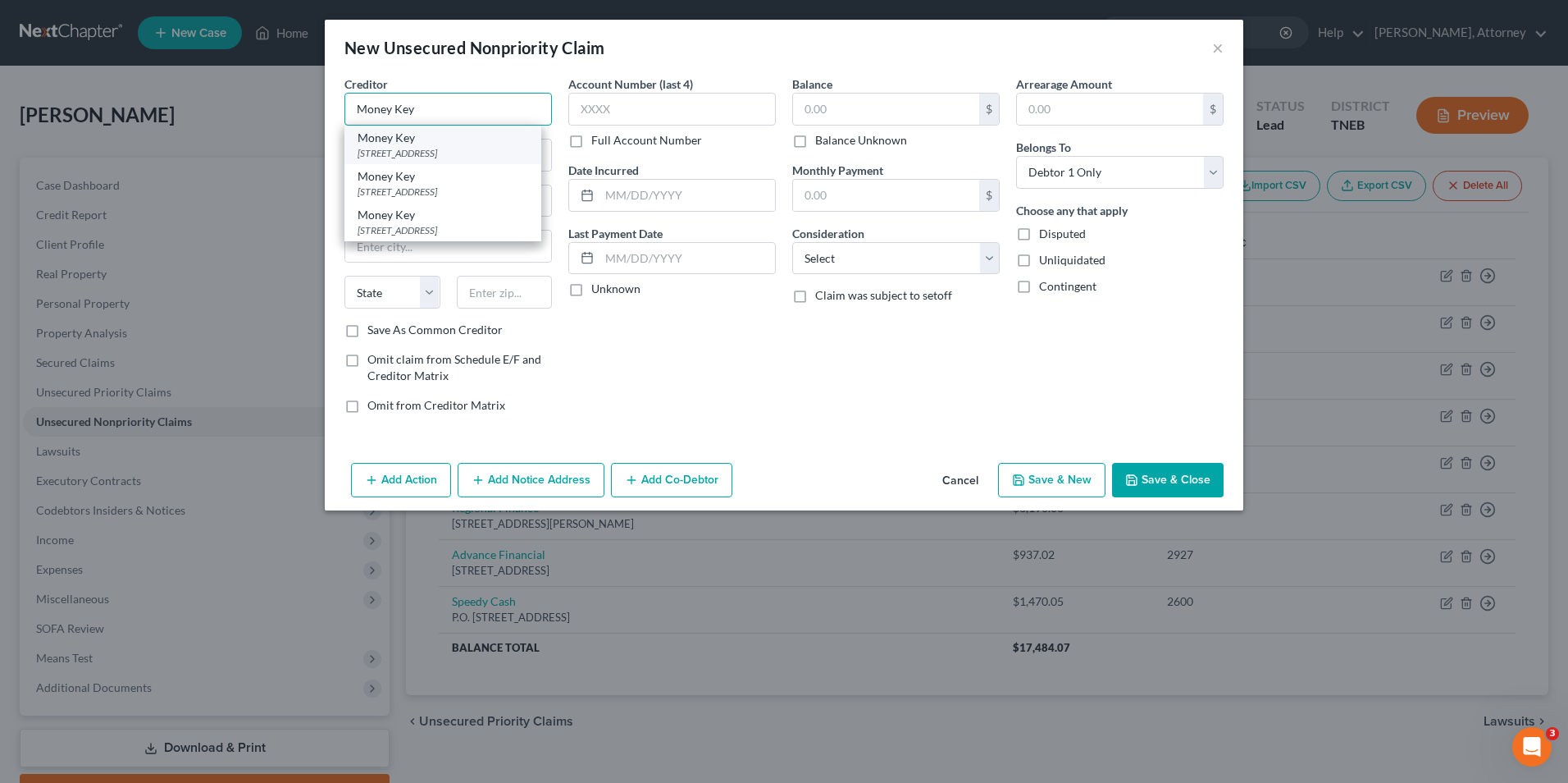
type input "Money Key"
click at [460, 160] on div "[STREET_ADDRESS]" at bounding box center [442, 153] width 171 height 14
type input "[STREET_ADDRESS]"
type input "Suite 1613"
type input "Wilmington"
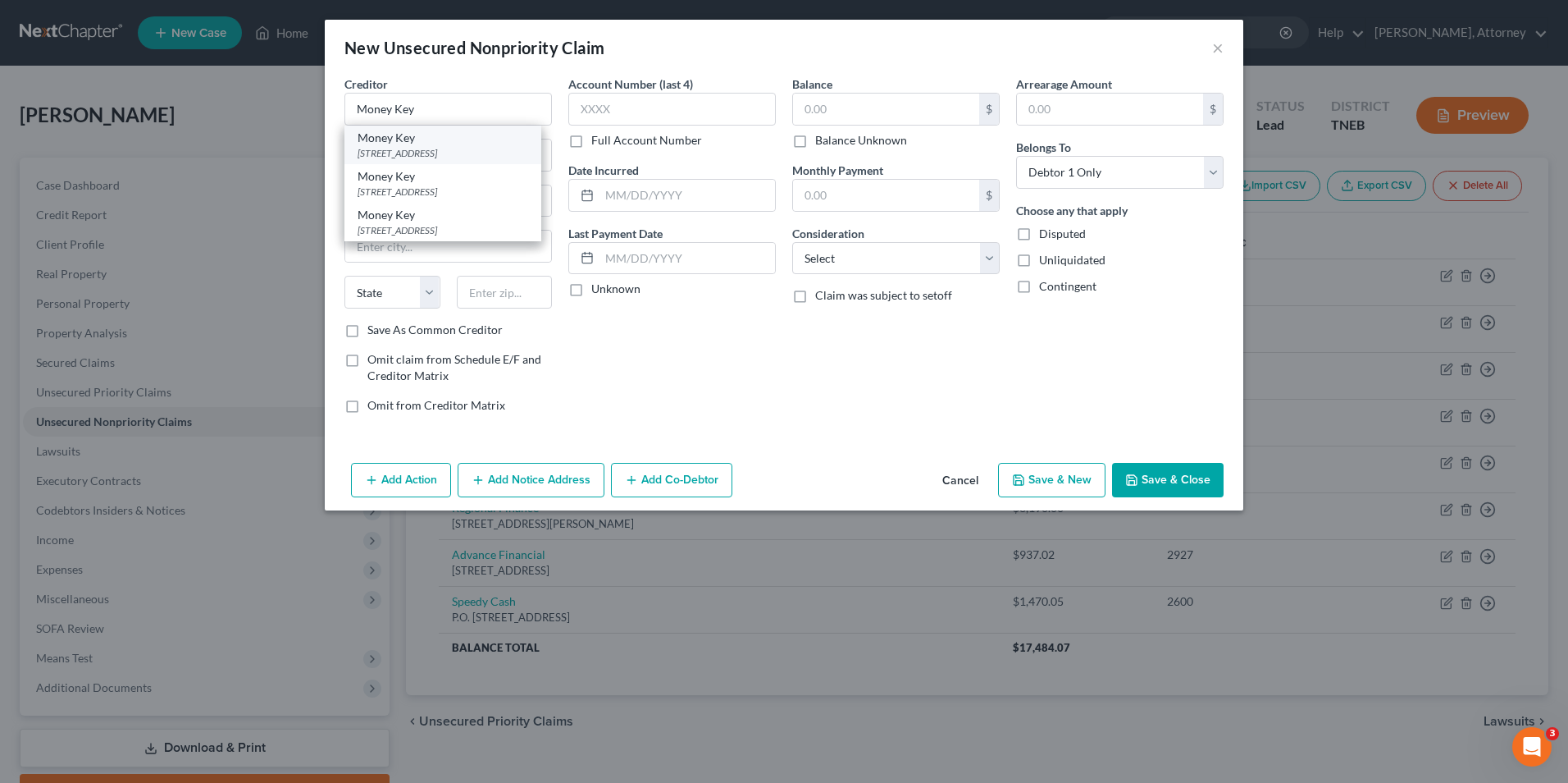
select select "7"
type input "19808"
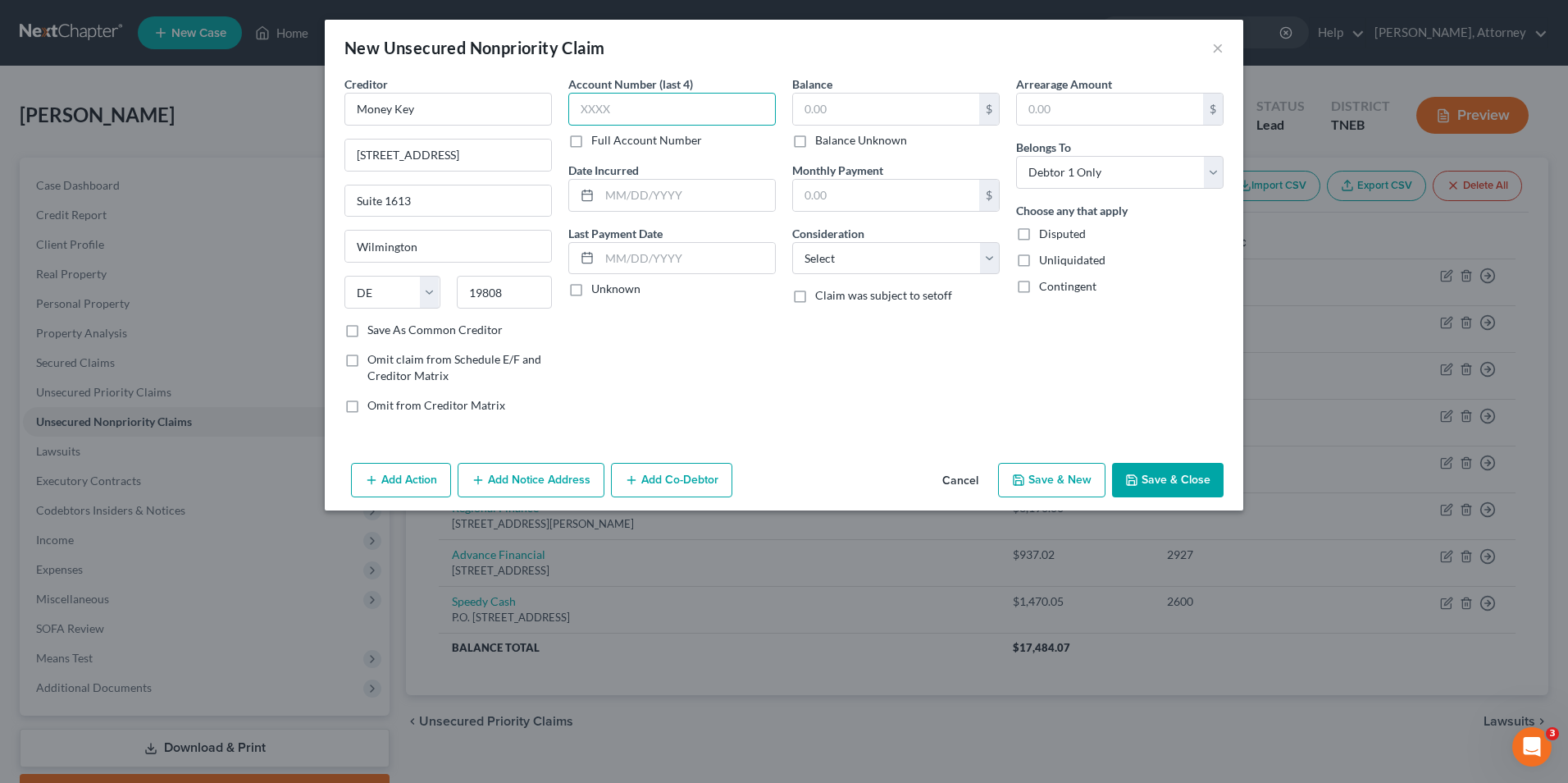
click at [637, 108] on input "text" at bounding box center [672, 109] width 207 height 33
type input "8411"
click at [642, 197] on input "text" at bounding box center [688, 195] width 176 height 32
type input "2025"
click at [869, 113] on input "text" at bounding box center [886, 109] width 186 height 32
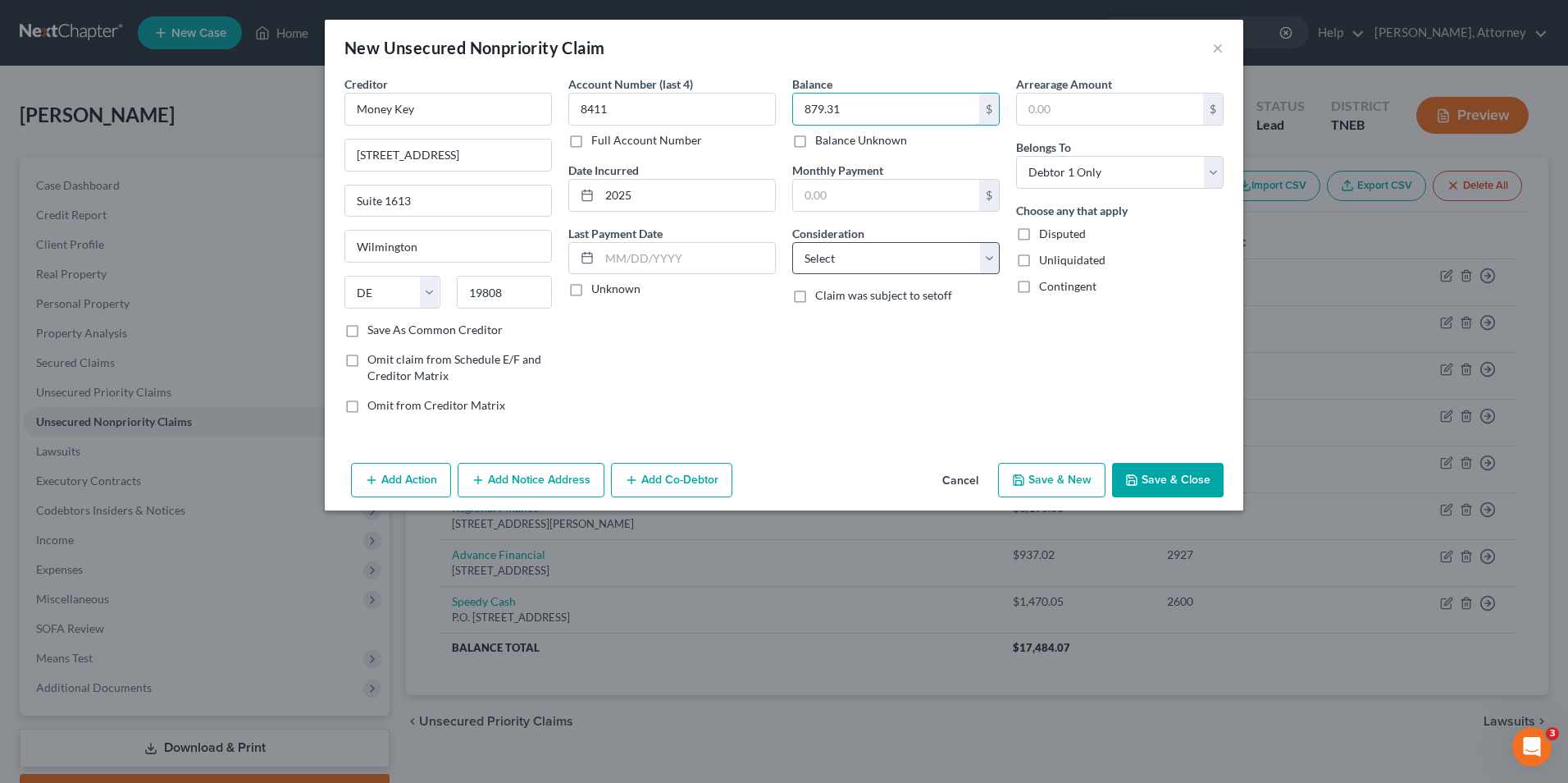
type input "879.31"
click at [879, 263] on select "Select Cable / Satellite Services Collection Agency Credit Card Debt Debt Couns…" at bounding box center [895, 258] width 207 height 33
select select "10"
click at [792, 242] on select "Select Cable / Satellite Services Collection Agency Credit Card Debt Debt Couns…" at bounding box center [895, 258] width 207 height 33
click at [1046, 479] on button "Save & New" at bounding box center [1052, 480] width 107 height 34
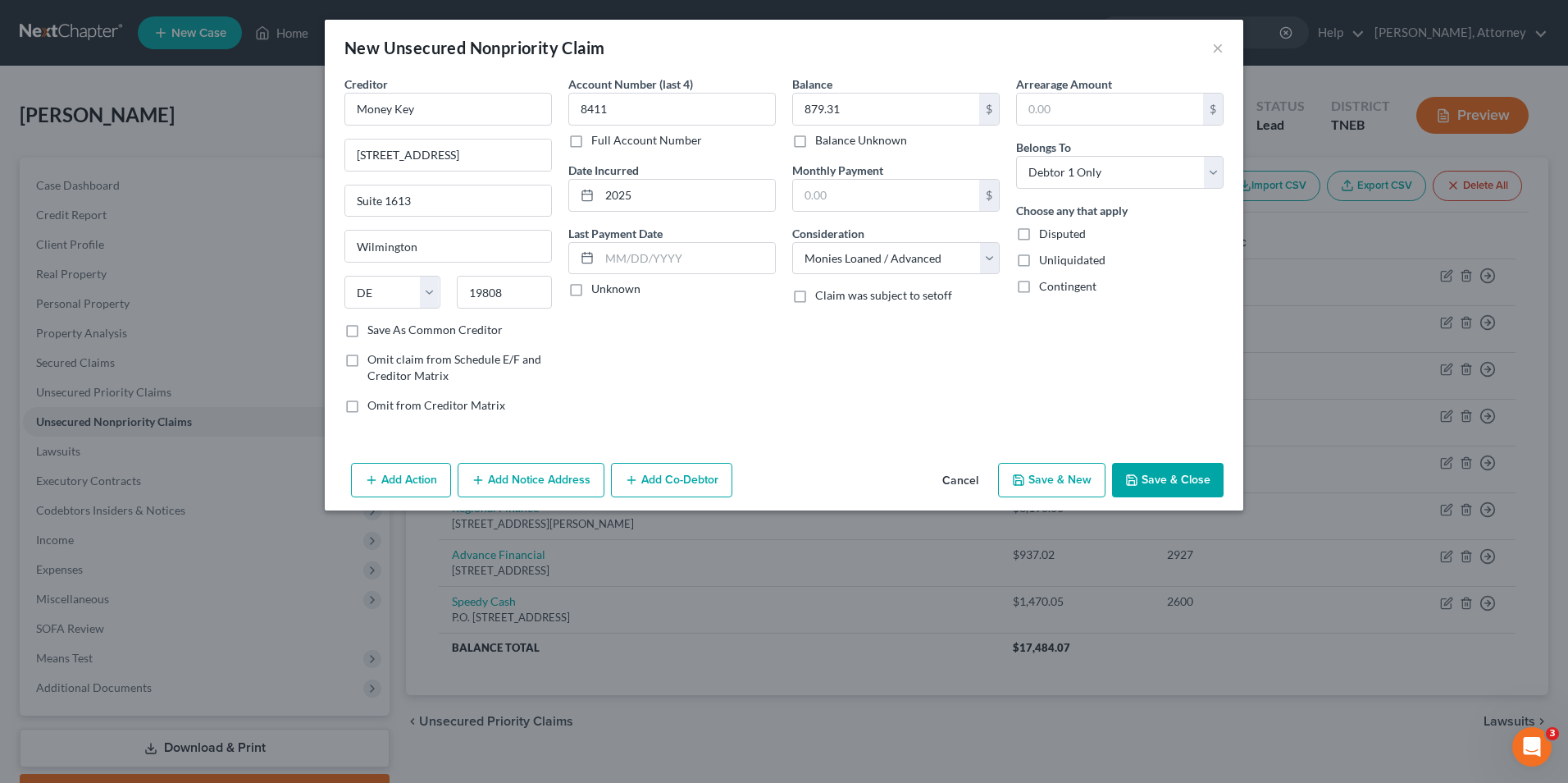
select select "0"
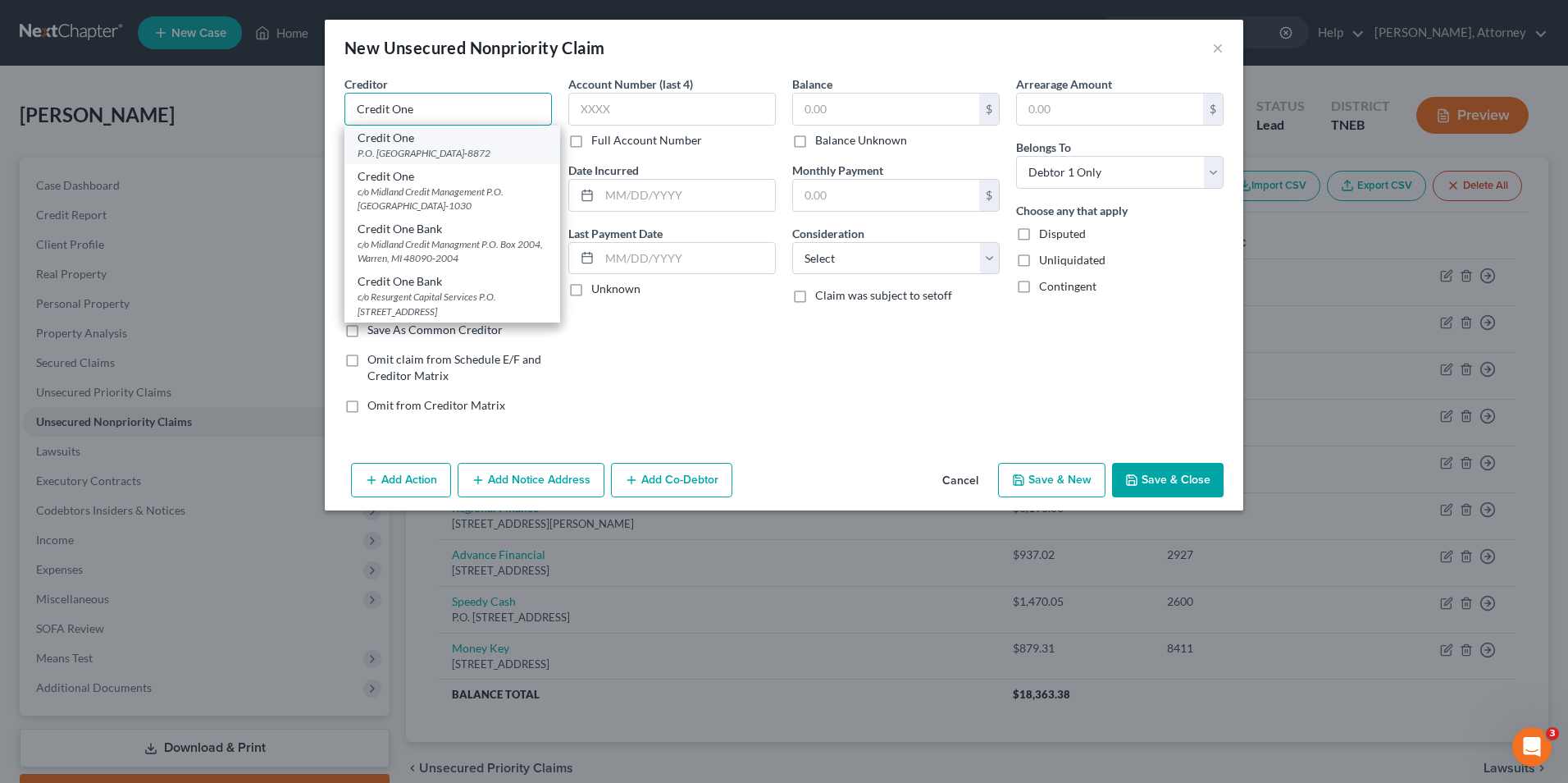
type input "Credit One"
click at [466, 157] on div "P.O. [GEOGRAPHIC_DATA]-8872" at bounding box center [452, 153] width 189 height 14
type input "P.O. Box 98872"
type input "[GEOGRAPHIC_DATA]"
select select "31"
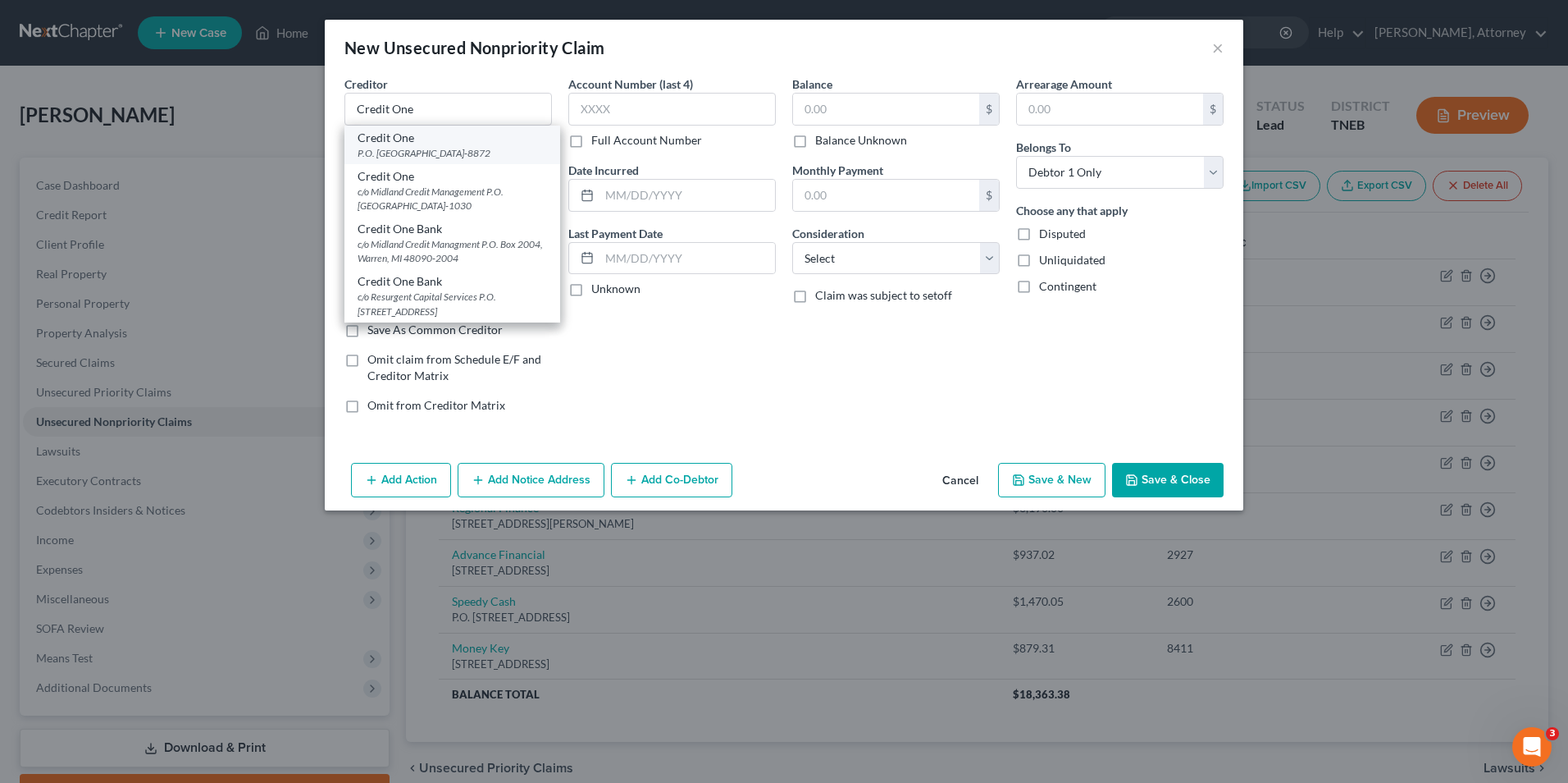
type input "89193-8872"
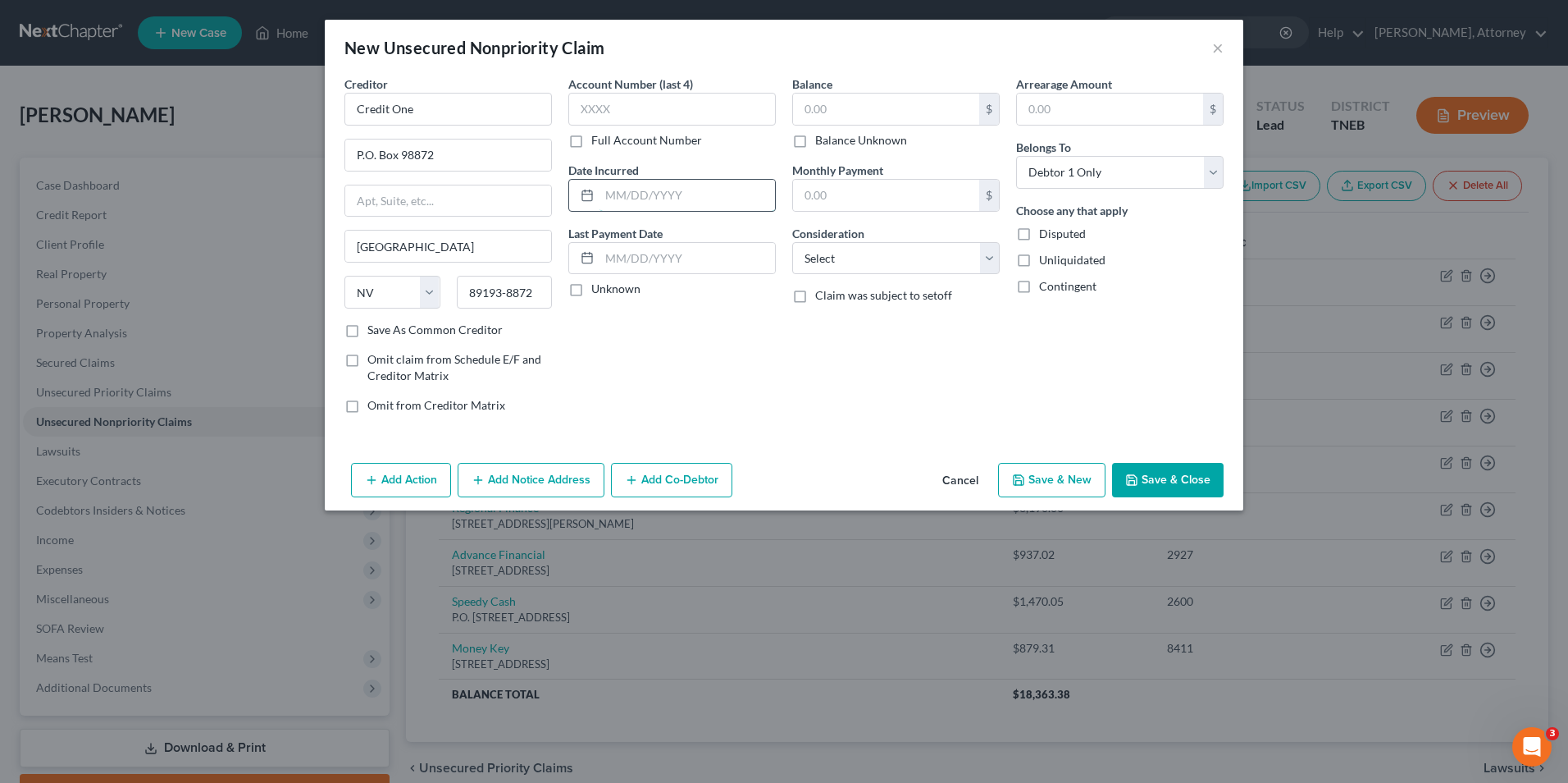
click at [622, 189] on input "text" at bounding box center [688, 195] width 176 height 32
type input "2024"
click at [842, 108] on input "text" at bounding box center [886, 109] width 186 height 32
type input "769.08"
click at [931, 266] on select "Select Cable / Satellite Services Collection Agency Credit Card Debt Debt Couns…" at bounding box center [895, 258] width 207 height 33
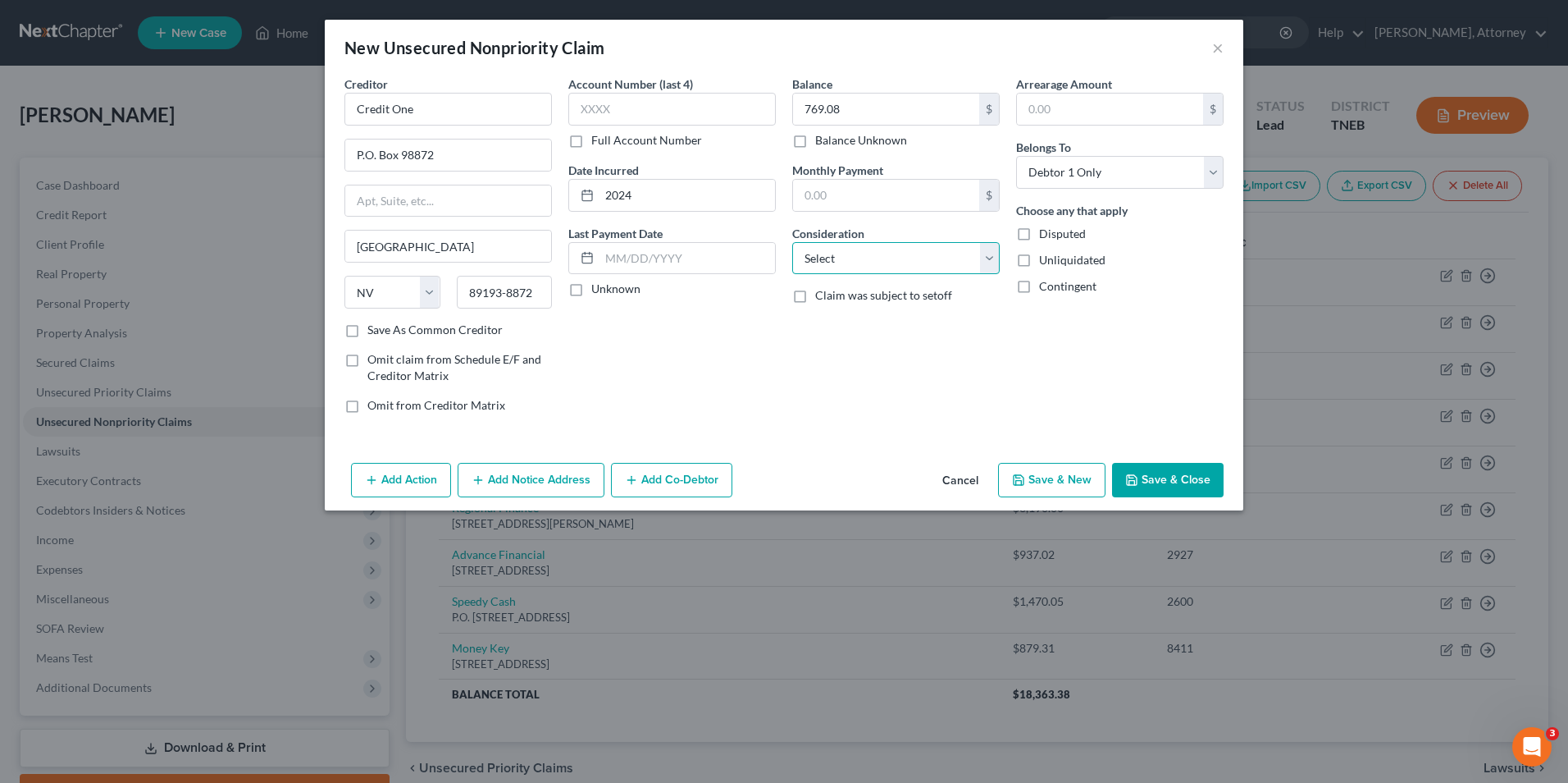
select select "2"
click at [792, 242] on select "Select Cable / Satellite Services Collection Agency Credit Card Debt Debt Couns…" at bounding box center [895, 258] width 207 height 33
click at [1052, 478] on button "Save & New" at bounding box center [1052, 480] width 107 height 34
select select "0"
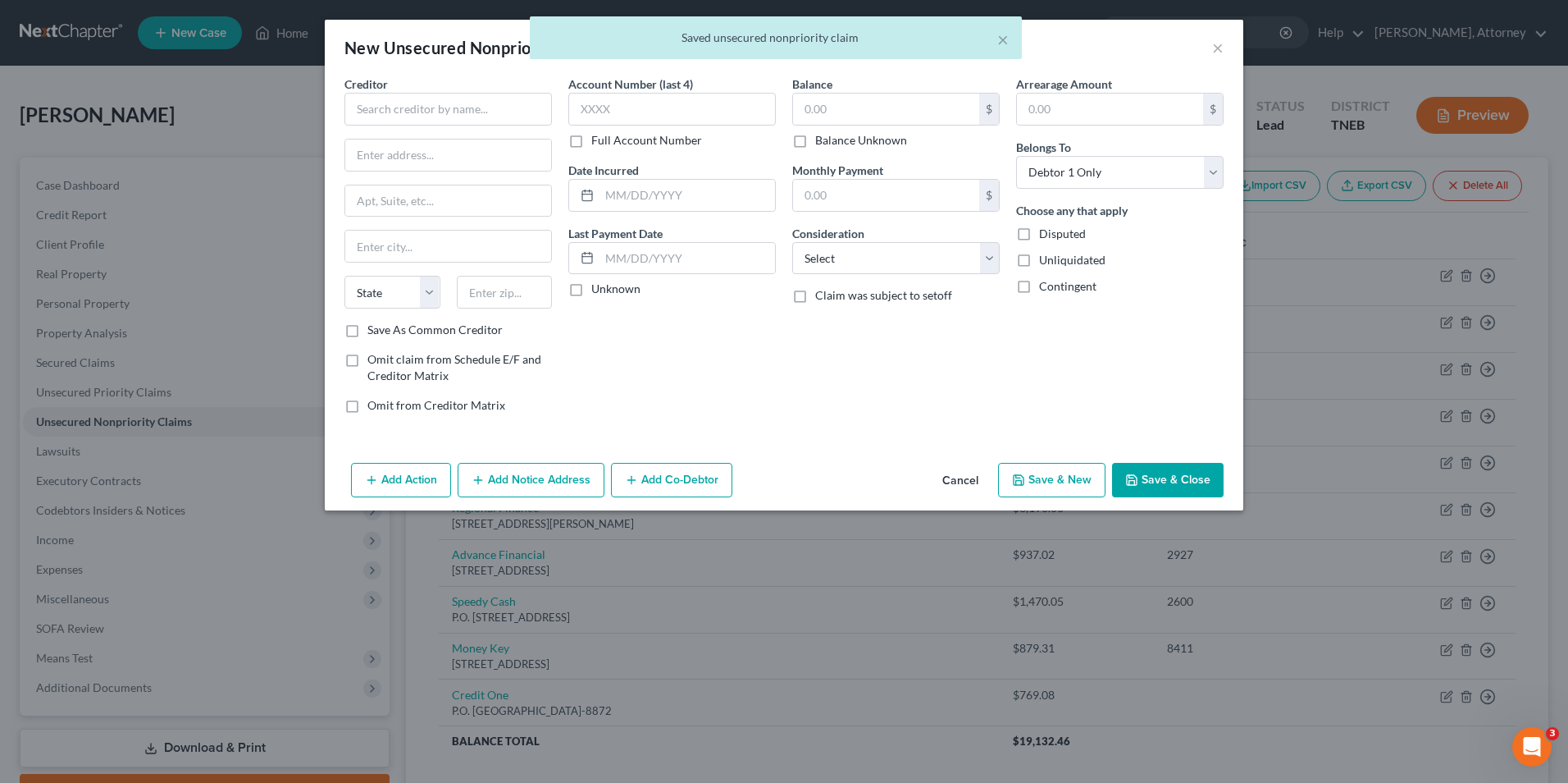
click at [965, 486] on button "Cancel" at bounding box center [960, 481] width 62 height 33
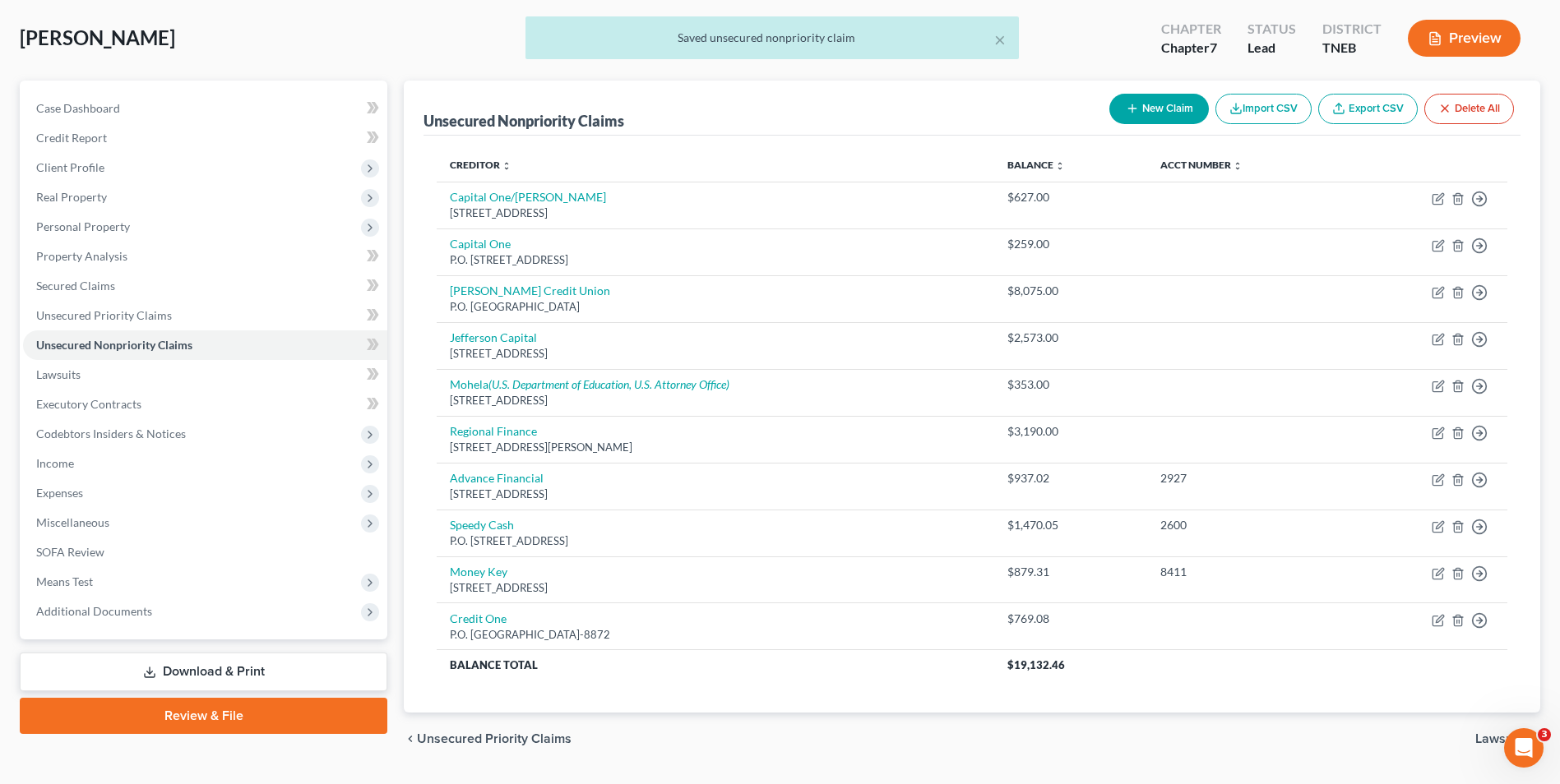
scroll to position [121, 0]
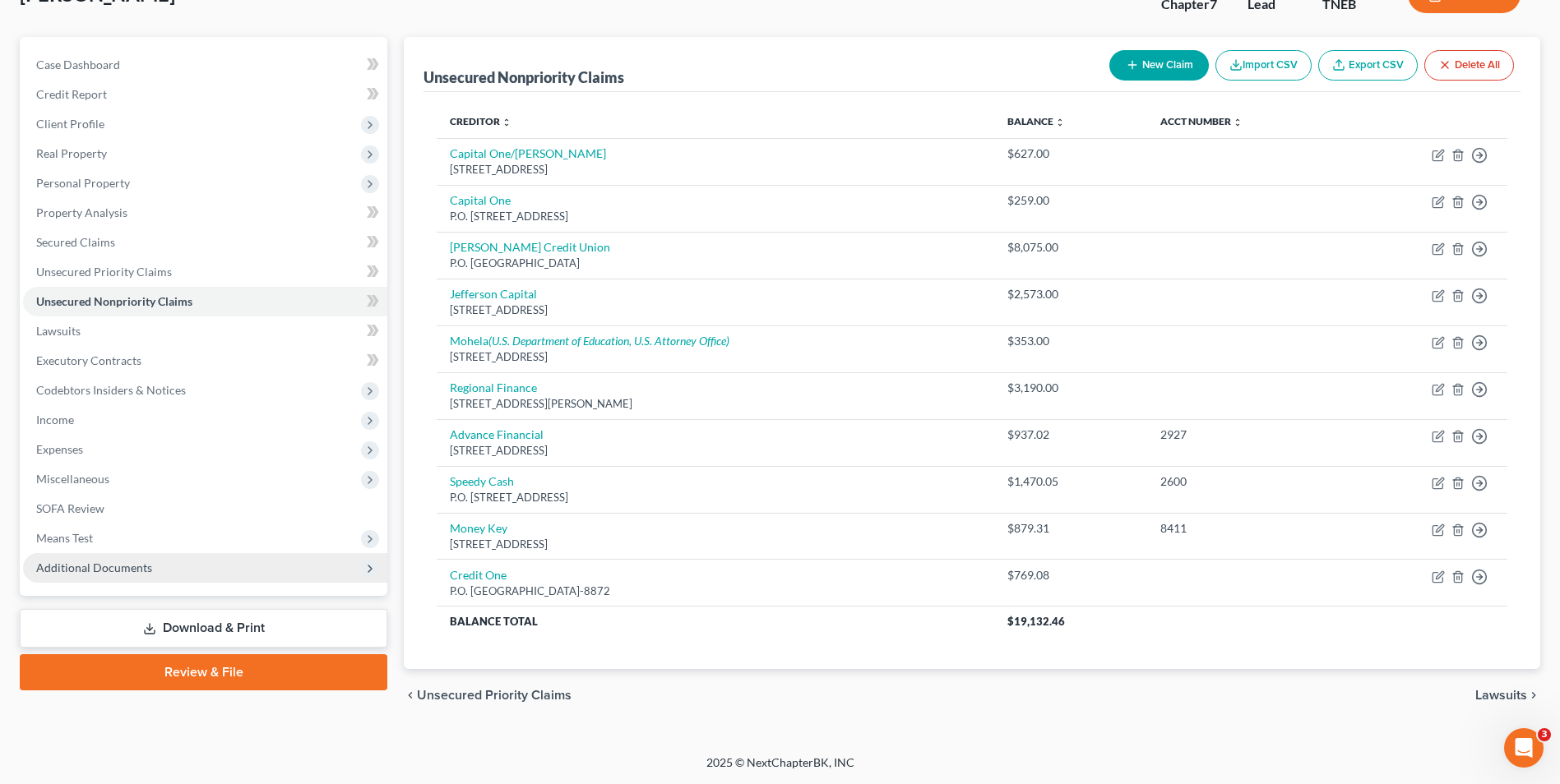
click at [122, 558] on span "Additional Documents" at bounding box center [205, 568] width 364 height 30
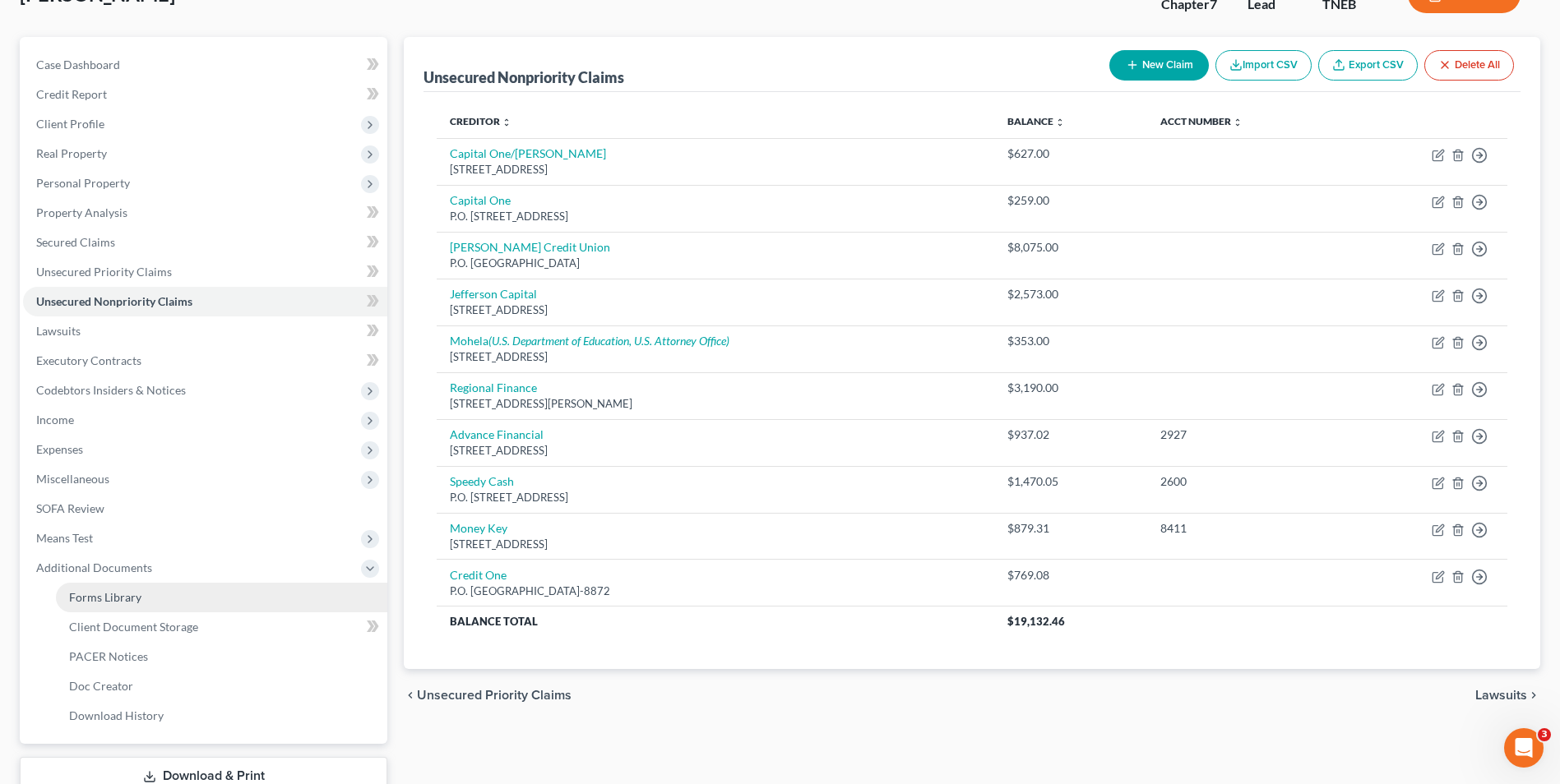
click at [122, 605] on link "Forms Library" at bounding box center [221, 597] width 331 height 30
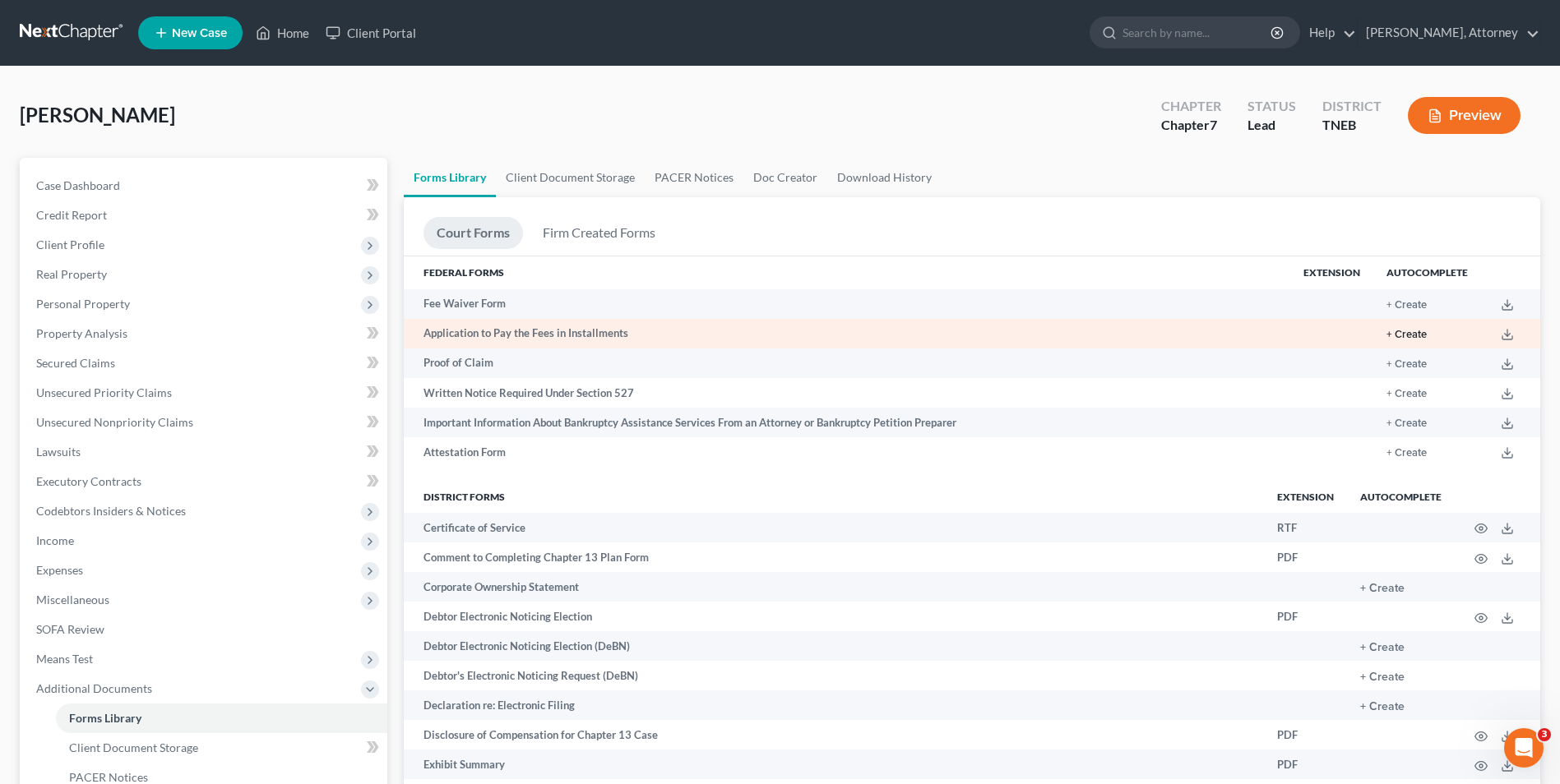
click at [1402, 329] on button "+ Create" at bounding box center [1406, 334] width 40 height 11
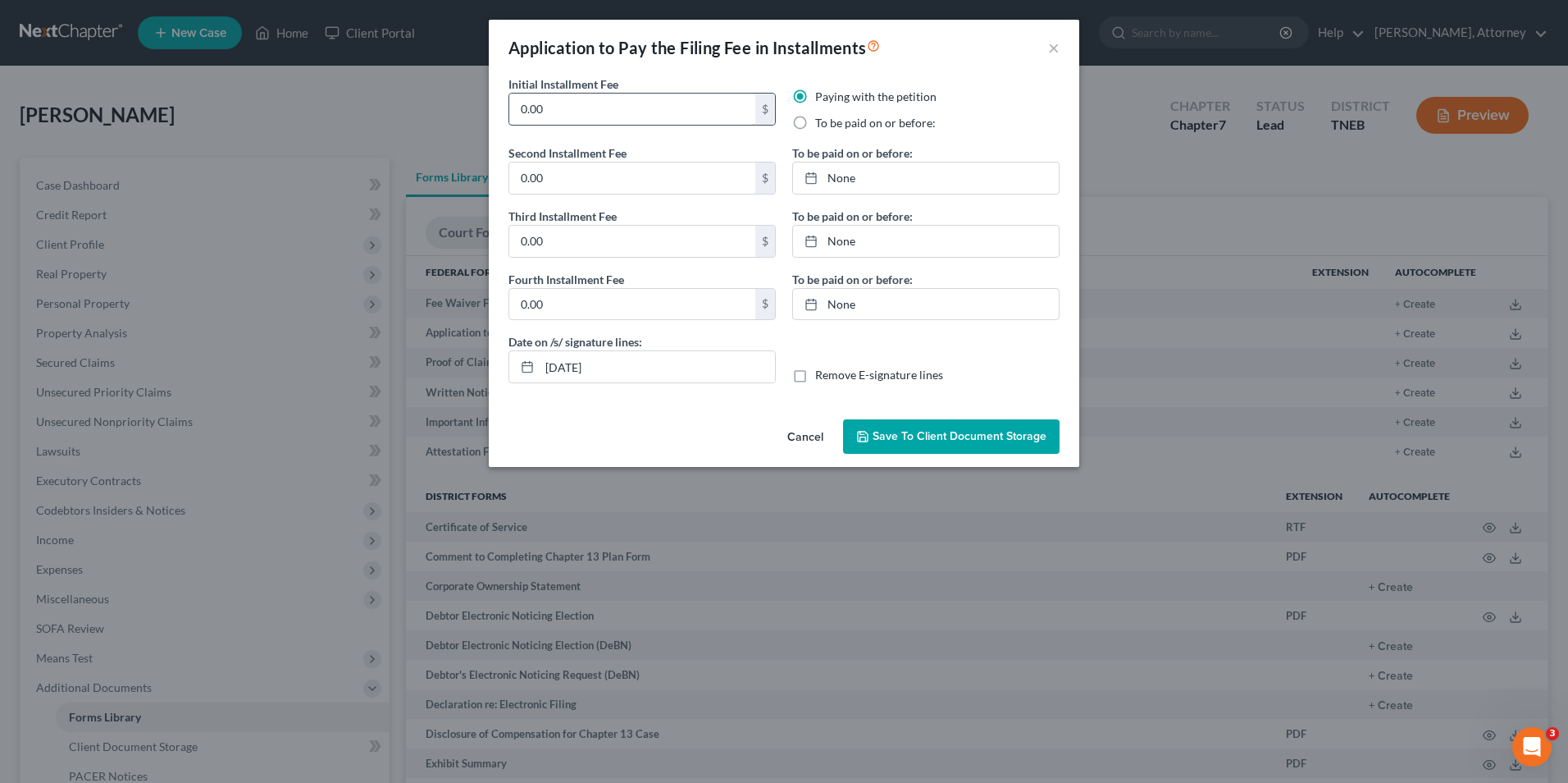
click at [588, 98] on input "0.00" at bounding box center [633, 109] width 247 height 32
type input "338"
click at [815, 119] on label "To be paid on or before:" at bounding box center [875, 122] width 120 height 16
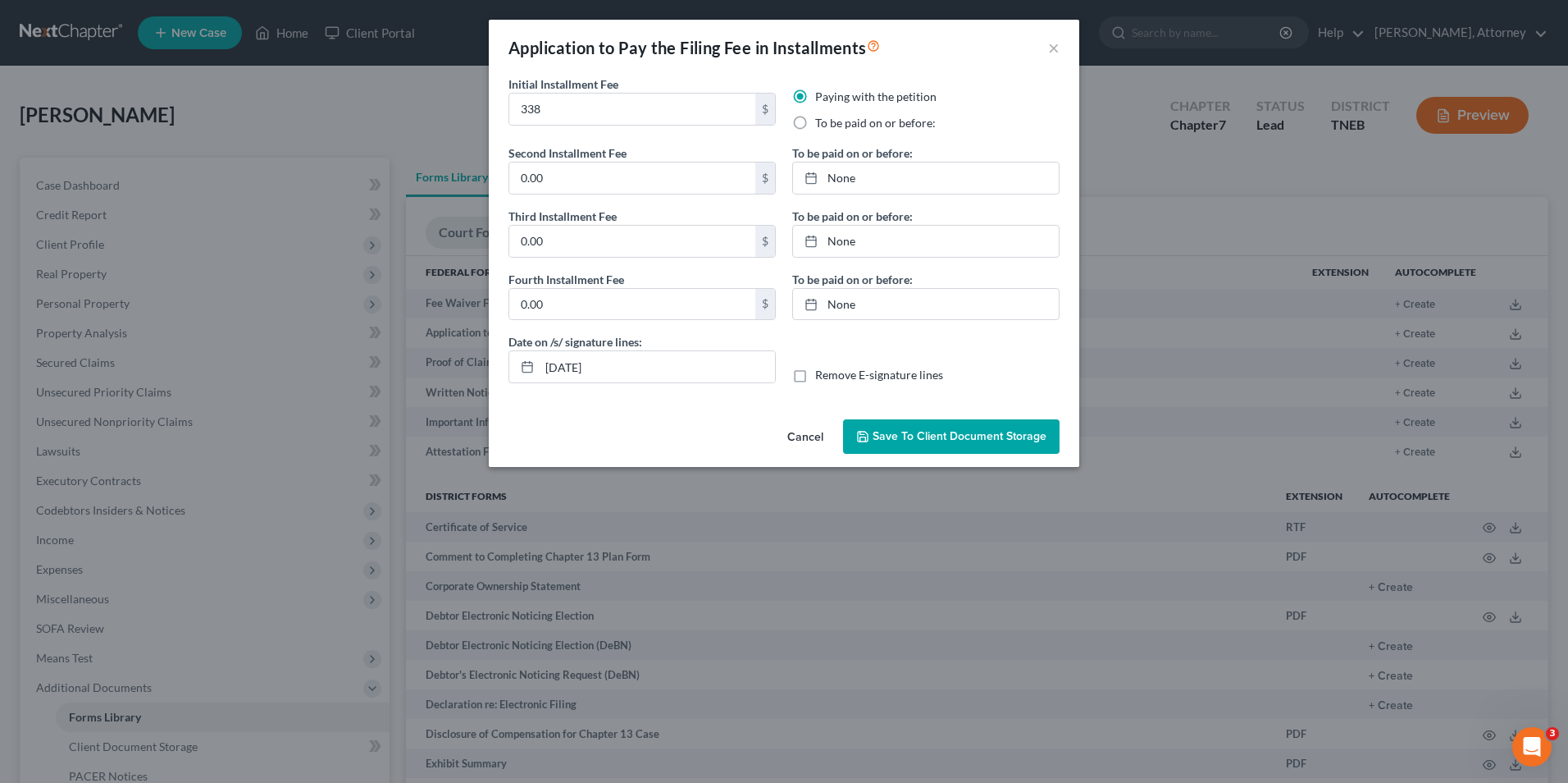
click at [822, 119] on input "To be paid on or before:" at bounding box center [827, 120] width 11 height 11
radio input "true"
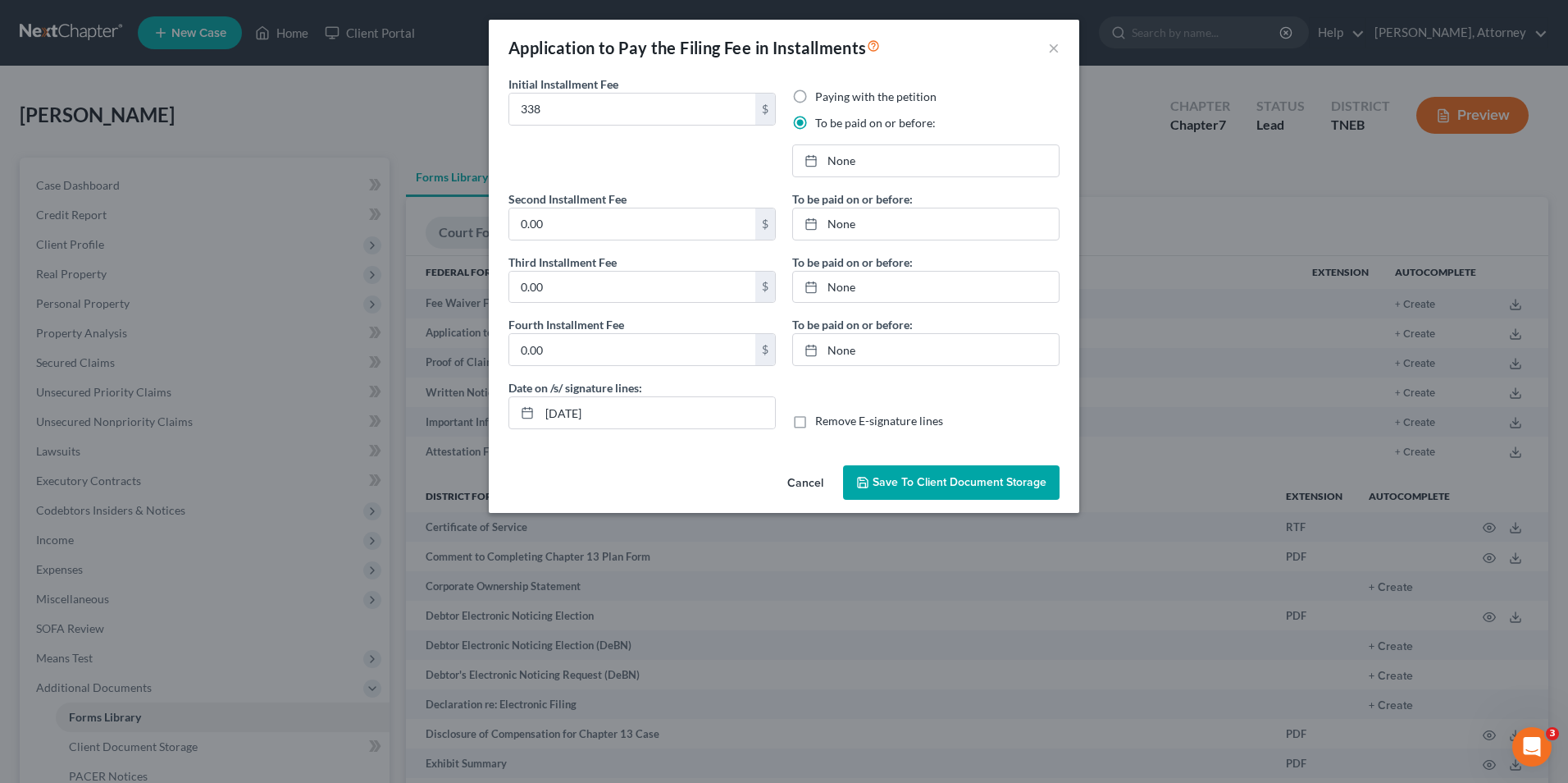
click at [932, 481] on span "Save to Client Document Storage" at bounding box center [959, 482] width 174 height 14
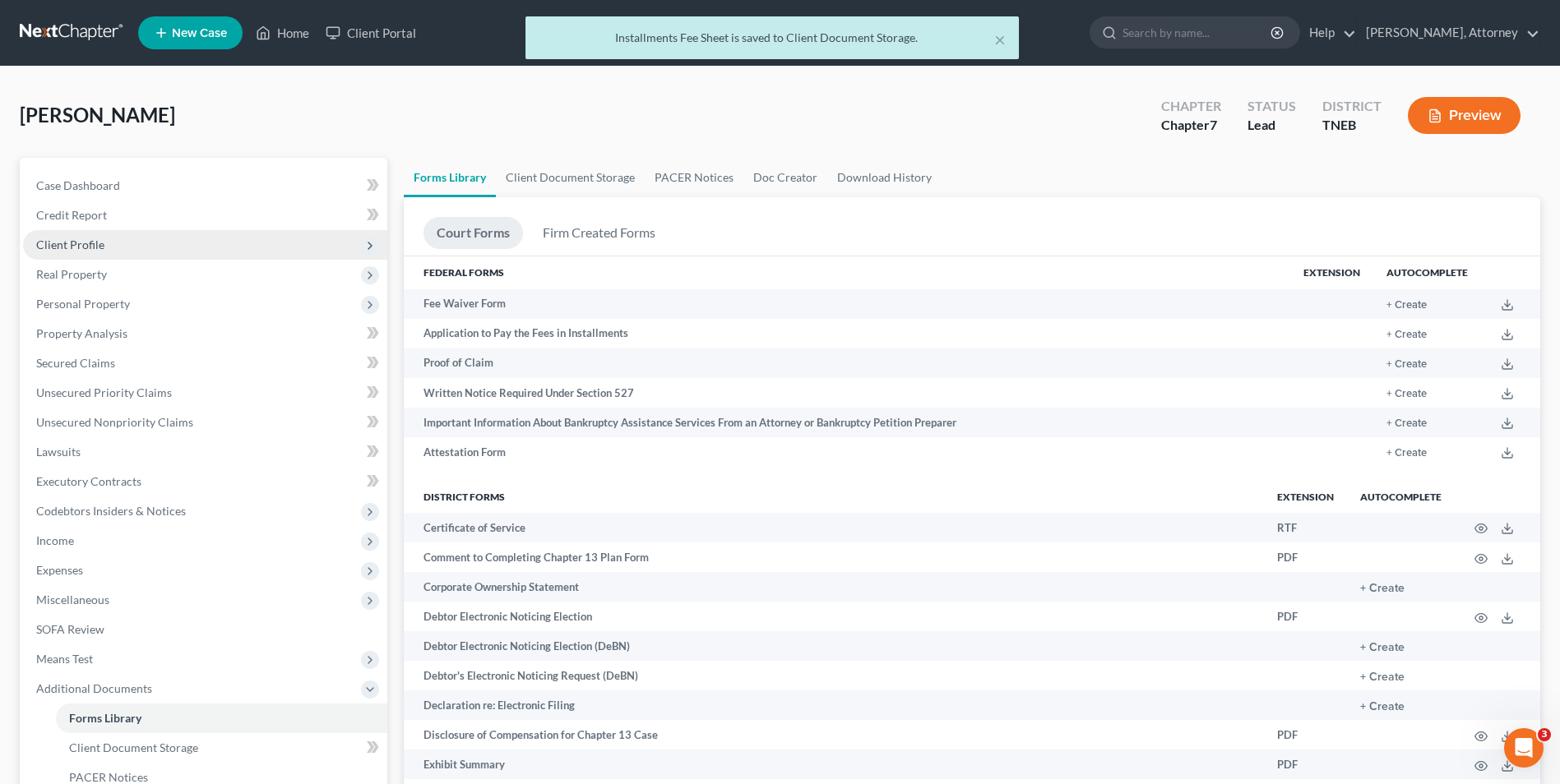
click at [74, 248] on span "Client Profile" at bounding box center [70, 244] width 68 height 14
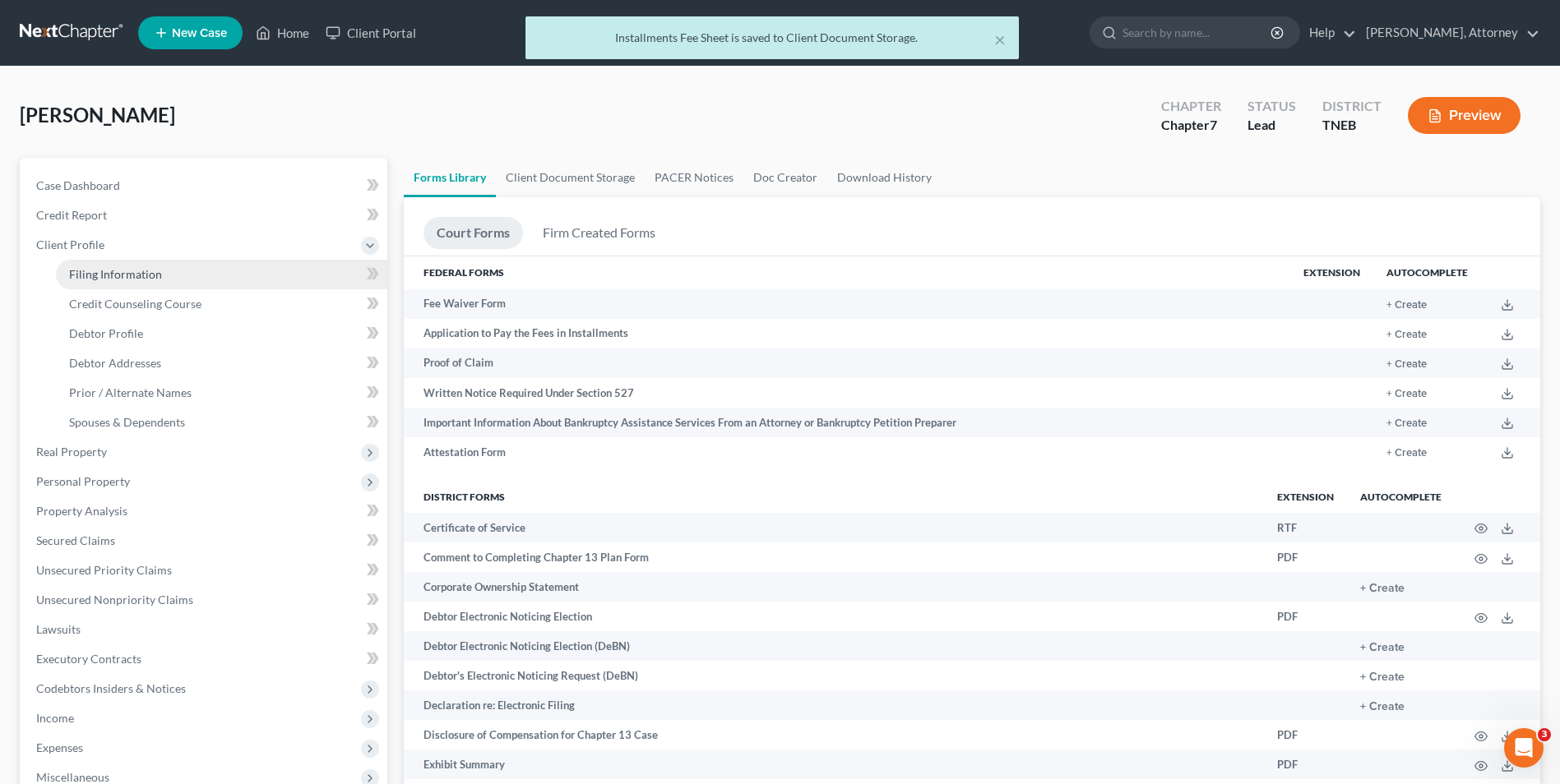
click at [93, 279] on span "Filing Information" at bounding box center [115, 274] width 93 height 14
select select "1"
select select "0"
select select "44"
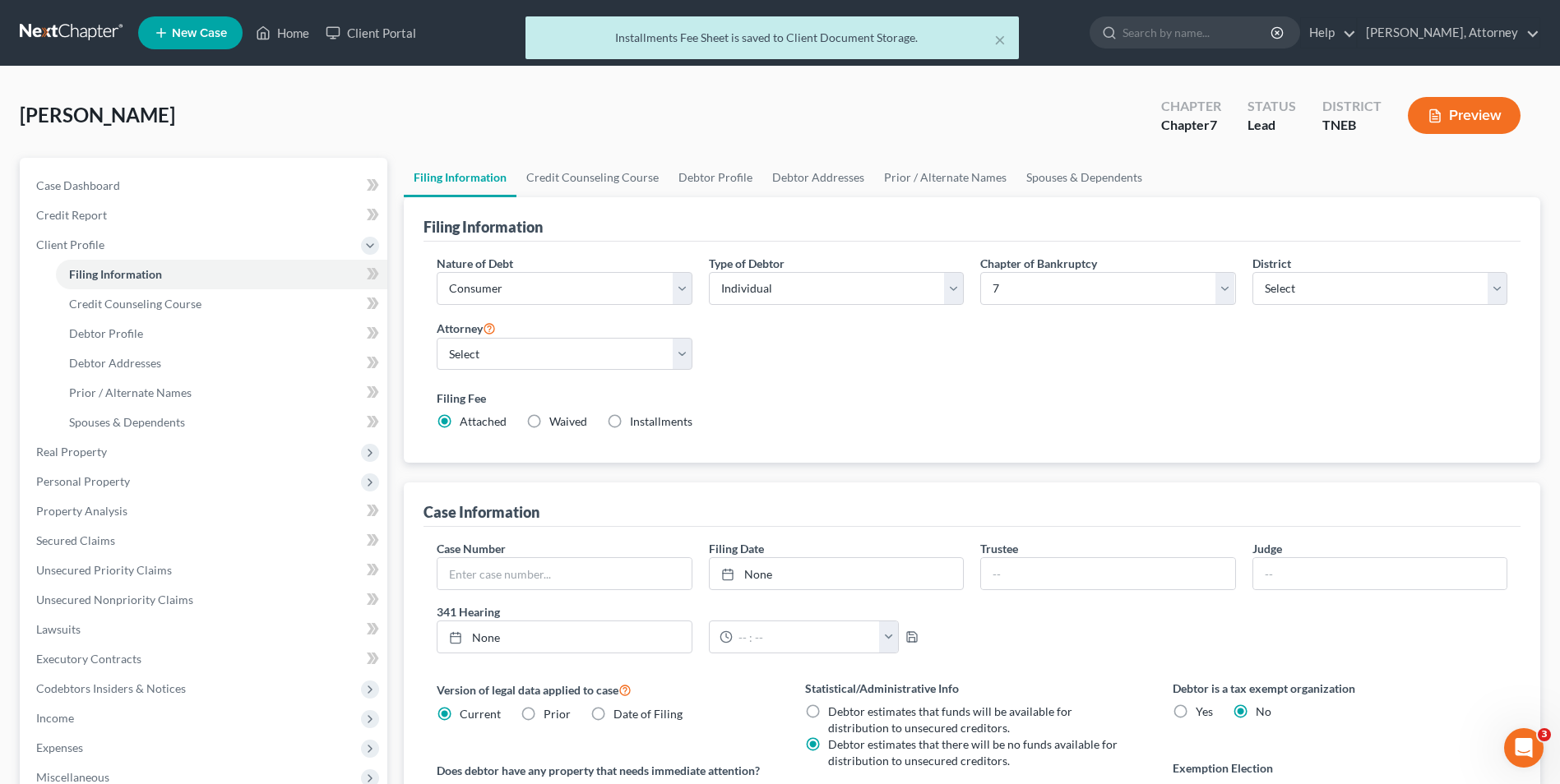
click at [630, 420] on label "Installments Installments" at bounding box center [661, 421] width 62 height 16
click at [636, 420] on input "Installments Installments" at bounding box center [641, 418] width 11 height 11
radio input "true"
radio input "false"
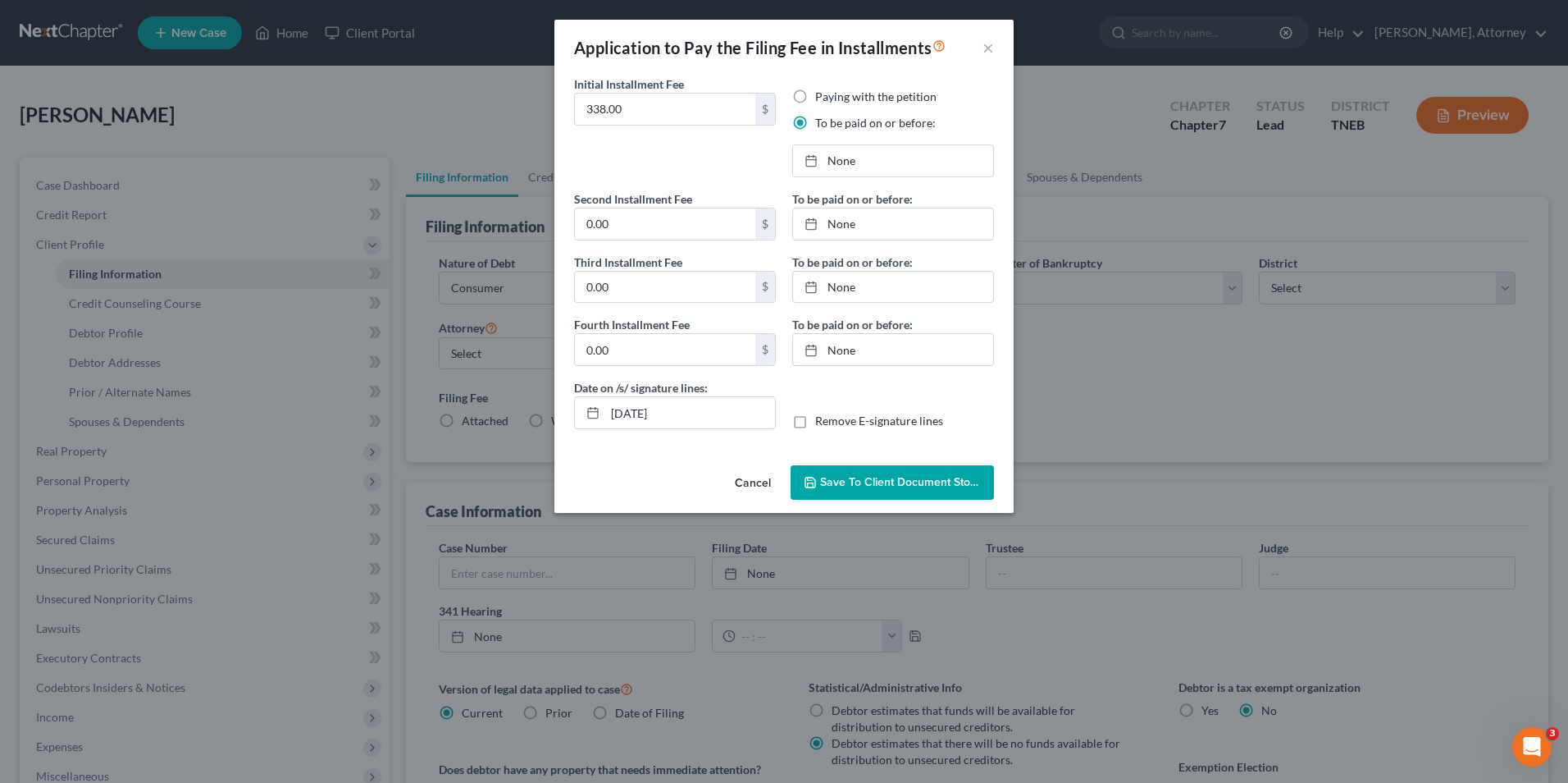
click at [918, 498] on button "Save to Client Document Storage" at bounding box center [892, 483] width 204 height 34
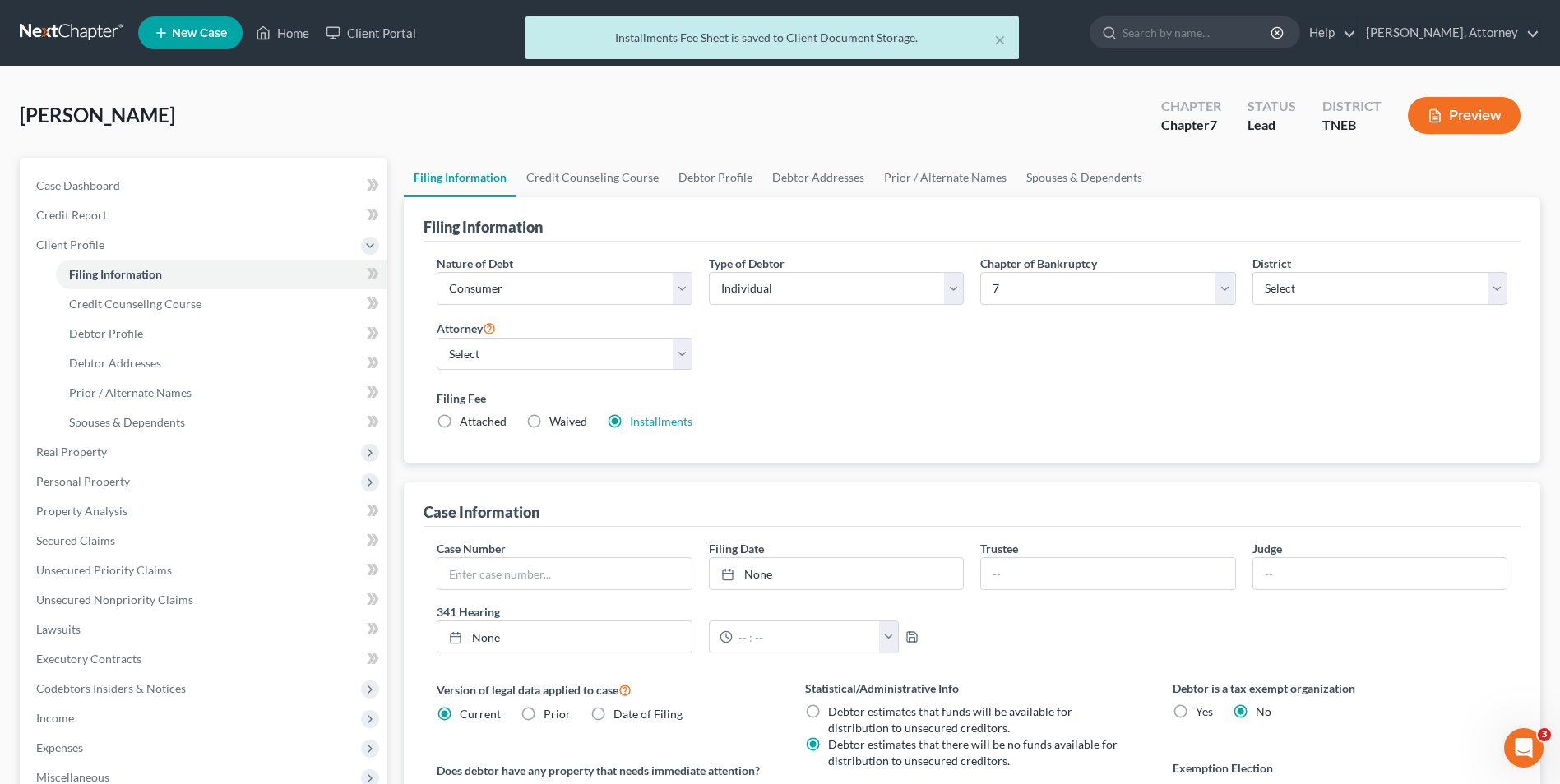
scroll to position [299, 0]
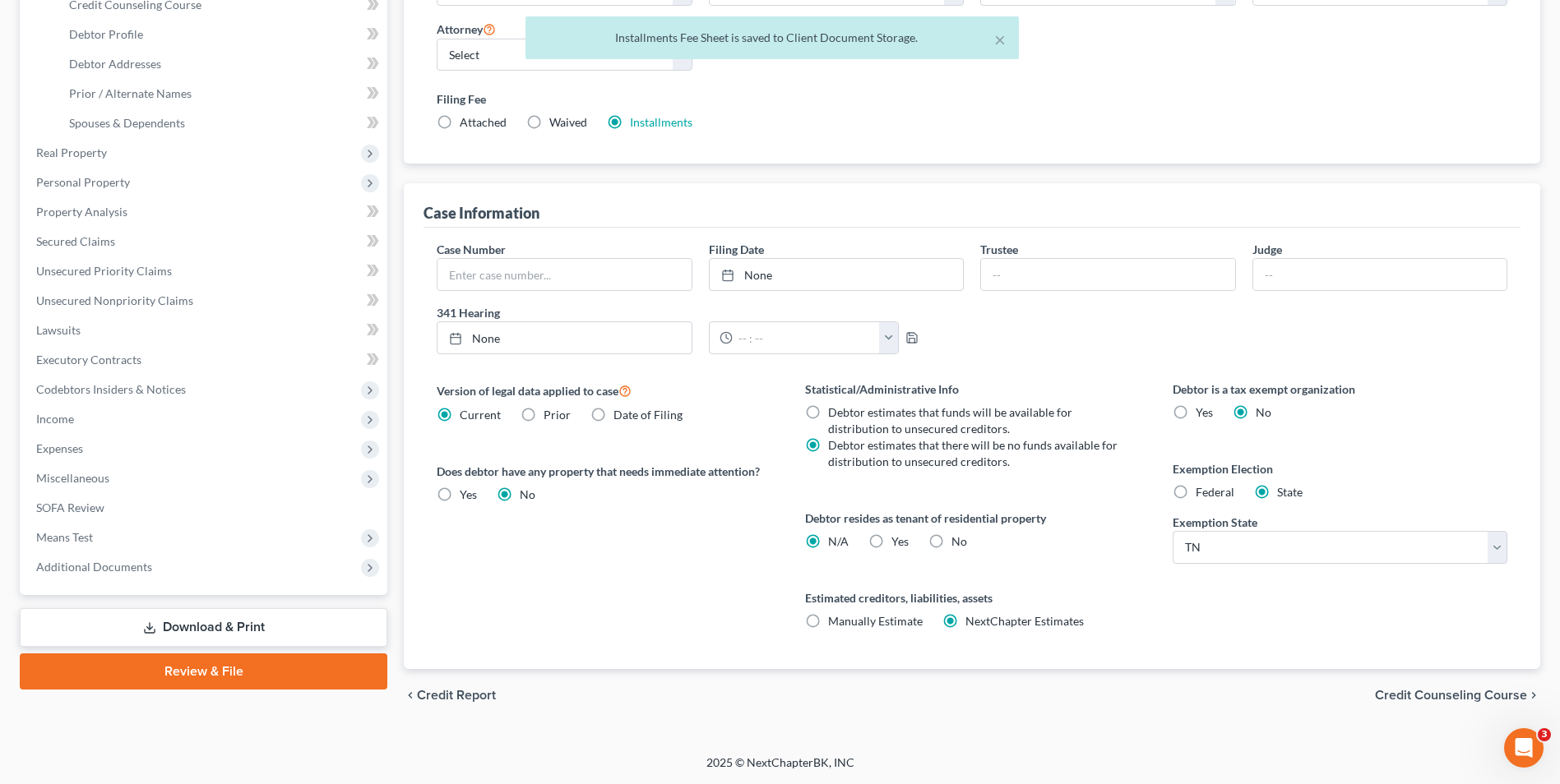
click at [1460, 689] on span "Credit Counseling Course" at bounding box center [1450, 695] width 152 height 13
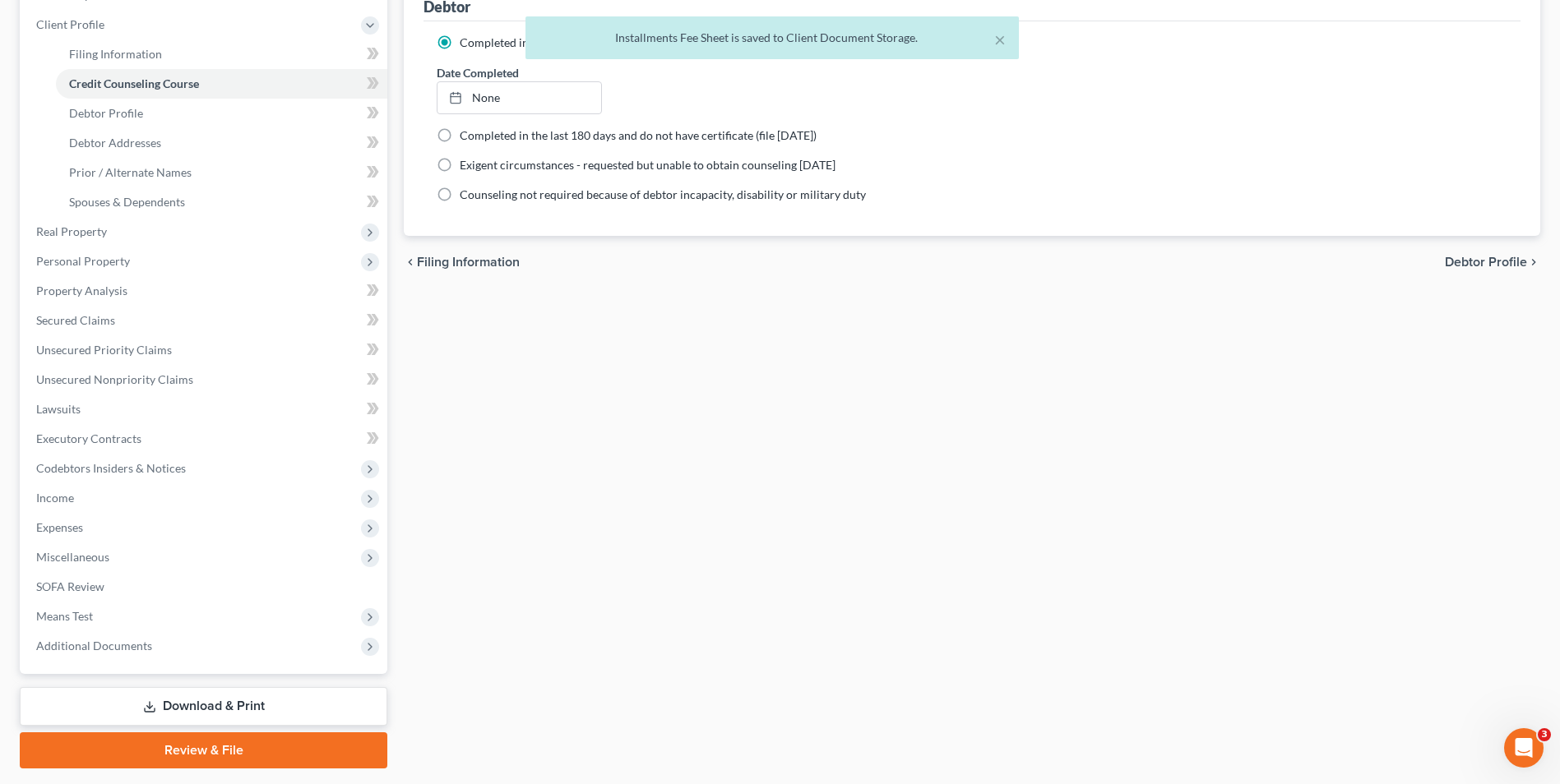
scroll to position [267, 0]
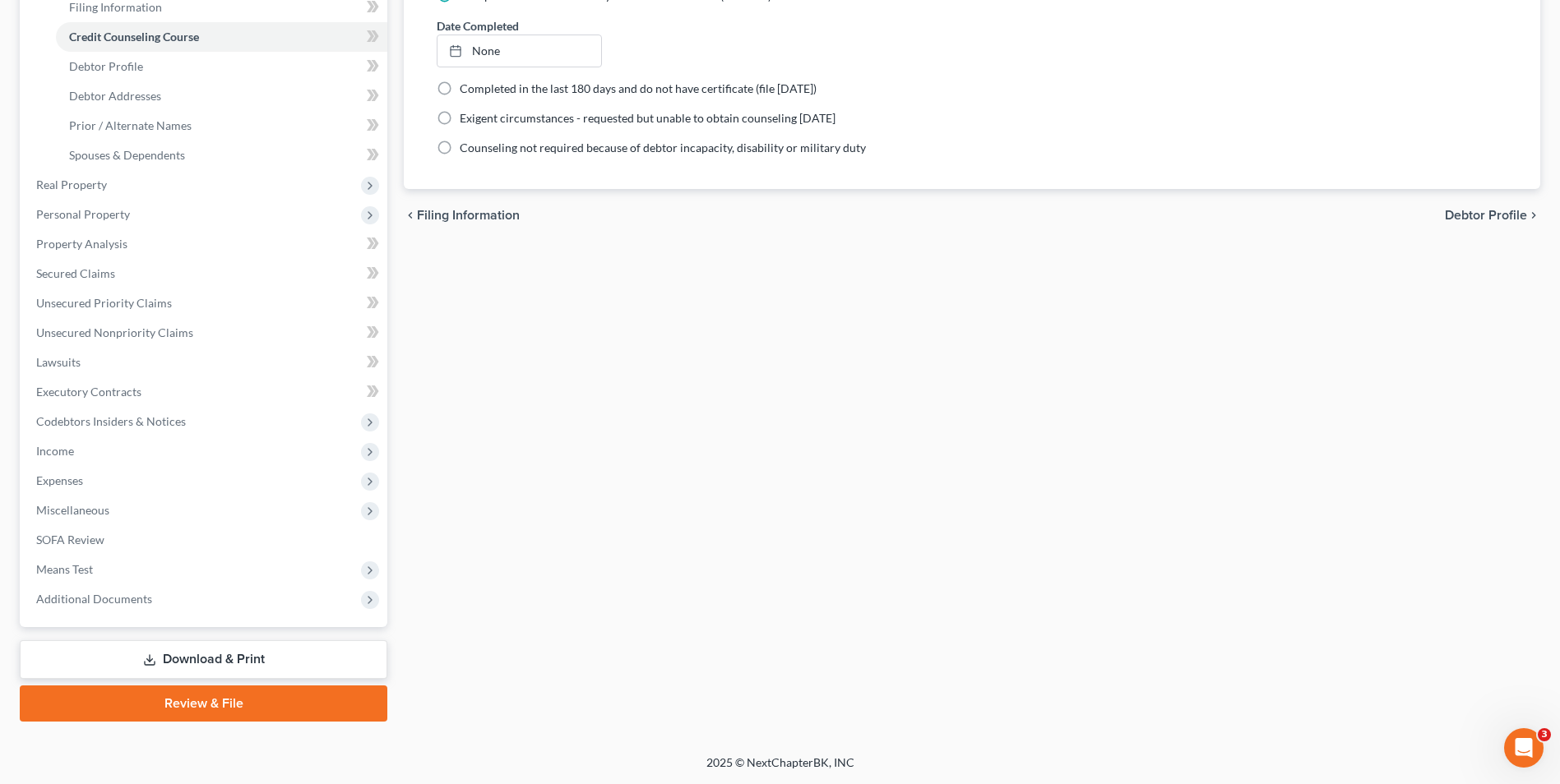
click at [220, 664] on link "Download & Print" at bounding box center [204, 660] width 368 height 38
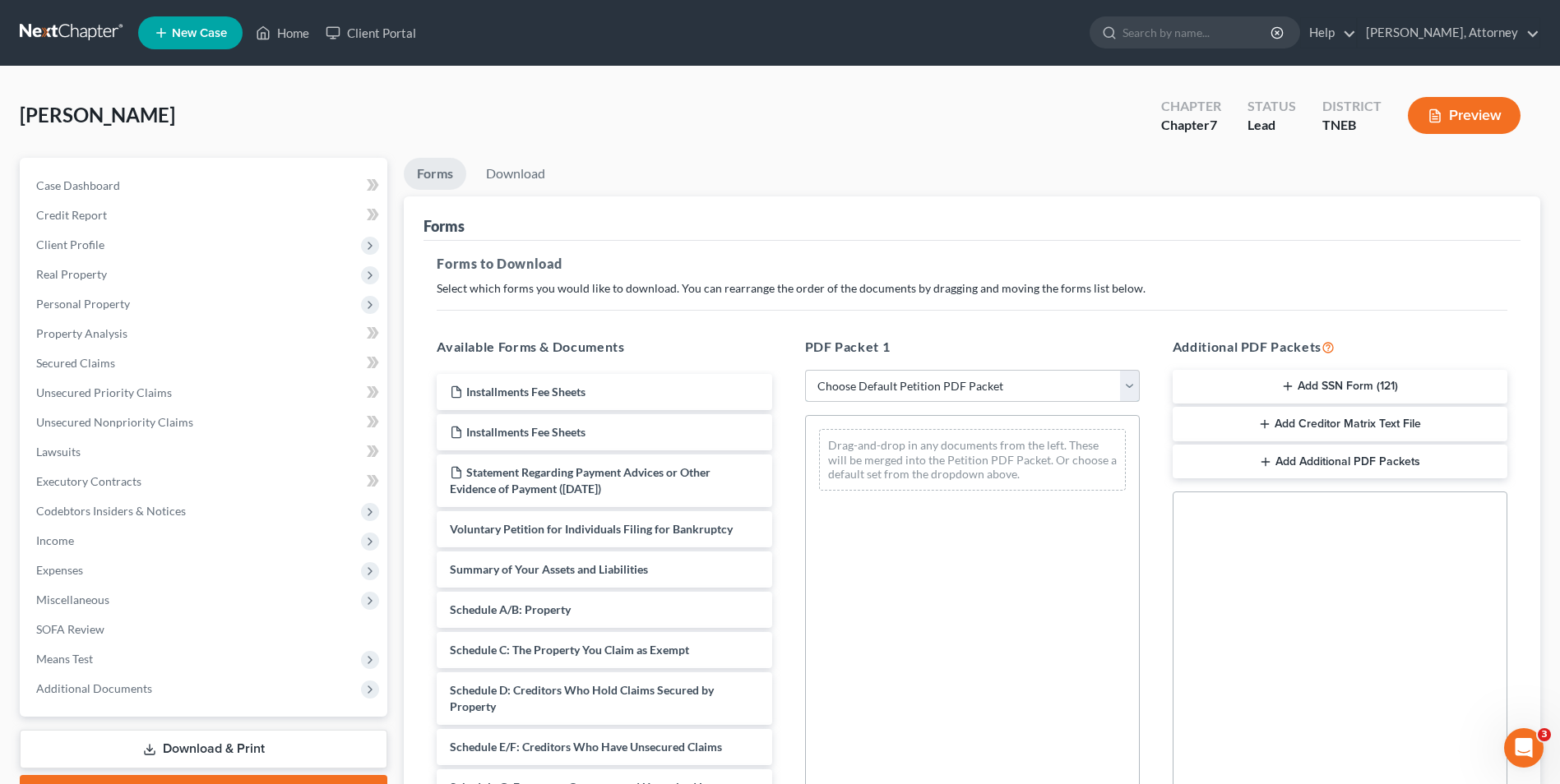
click at [822, 387] on select "Choose Default Petition PDF Packet Complete Bankruptcy Petition (all forms and …" at bounding box center [971, 386] width 334 height 33
select select "0"
click at [804, 370] on select "Choose Default Petition PDF Packet Complete Bankruptcy Petition (all forms and …" at bounding box center [971, 386] width 334 height 33
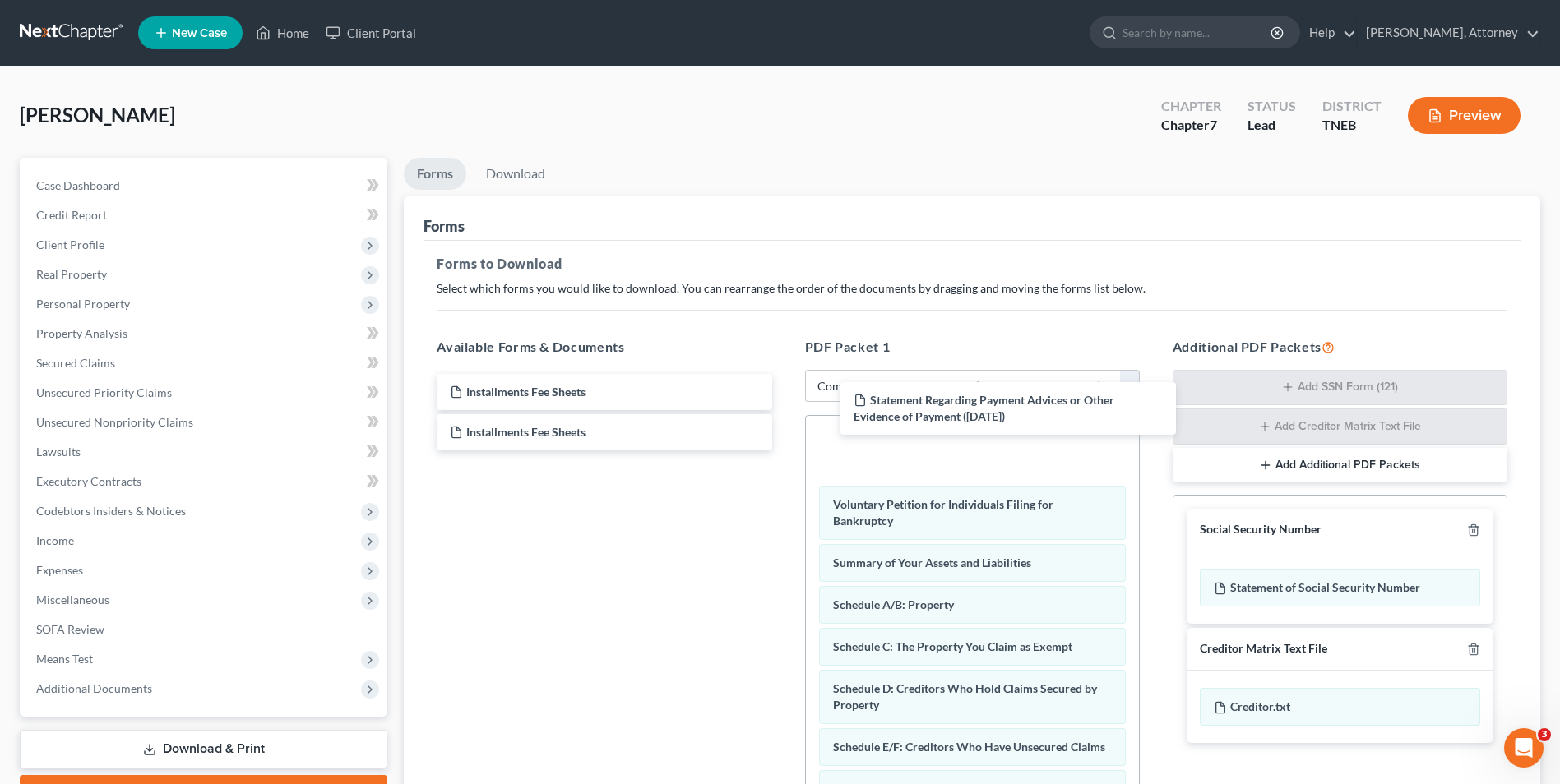
drag, startPoint x: 603, startPoint y: 468, endPoint x: 781, endPoint y: 411, distance: 186.9
click at [784, 396] on div "Statement Regarding Payment Advices or Other Evidence of Payment ([DATE]) Insta…" at bounding box center [603, 413] width 361 height 77
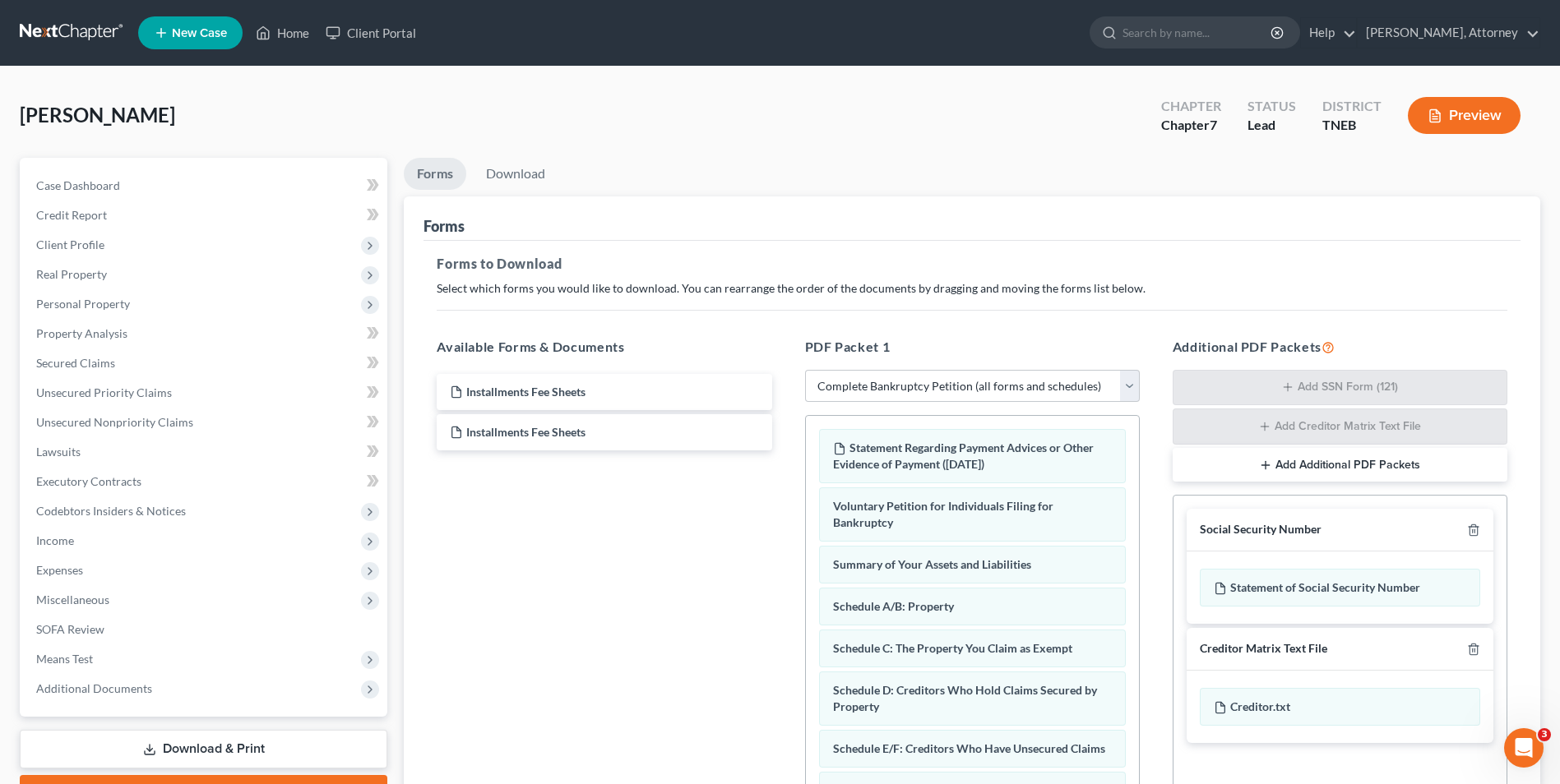
click at [1148, 494] on div "PDF Packet 1 Choose Default Petition PDF Packet Complete Bankruptcy Petition (a…" at bounding box center [972, 603] width 368 height 559
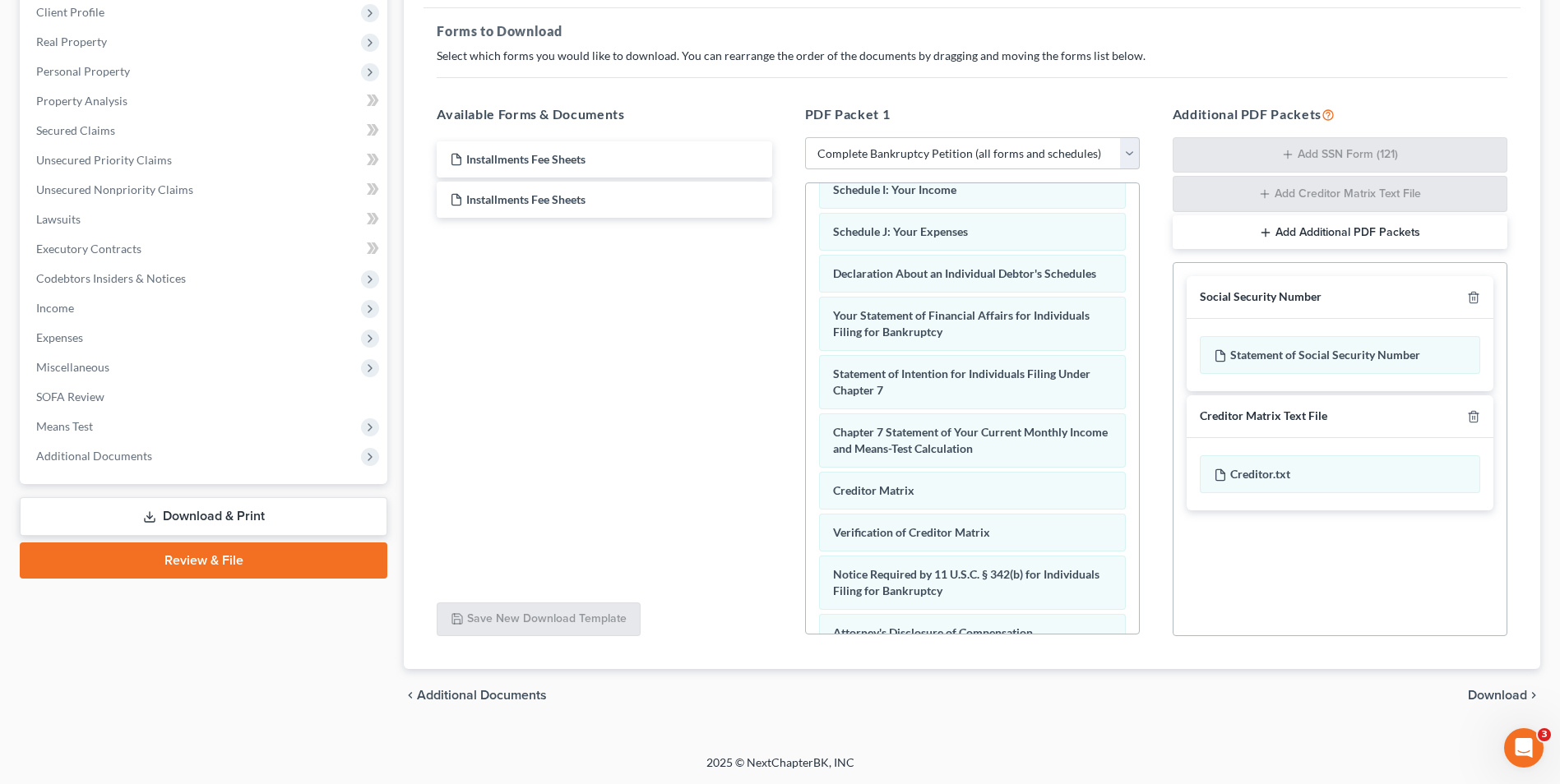
scroll to position [582, 0]
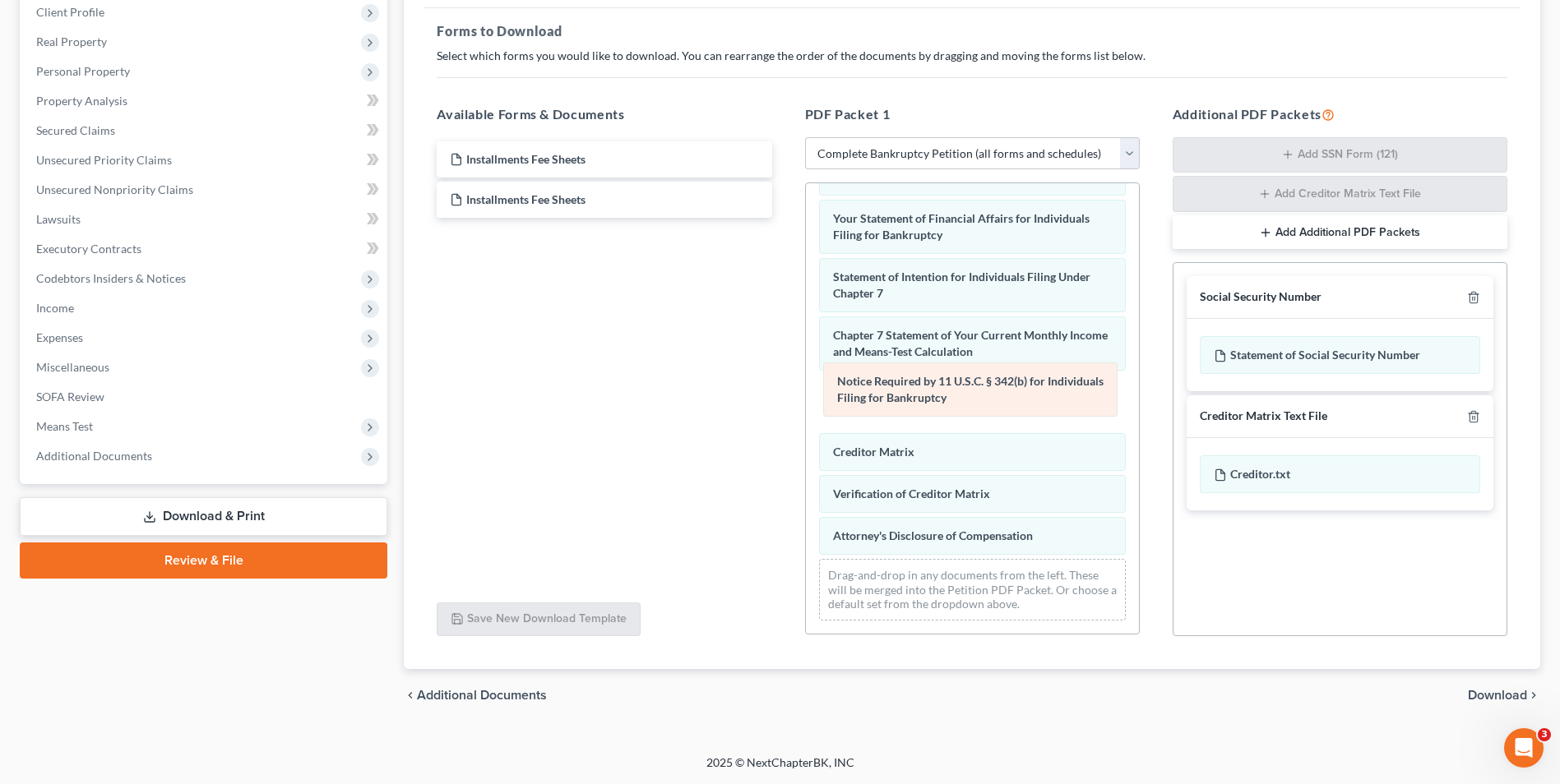
drag, startPoint x: 951, startPoint y: 507, endPoint x: 956, endPoint y: 411, distance: 96.1
click at [956, 411] on div "Notice Required by 11 U.S.C. § 342(b) for Individuals Filing for Bankruptcy Sta…" at bounding box center [972, 125] width 333 height 1016
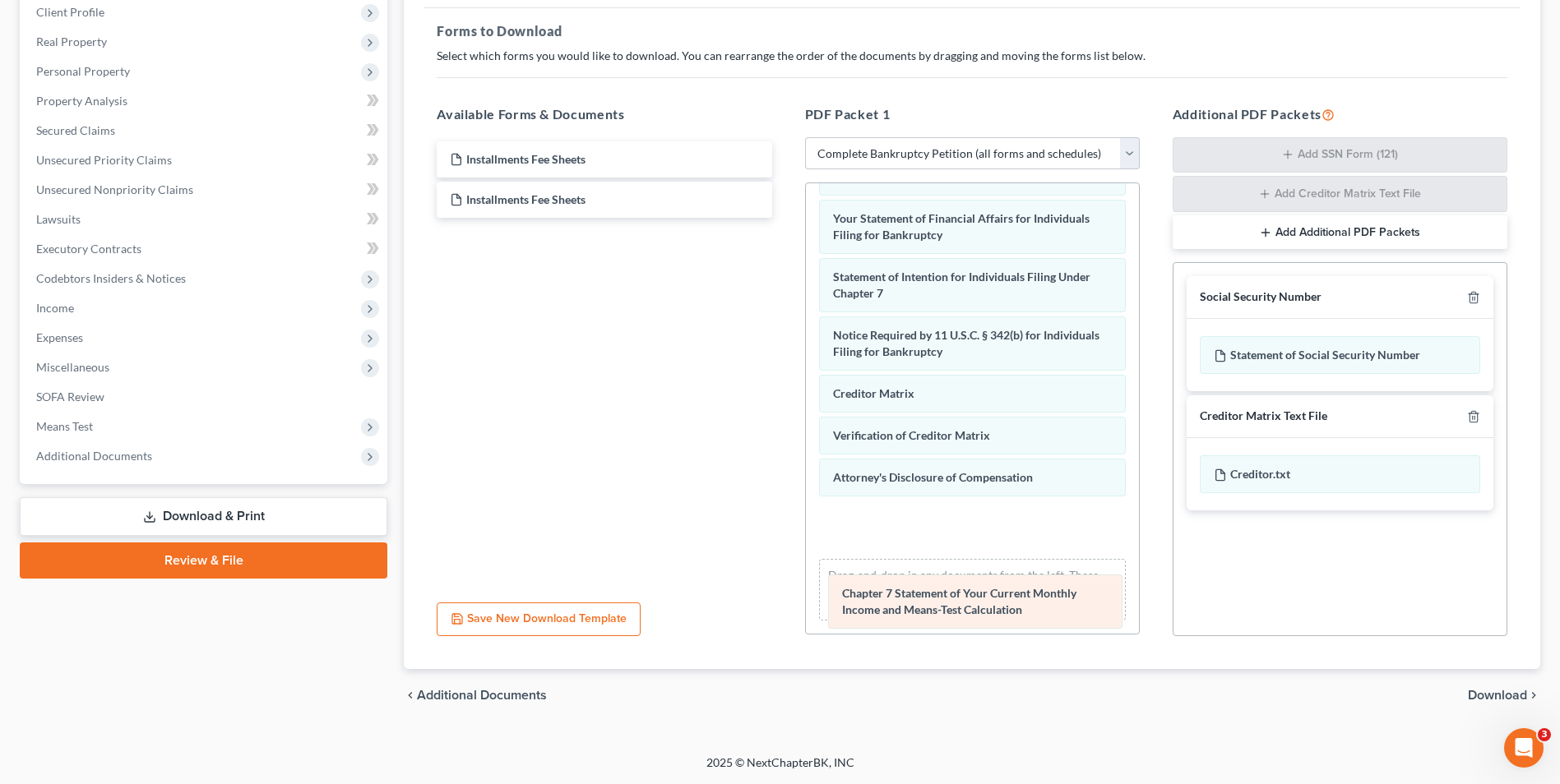
drag, startPoint x: 934, startPoint y: 352, endPoint x: 943, endPoint y: 611, distance: 259.2
click at [943, 611] on div "Chapter 7 Statement of Your Current Monthly Income and Means-Test Calculation S…" at bounding box center [972, 125] width 333 height 1016
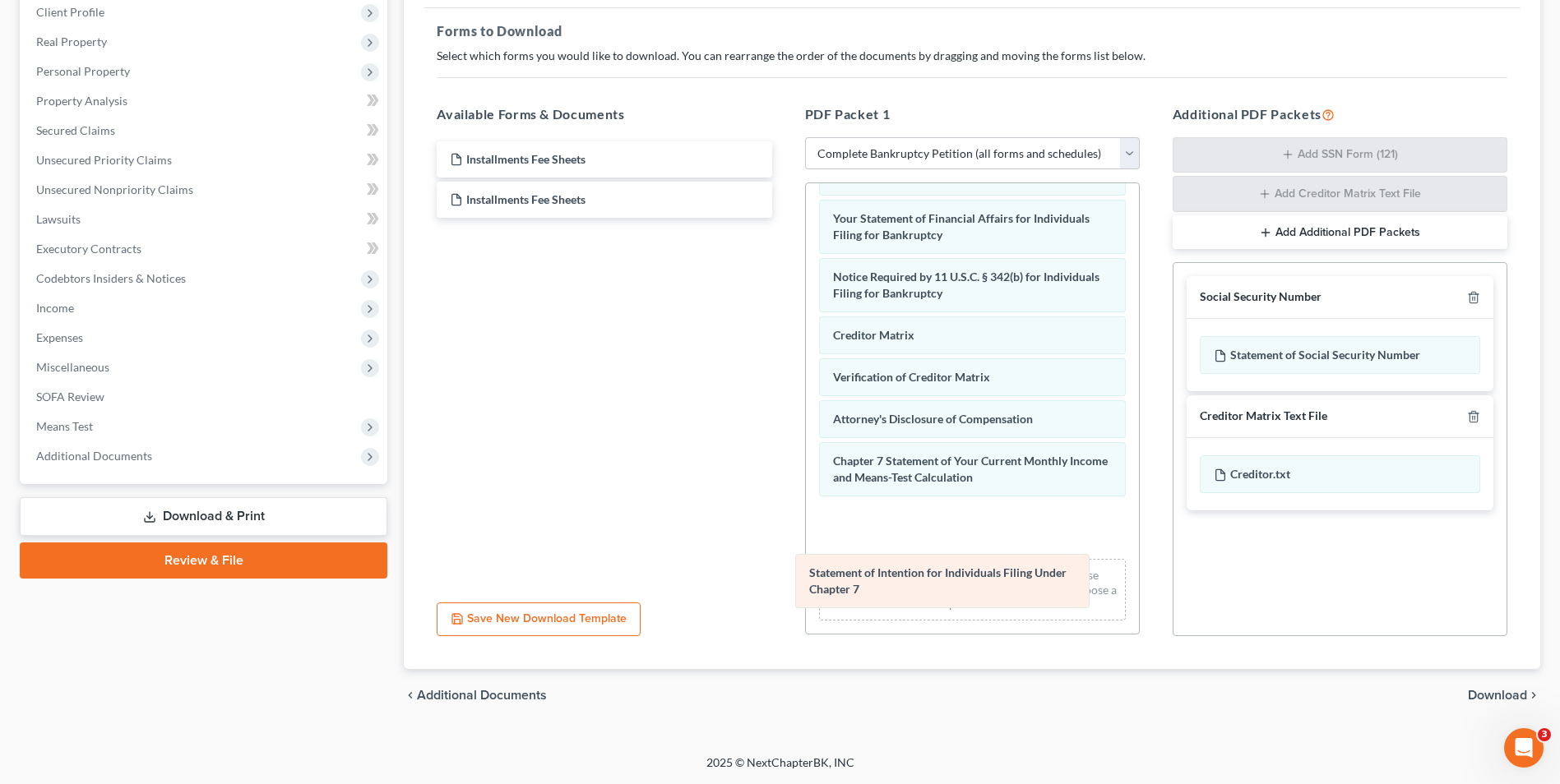
drag, startPoint x: 917, startPoint y: 278, endPoint x: 893, endPoint y: 573, distance: 296.0
click at [893, 573] on div "Statement of Intention for Individuals Filing Under Chapter 7 Statement Regardi…" at bounding box center [972, 125] width 333 height 1016
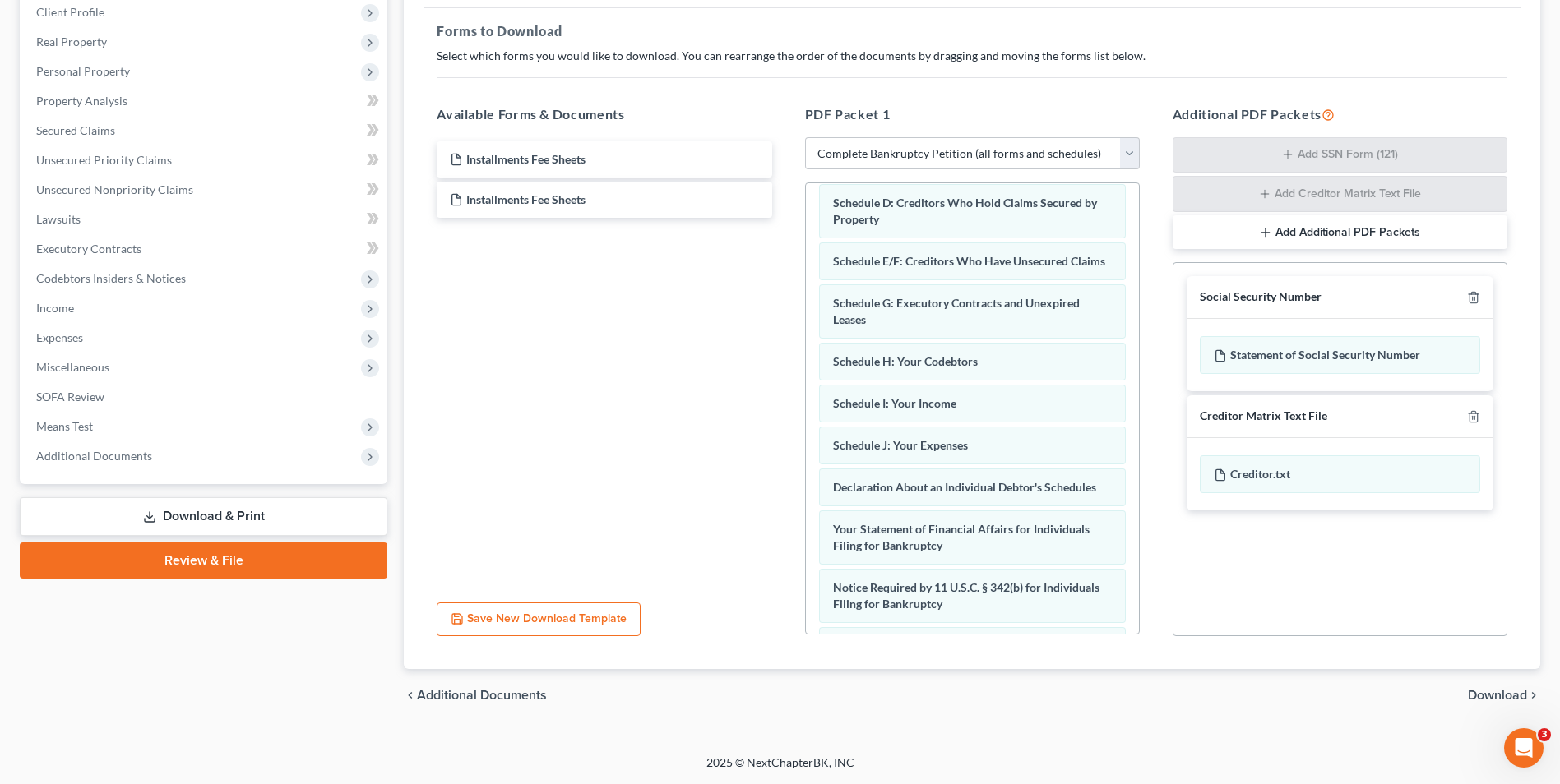
scroll to position [220, 0]
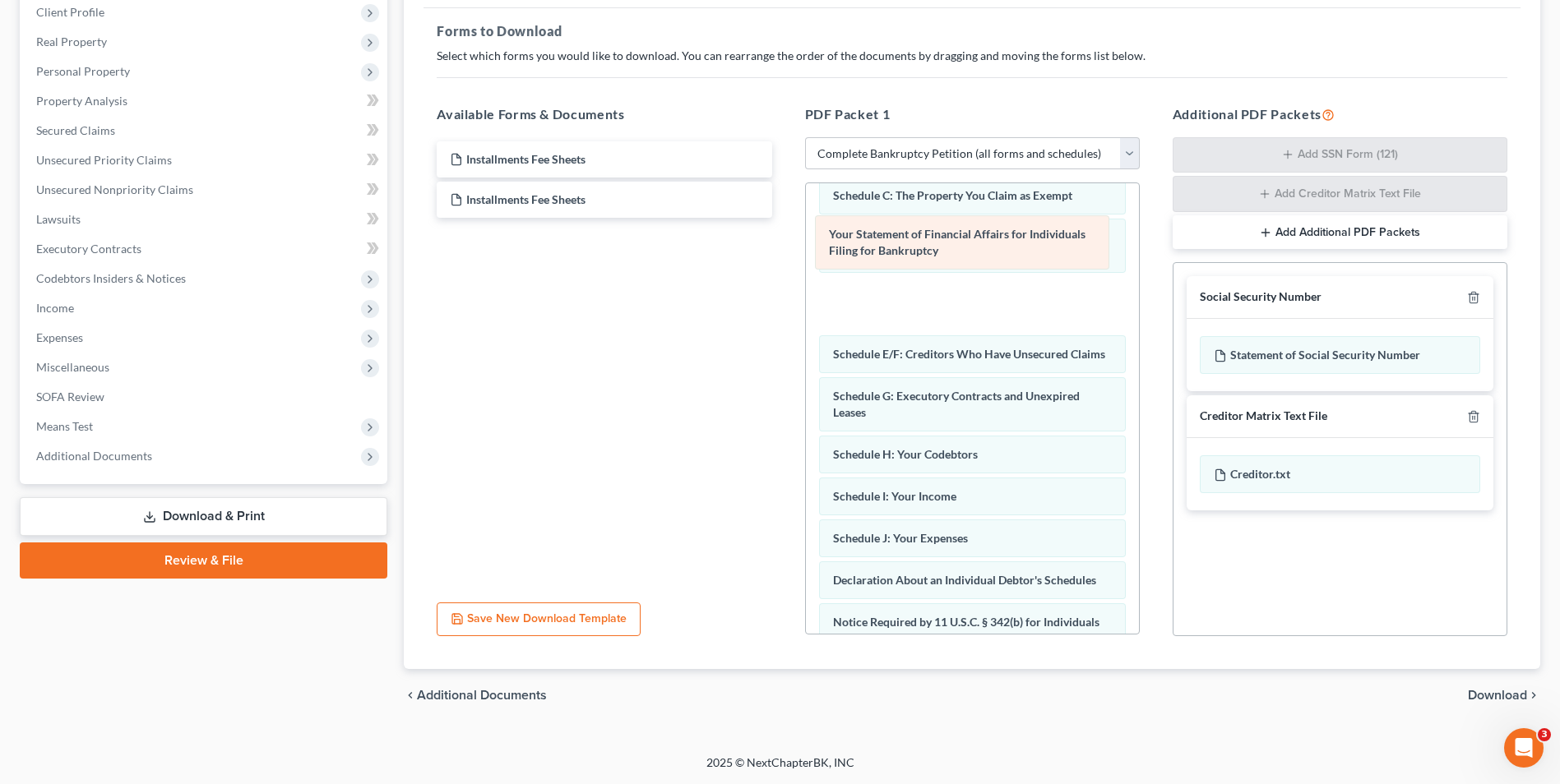
drag, startPoint x: 1018, startPoint y: 597, endPoint x: 1014, endPoint y: 251, distance: 346.0
click at [1014, 251] on div "Your Statement of Financial Affairs for Individuals Filing for Bankruptcy State…" at bounding box center [972, 470] width 333 height 1016
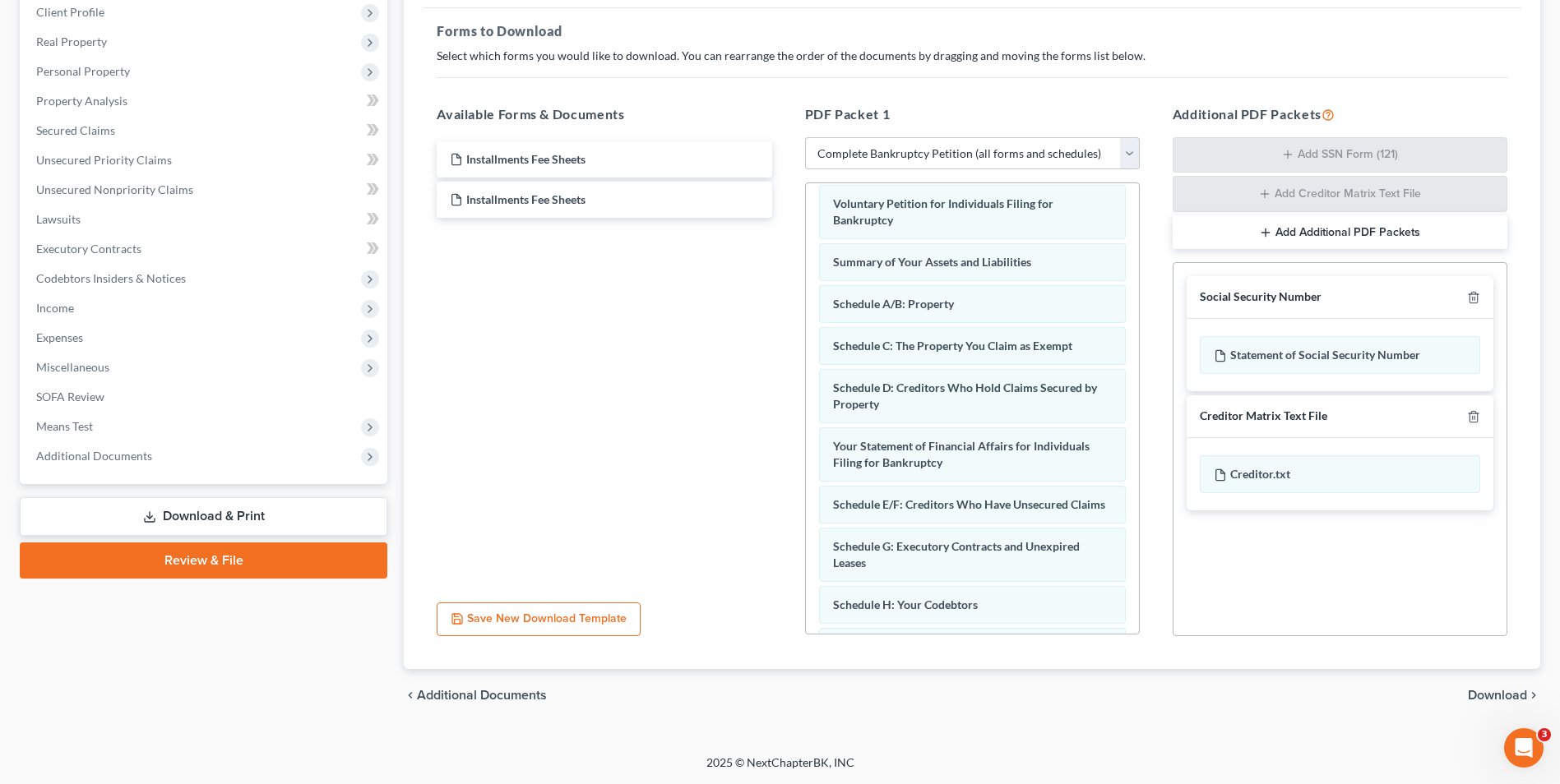
scroll to position [0, 0]
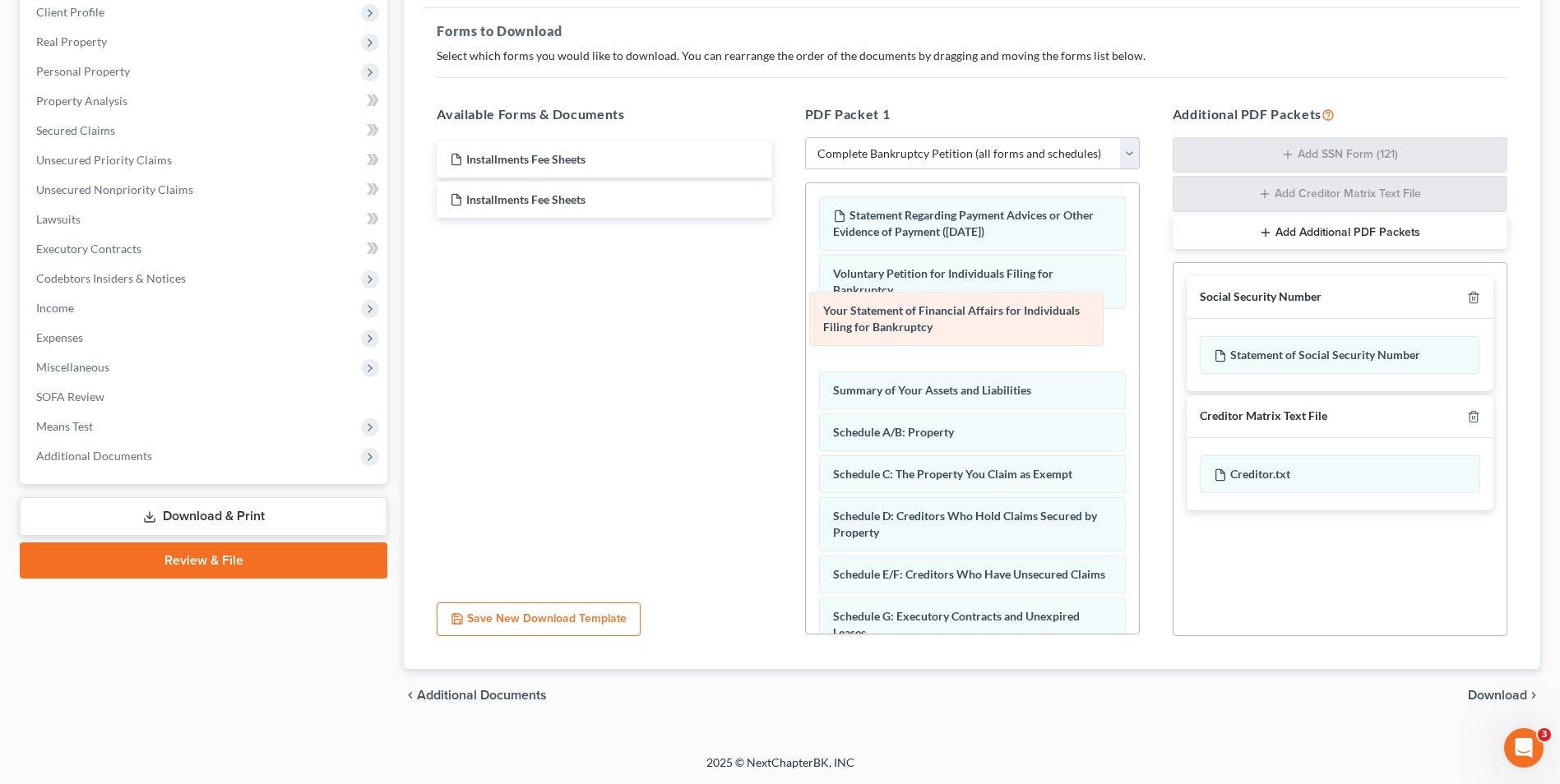
drag, startPoint x: 1039, startPoint y: 510, endPoint x: 1030, endPoint y: 309, distance: 201.2
click at [1030, 309] on div "Your Statement of Financial Affairs for Individuals Filing for Bankruptcy State…" at bounding box center [972, 690] width 333 height 1016
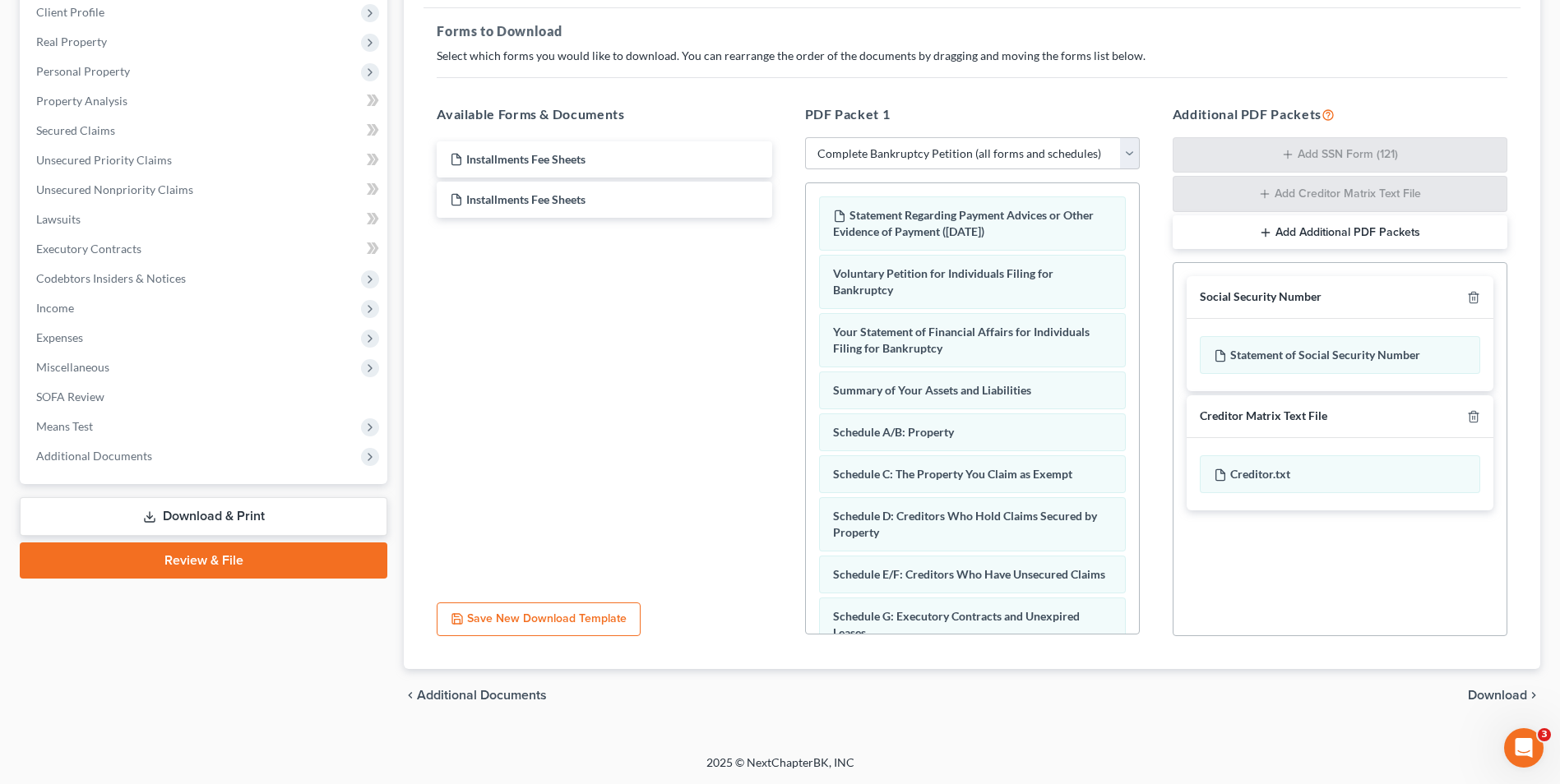
click at [1502, 700] on span "Download" at bounding box center [1497, 695] width 59 height 13
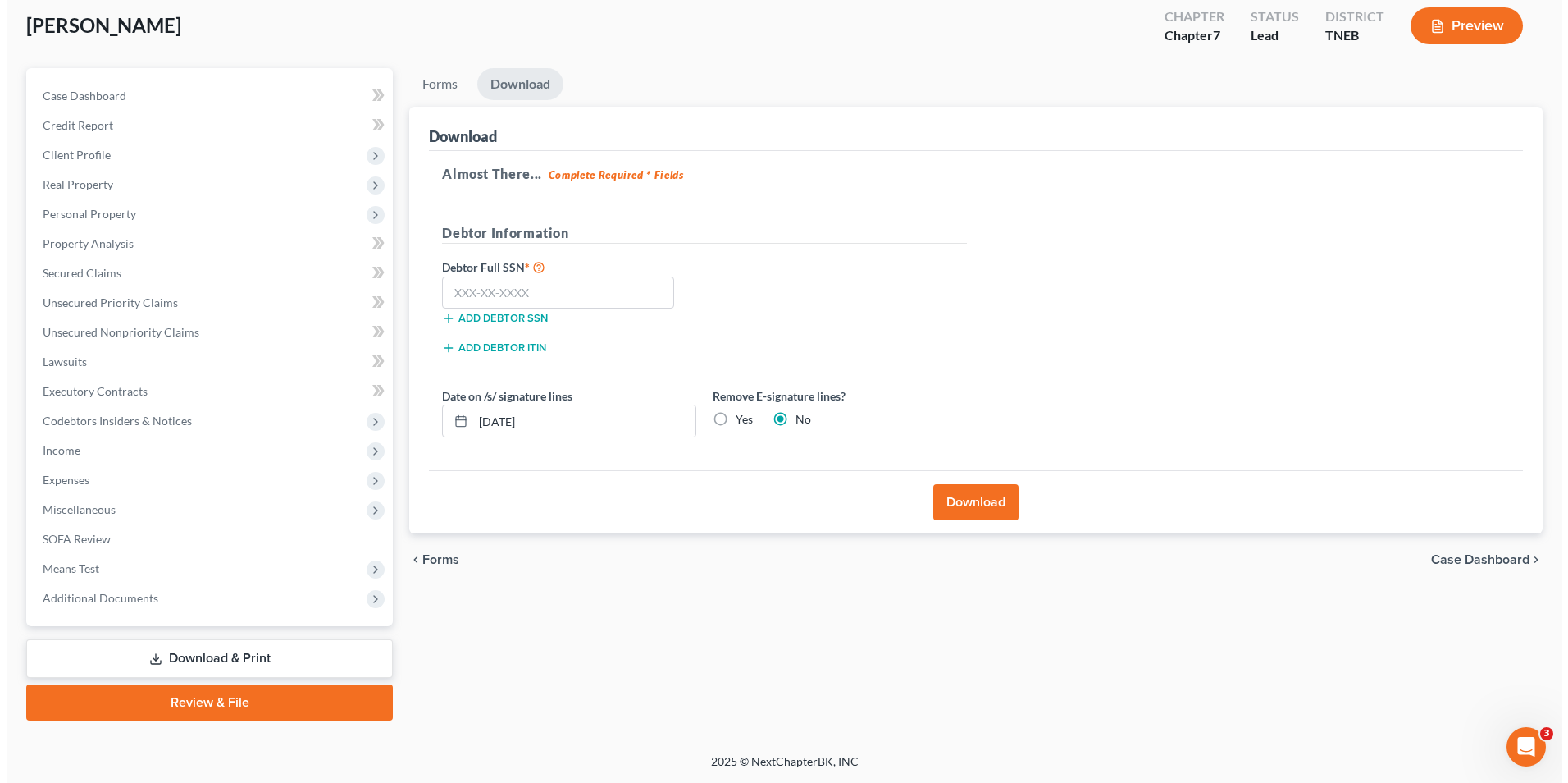
scroll to position [90, 0]
click at [507, 306] on input "text" at bounding box center [551, 293] width 232 height 33
type input "214-06-8887"
click at [553, 424] on input "[DATE]" at bounding box center [577, 421] width 223 height 32
type input "0"
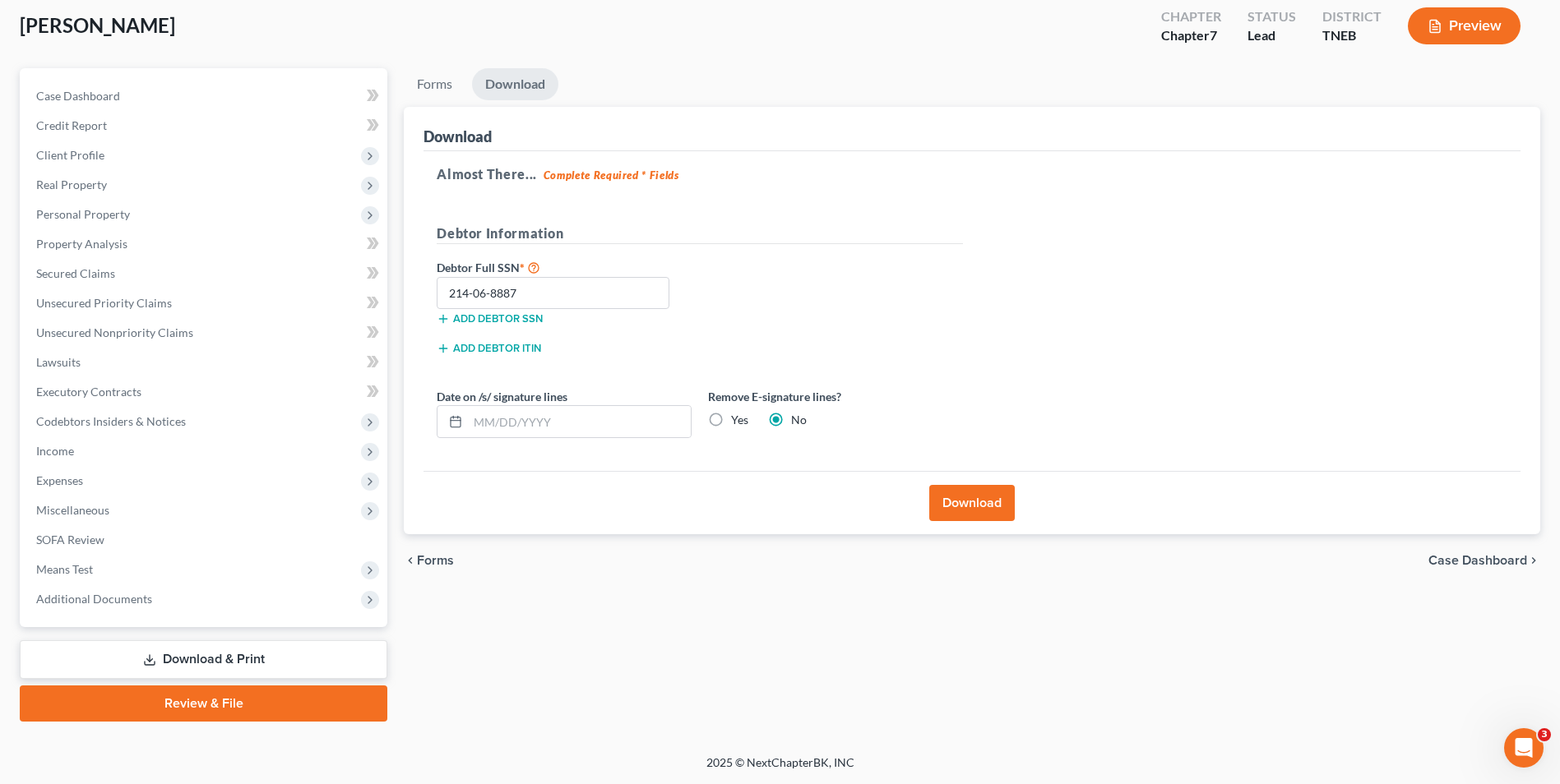
click at [731, 420] on label "Yes" at bounding box center [739, 419] width 17 height 16
click at [737, 420] on input "Yes" at bounding box center [742, 416] width 11 height 11
radio input "true"
radio input "false"
click at [958, 506] on button "Download" at bounding box center [971, 504] width 85 height 36
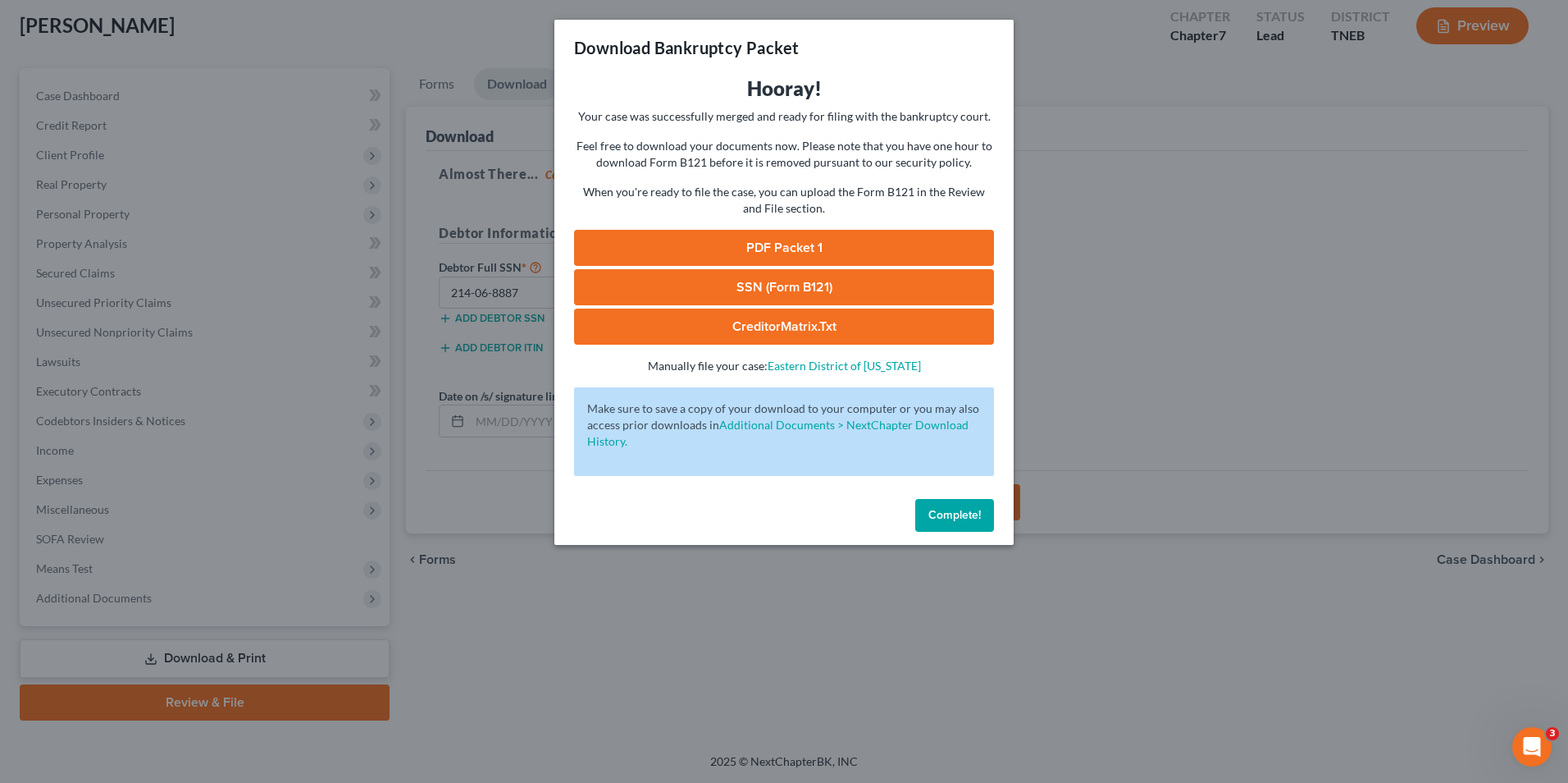
click at [827, 240] on link "PDF Packet 1" at bounding box center [784, 248] width 420 height 36
click at [872, 279] on link "SSN (Form B121)" at bounding box center [784, 288] width 420 height 36
